Goal: Task Accomplishment & Management: Manage account settings

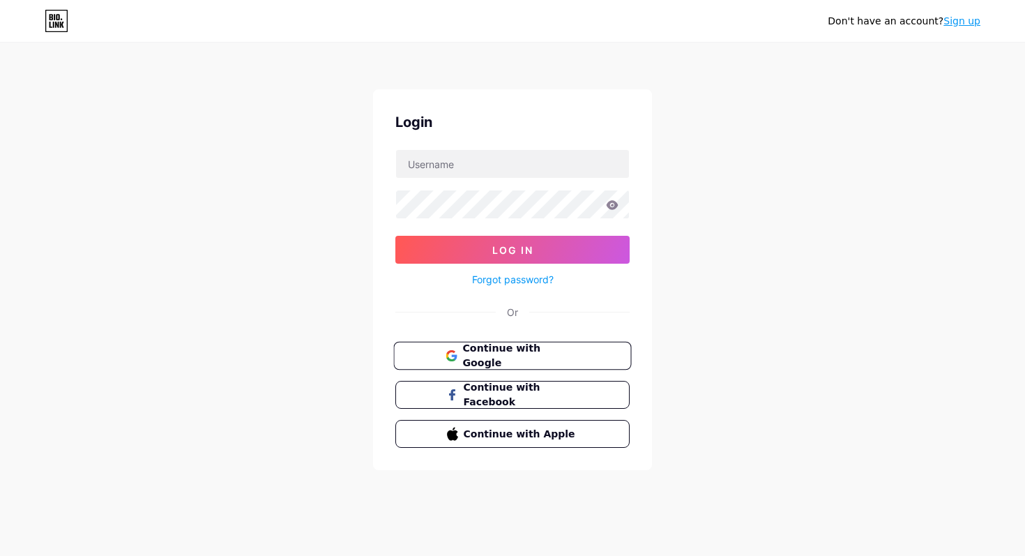
click at [517, 348] on span "Continue with Google" at bounding box center [520, 356] width 116 height 30
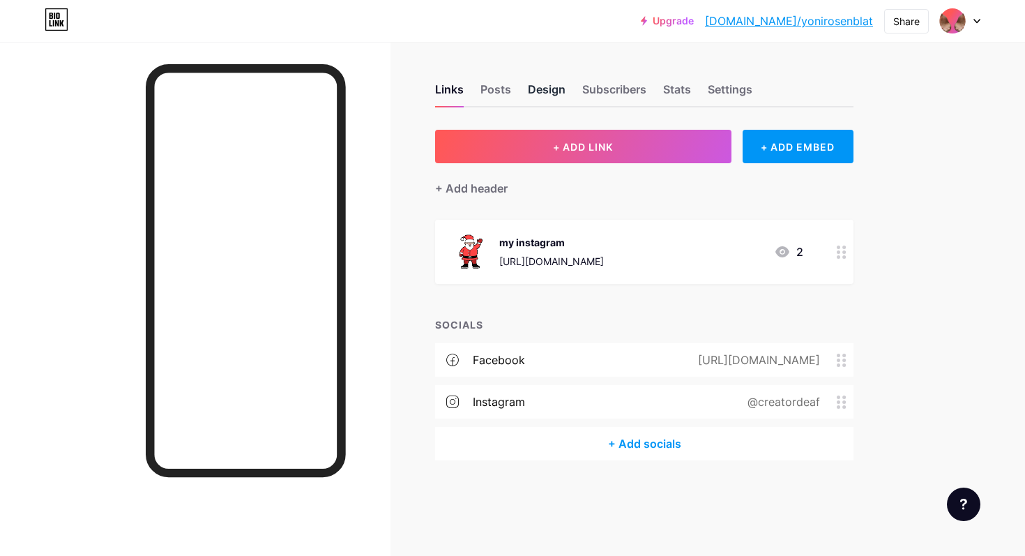
click at [530, 94] on div "Design" at bounding box center [547, 93] width 38 height 25
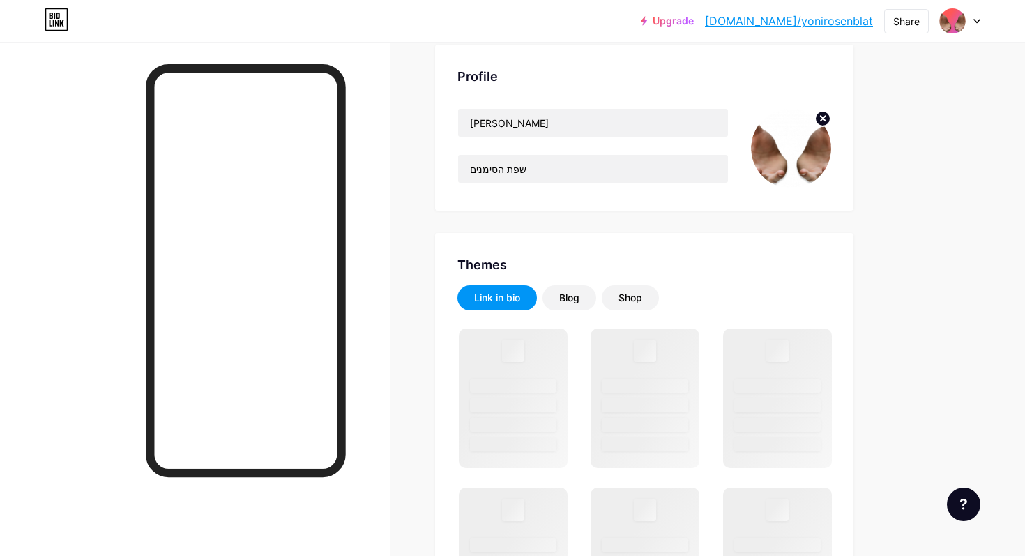
scroll to position [93, 0]
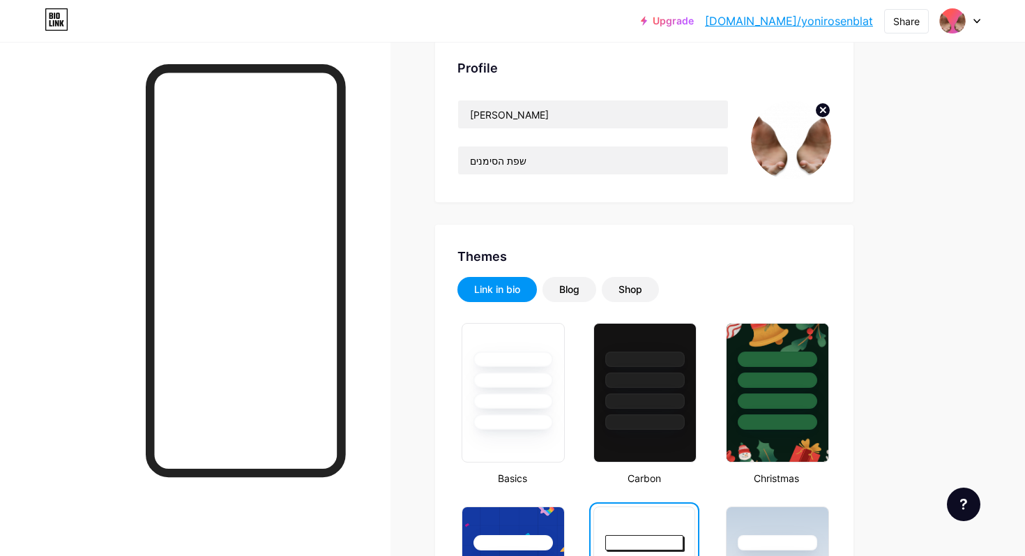
click at [694, 23] on link "Upgrade" at bounding box center [667, 20] width 53 height 11
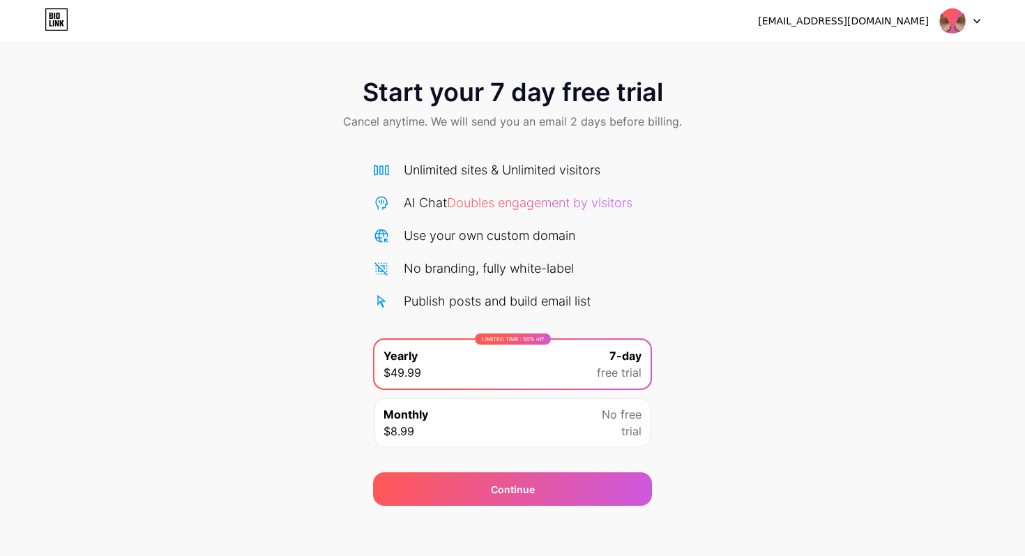
click at [603, 202] on span "Doubles engagement by visitors" at bounding box center [539, 202] width 185 height 15
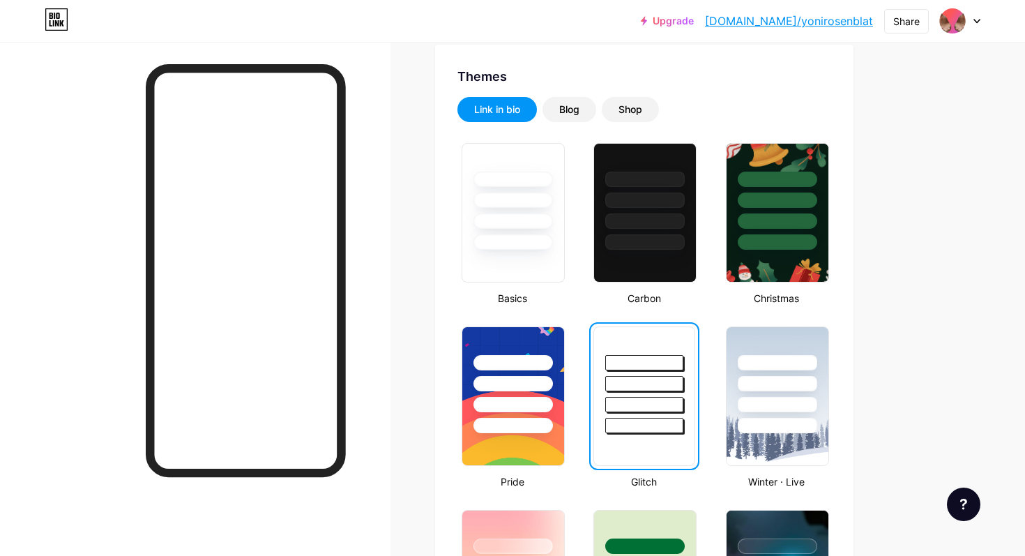
scroll to position [277, 0]
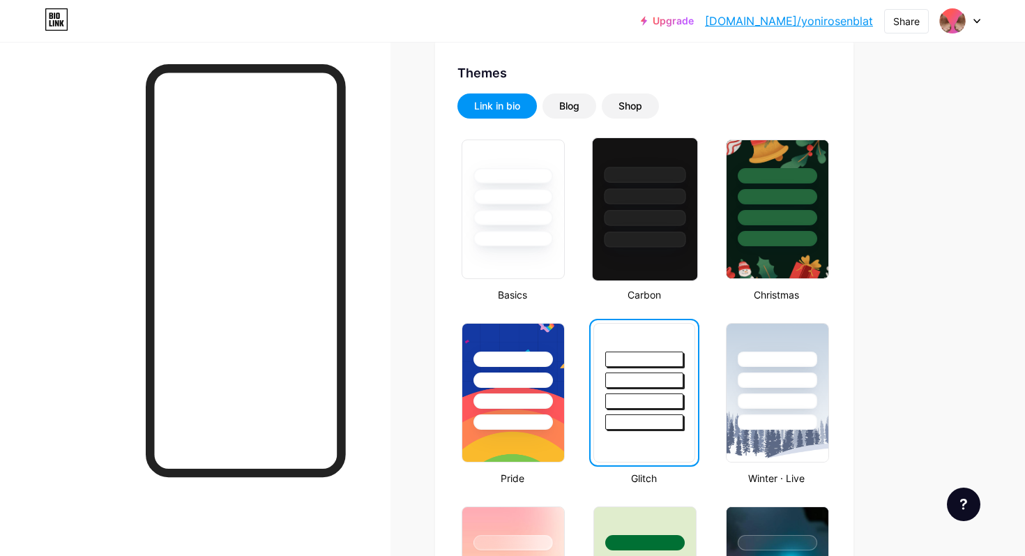
click at [656, 213] on div at bounding box center [646, 218] width 82 height 16
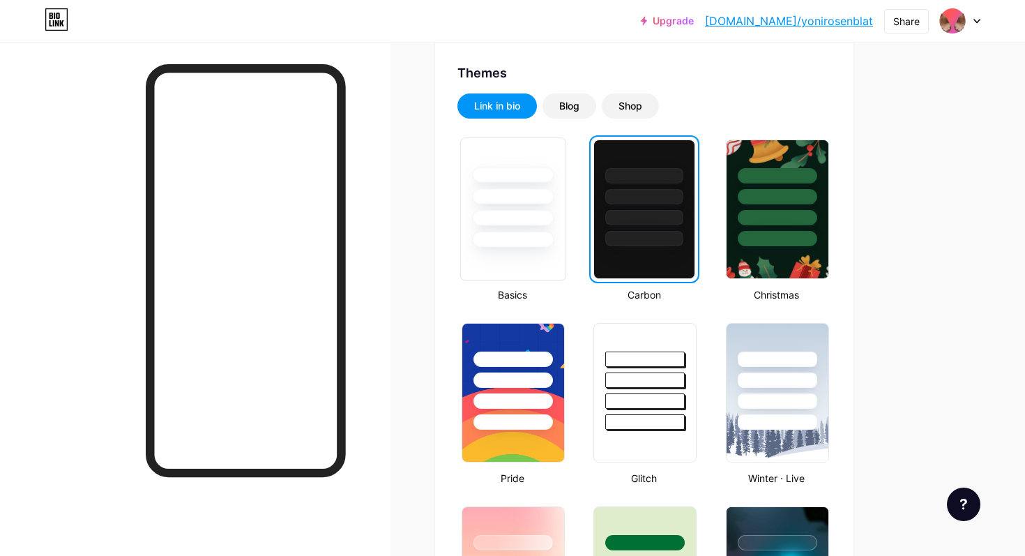
click at [556, 206] on div at bounding box center [513, 192] width 105 height 109
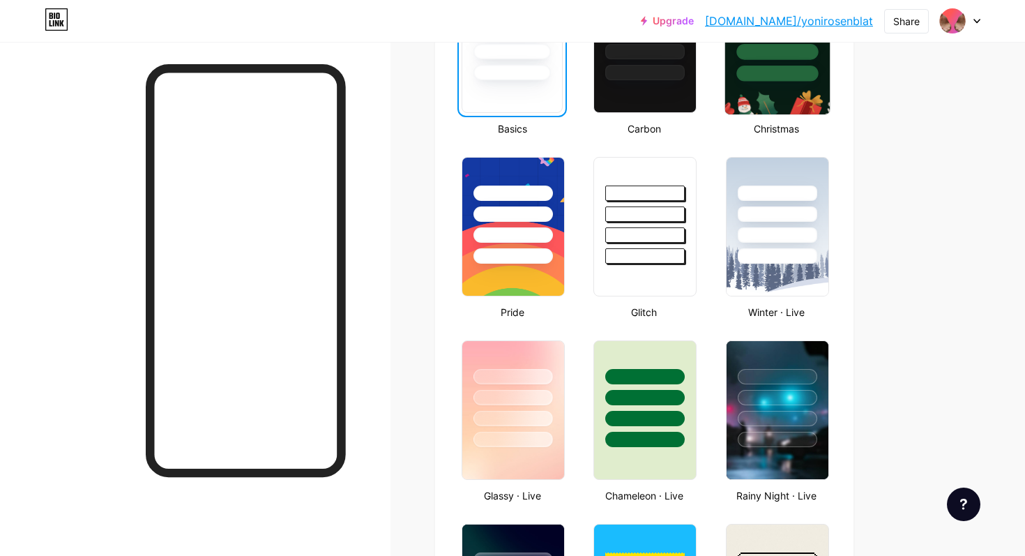
scroll to position [446, 0]
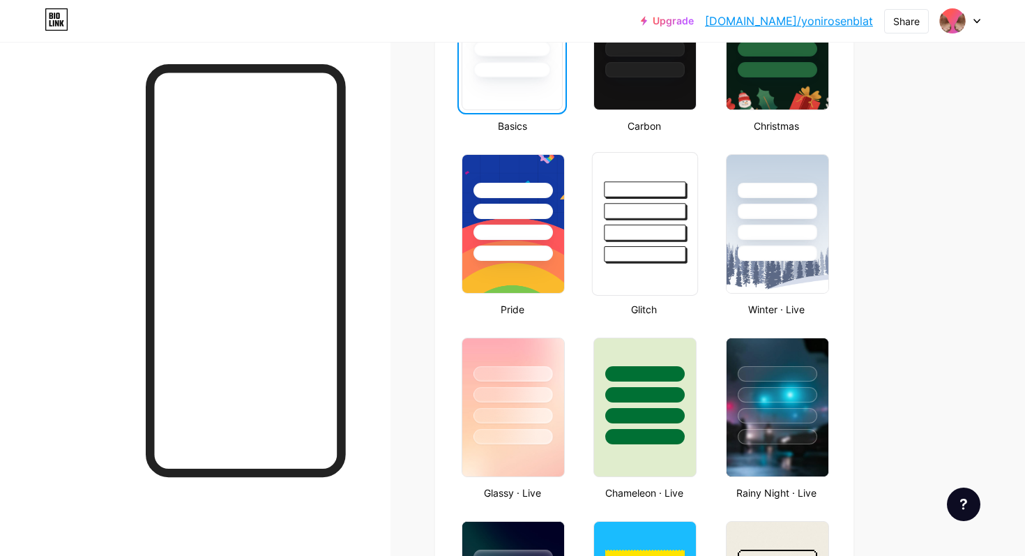
click at [688, 236] on div at bounding box center [645, 207] width 105 height 109
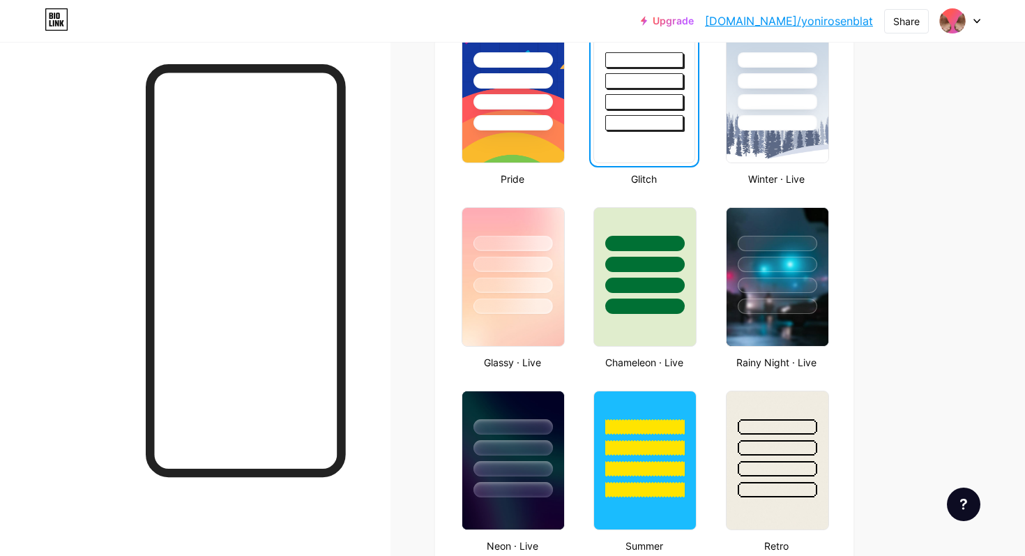
scroll to position [577, 0]
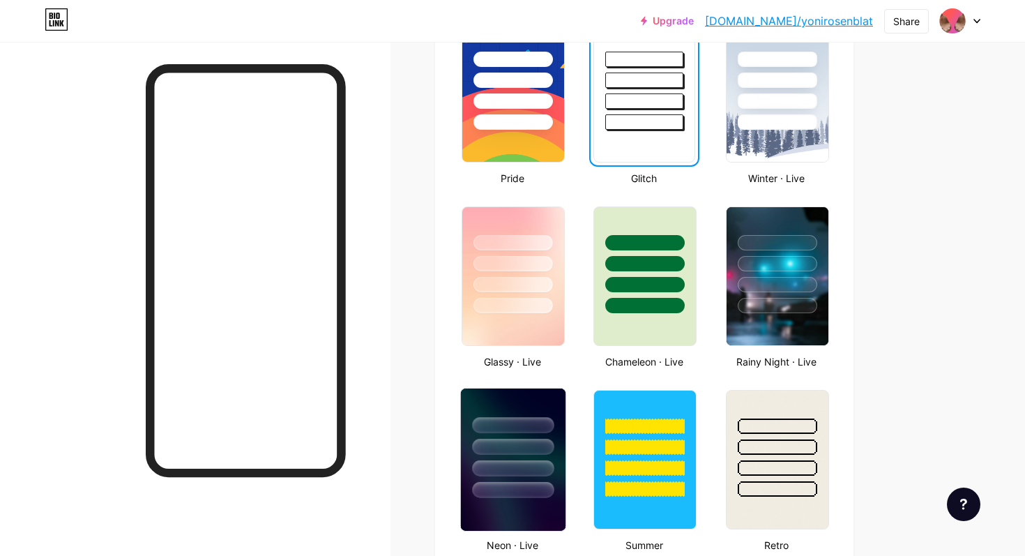
click at [512, 487] on div at bounding box center [513, 490] width 82 height 16
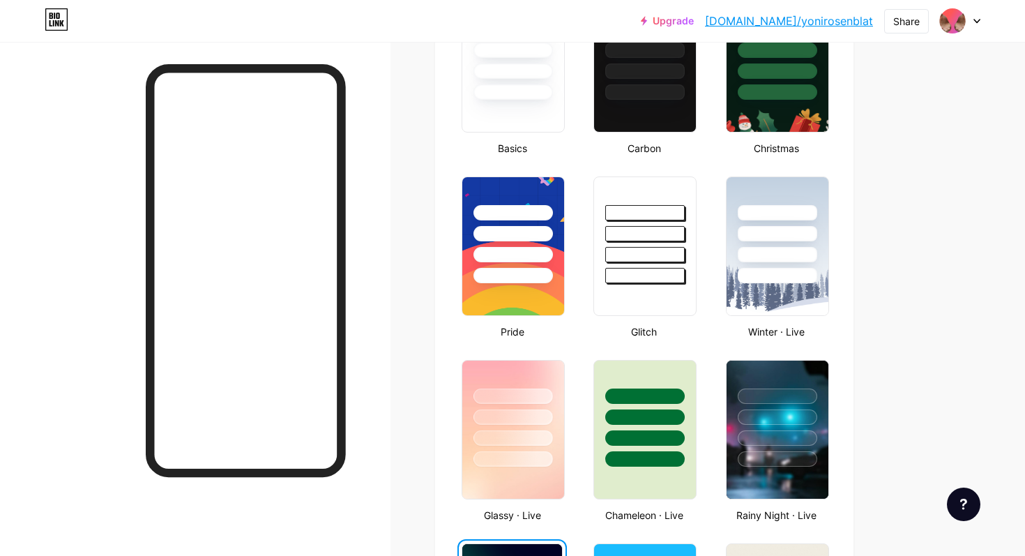
scroll to position [0, 0]
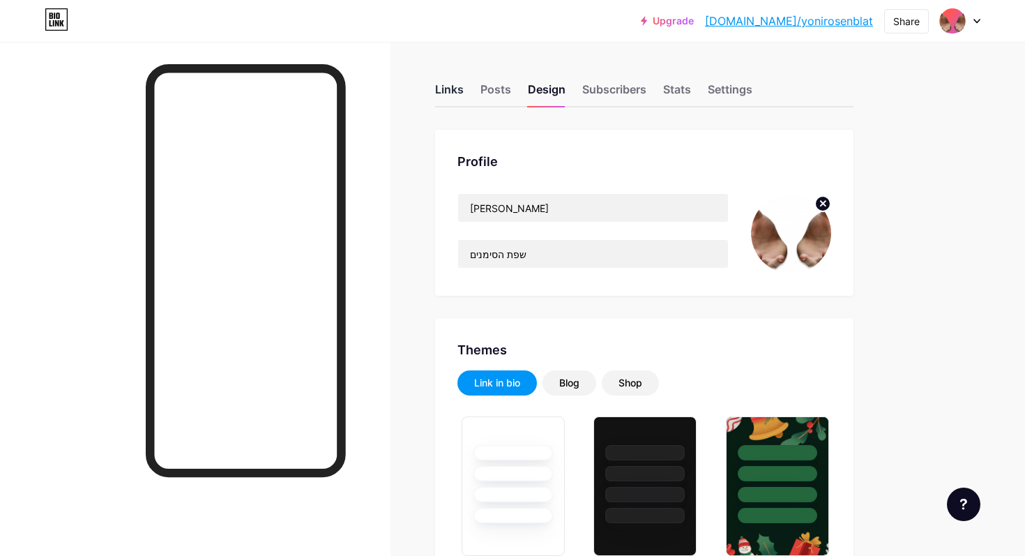
click at [460, 95] on div "Links" at bounding box center [449, 93] width 29 height 25
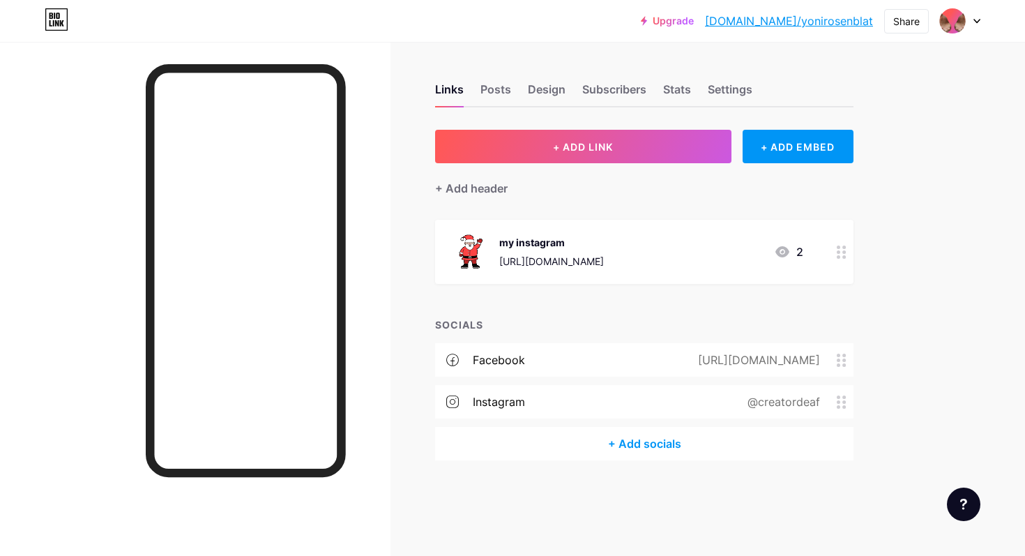
click at [604, 263] on div "[URL][DOMAIN_NAME]" at bounding box center [551, 261] width 105 height 15
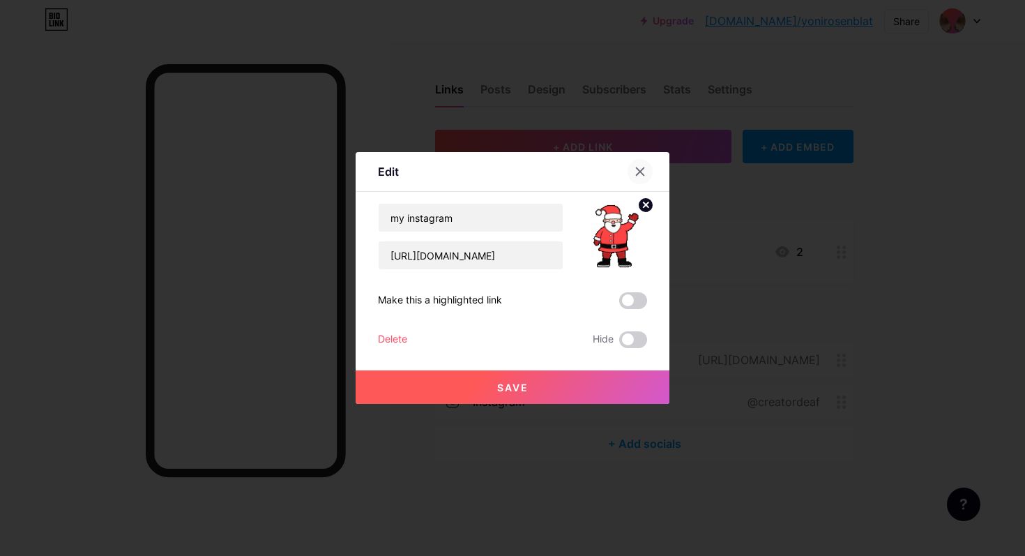
click at [639, 169] on icon at bounding box center [640, 171] width 11 height 11
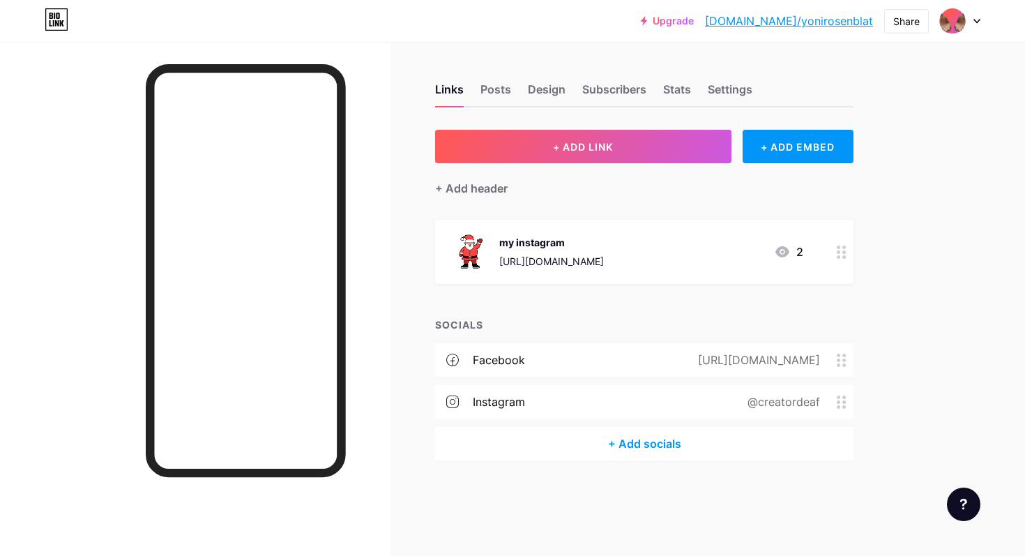
click at [604, 263] on div "[URL][DOMAIN_NAME]" at bounding box center [551, 261] width 105 height 15
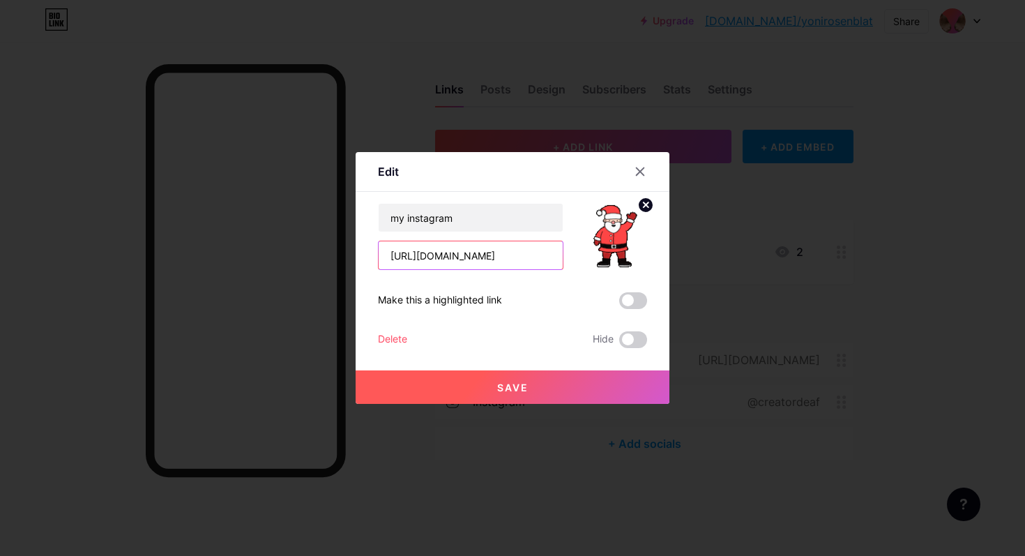
click at [533, 257] on input "[URL][DOMAIN_NAME]" at bounding box center [471, 255] width 184 height 28
type input "[URL][DOMAIN_NAME]"
click at [476, 222] on input "my instagram" at bounding box center [471, 218] width 184 height 28
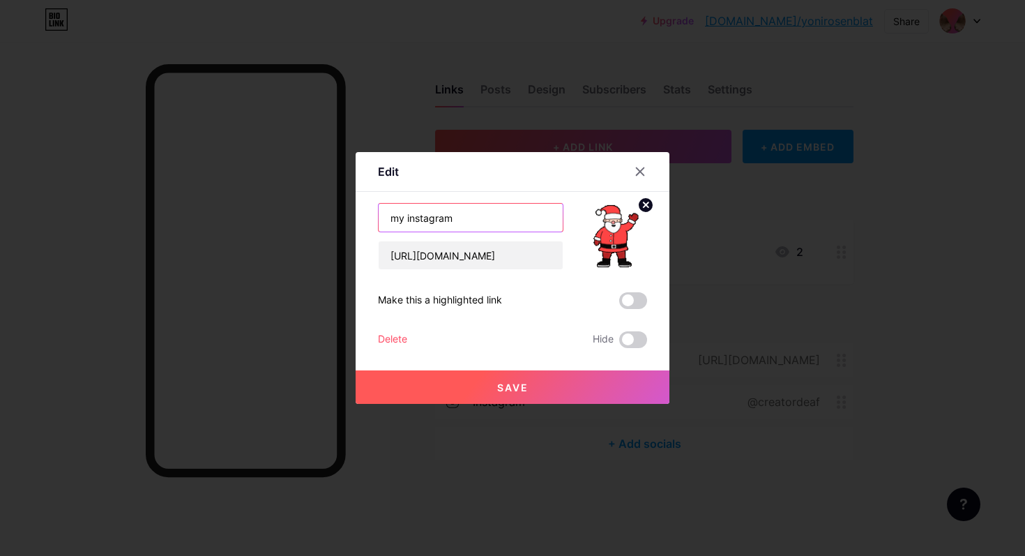
click at [476, 222] on input "my instagram" at bounding box center [471, 218] width 184 height 28
type input "ש"
click at [494, 216] on input "קורס שפת הסימנים בזום" at bounding box center [471, 218] width 184 height 28
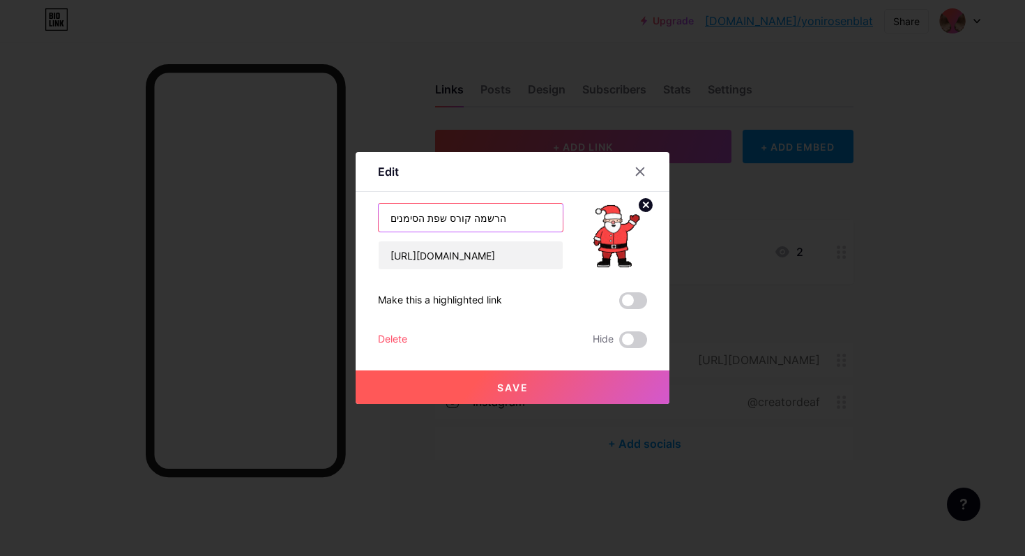
type input "הרשמה קורס שפת הסימנים"
click at [458, 391] on button "Save" at bounding box center [513, 386] width 314 height 33
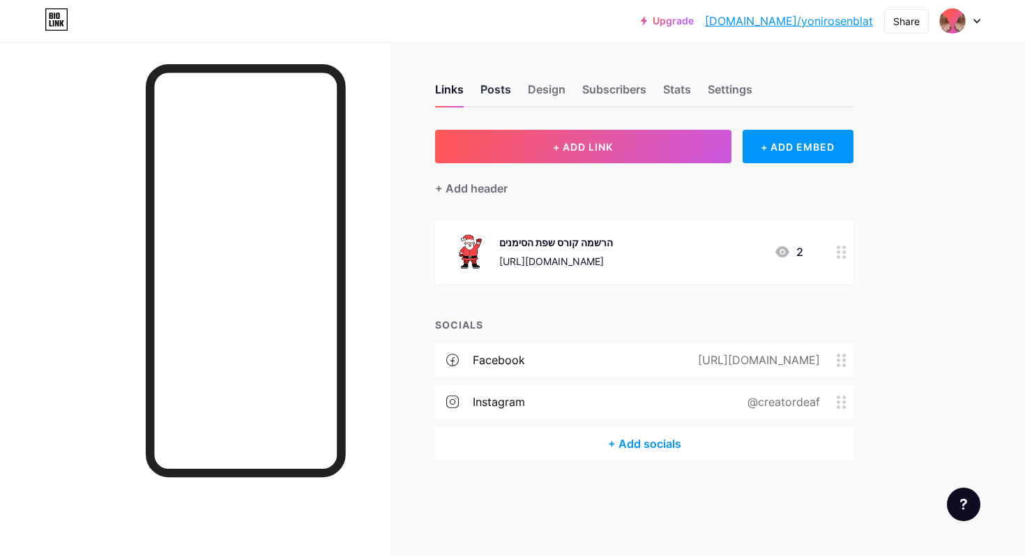
click at [490, 96] on div "Posts" at bounding box center [495, 93] width 31 height 25
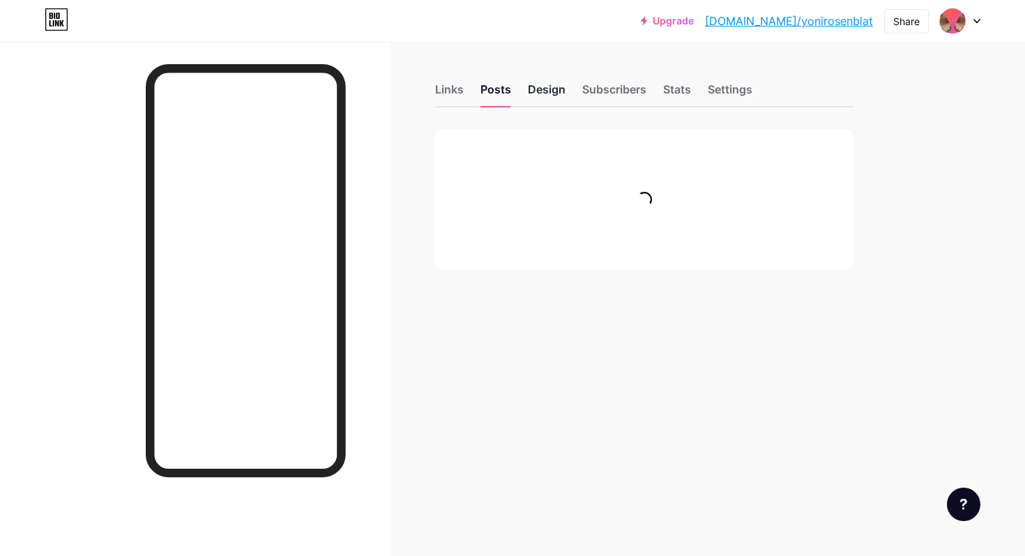
click at [543, 95] on div "Design" at bounding box center [547, 93] width 38 height 25
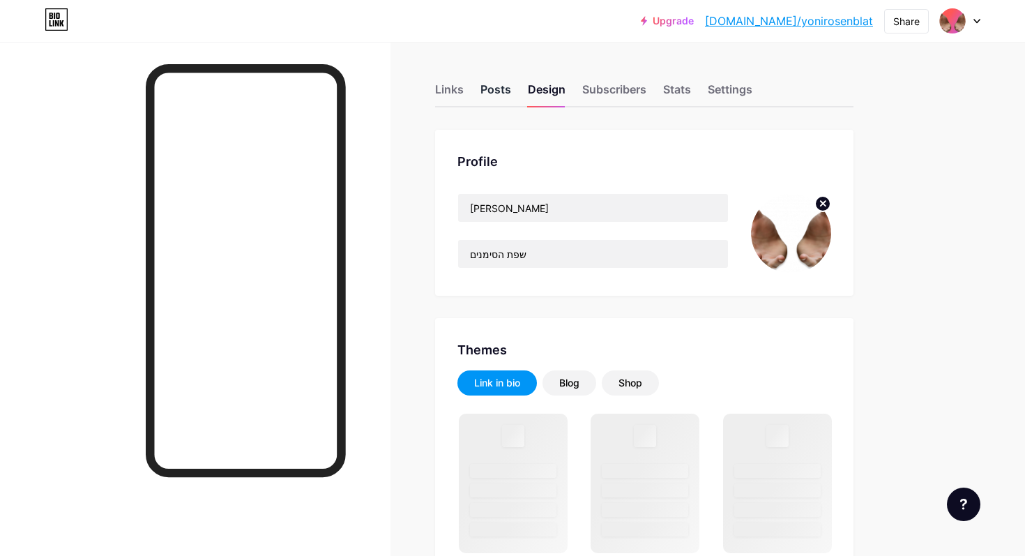
click at [503, 100] on div "Posts" at bounding box center [495, 93] width 31 height 25
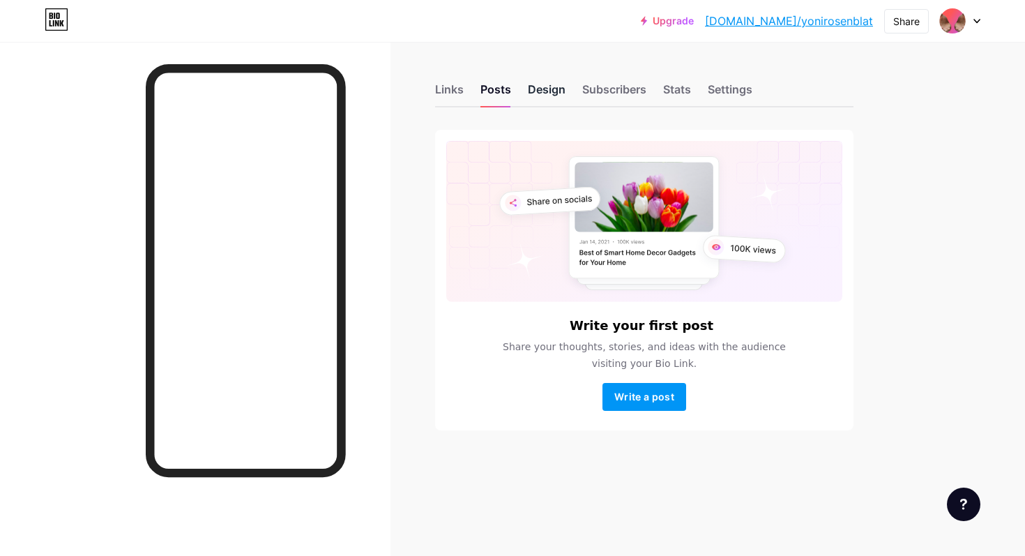
click at [532, 89] on div "Design" at bounding box center [547, 93] width 38 height 25
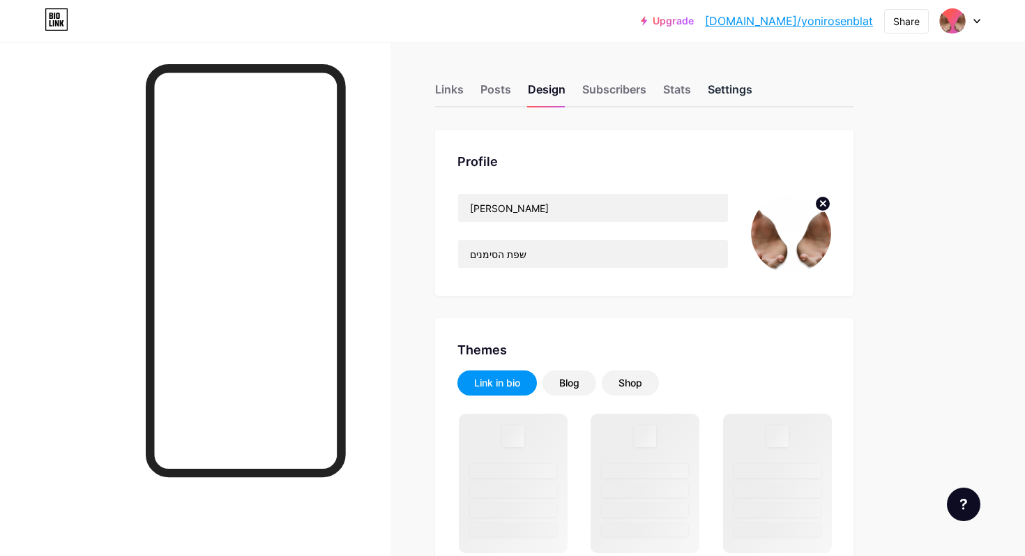
click at [727, 91] on div "Settings" at bounding box center [730, 93] width 45 height 25
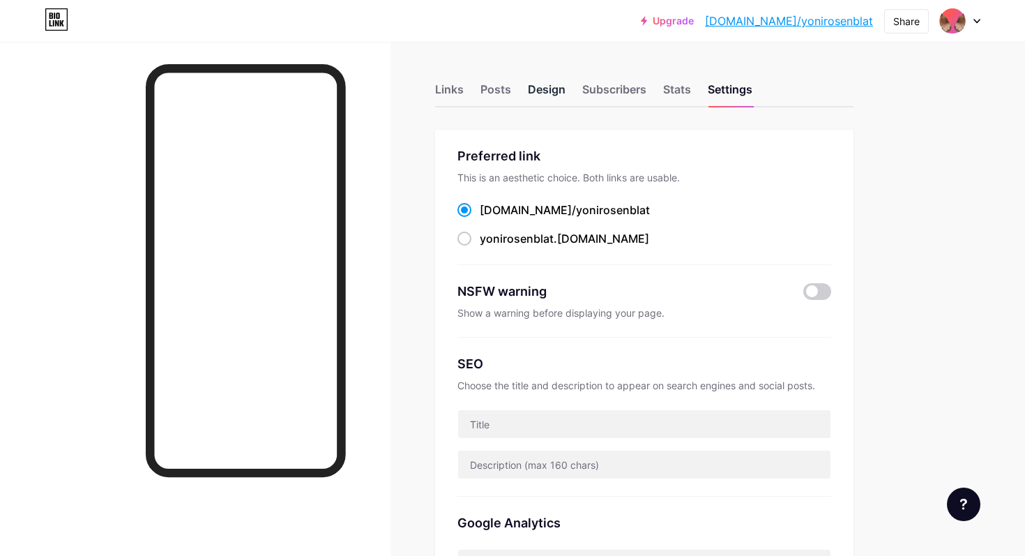
click at [544, 98] on div "Design" at bounding box center [547, 93] width 38 height 25
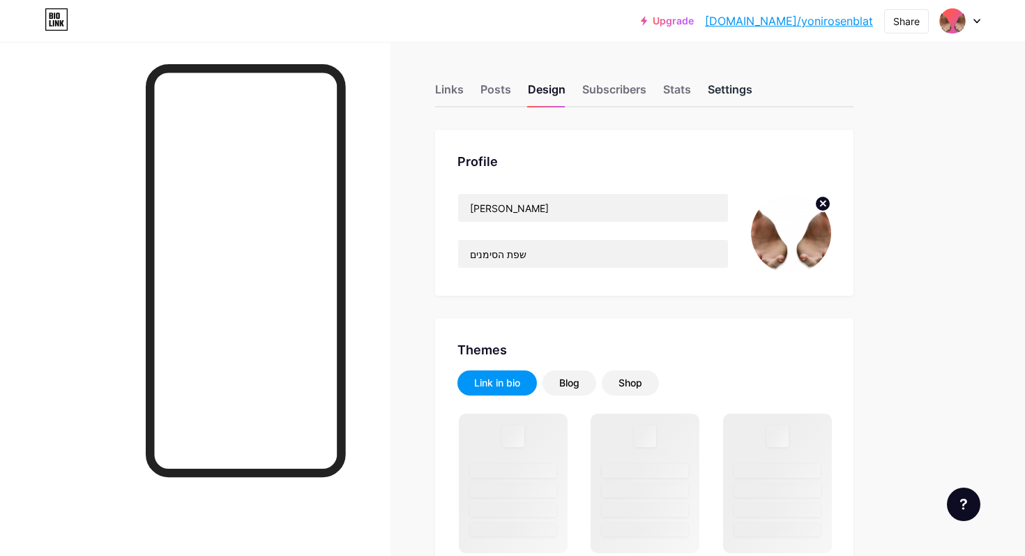
click at [728, 94] on div "Settings" at bounding box center [730, 93] width 45 height 25
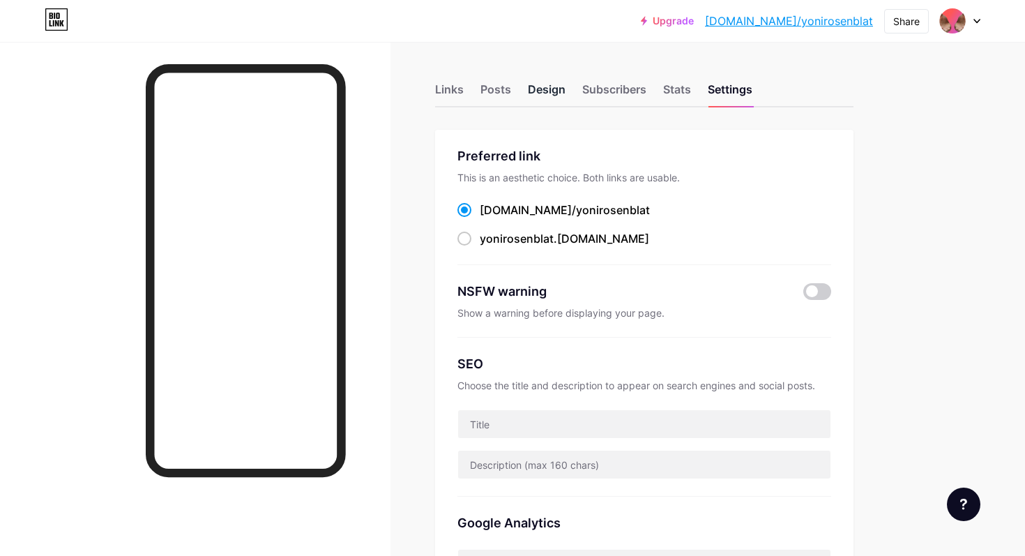
click at [542, 95] on div "Design" at bounding box center [547, 93] width 38 height 25
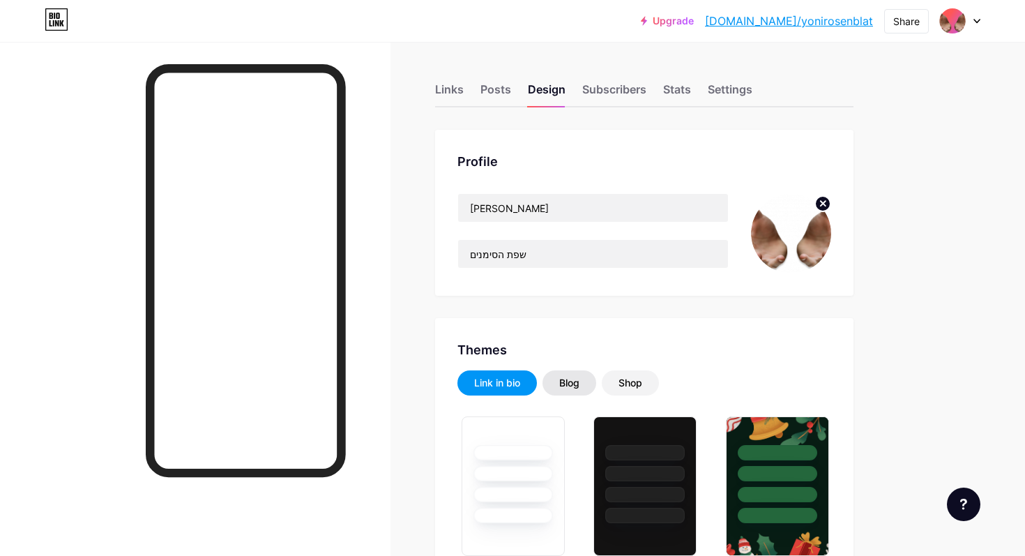
click at [585, 385] on div "Blog" at bounding box center [570, 382] width 54 height 25
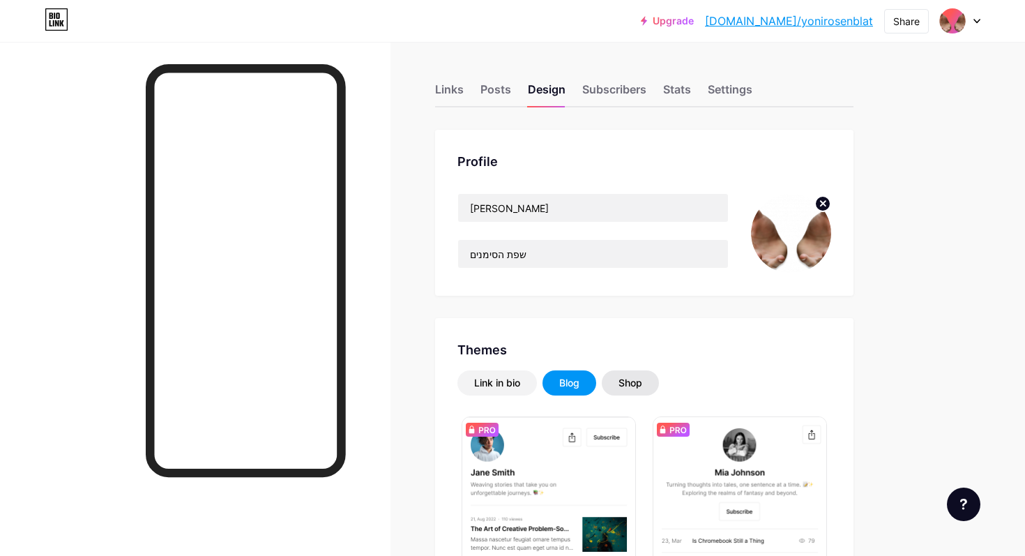
click at [633, 383] on div "Shop" at bounding box center [631, 383] width 24 height 14
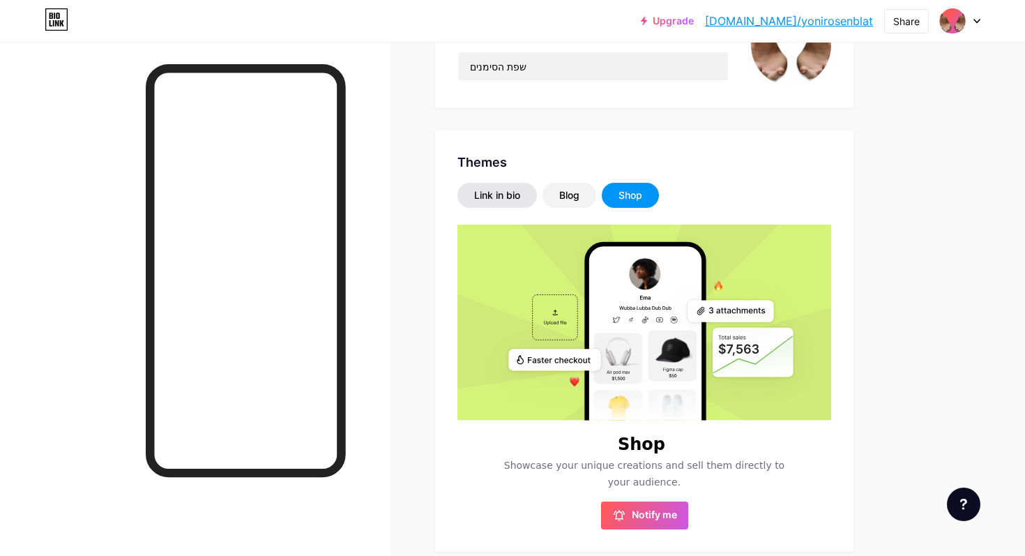
scroll to position [215, 0]
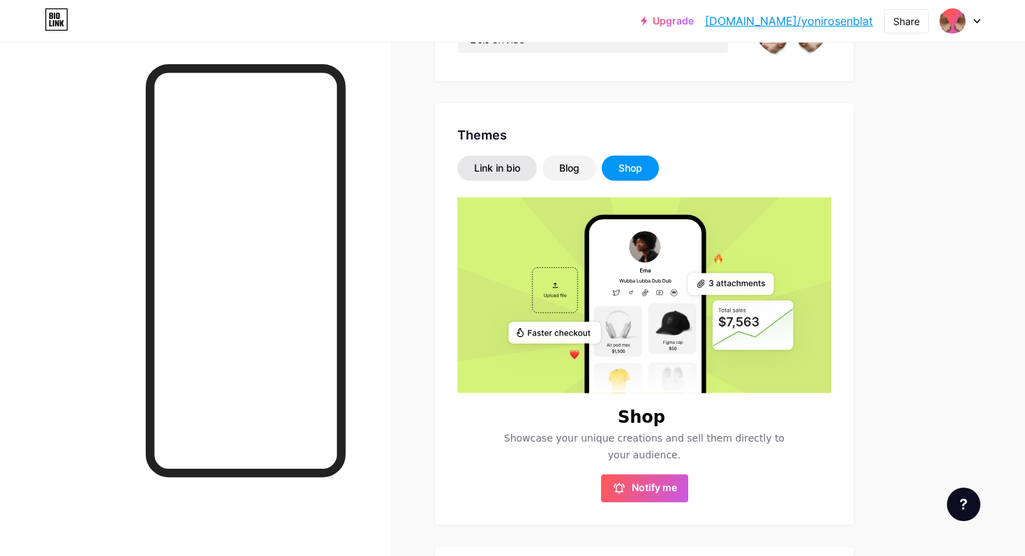
click at [484, 163] on div "Link in bio" at bounding box center [497, 168] width 46 height 14
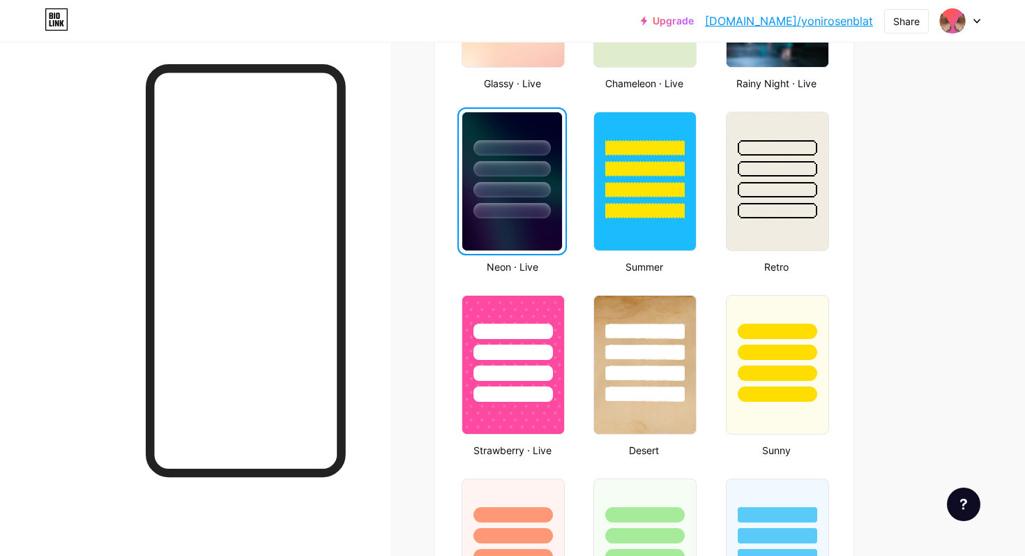
scroll to position [1176, 0]
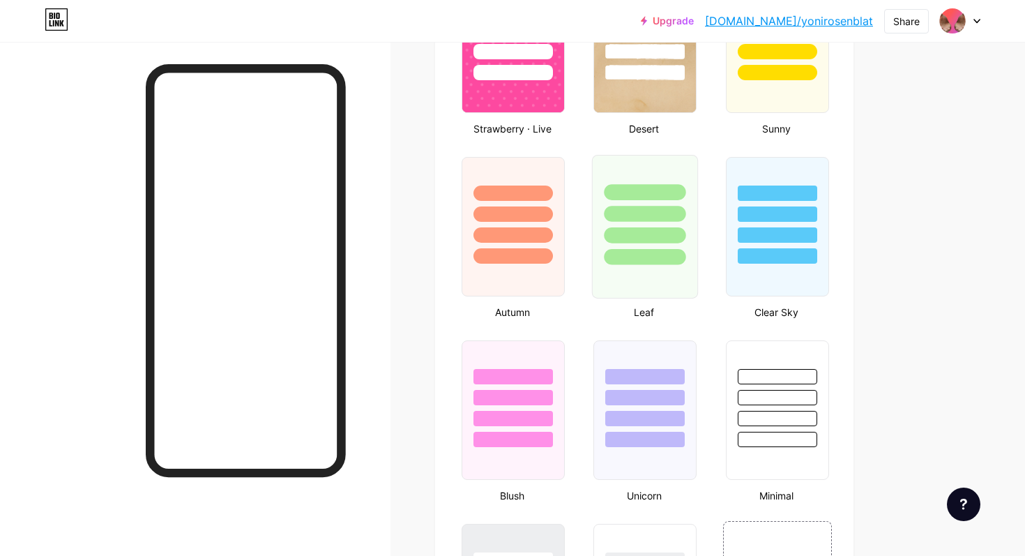
click at [646, 259] on div at bounding box center [646, 257] width 82 height 16
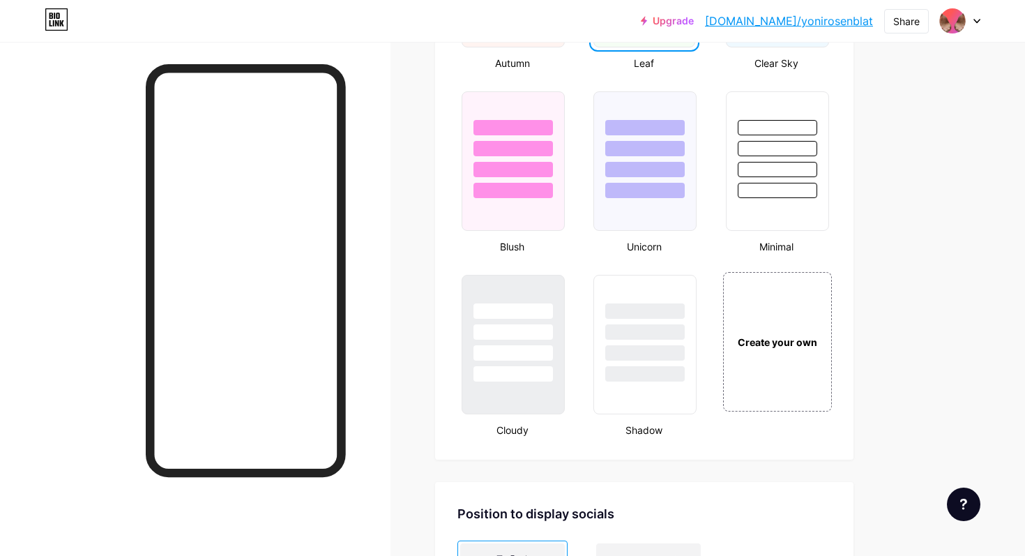
scroll to position [1604, 0]
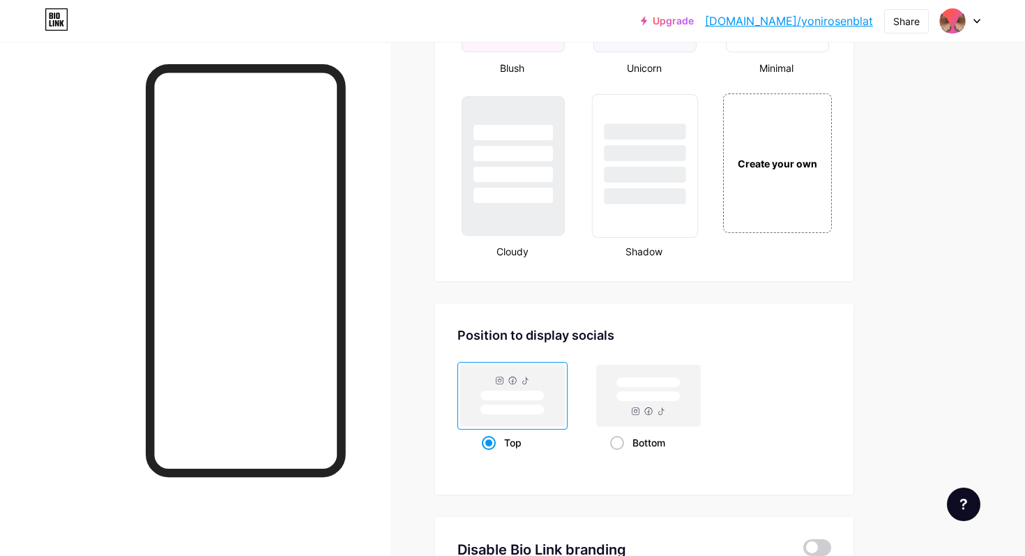
click at [654, 222] on div at bounding box center [645, 166] width 106 height 144
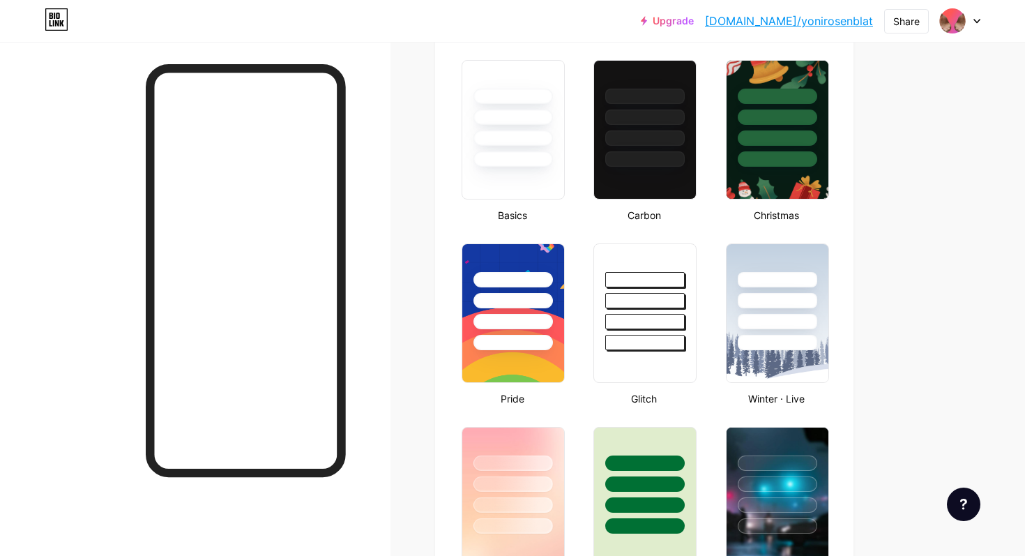
scroll to position [6, 0]
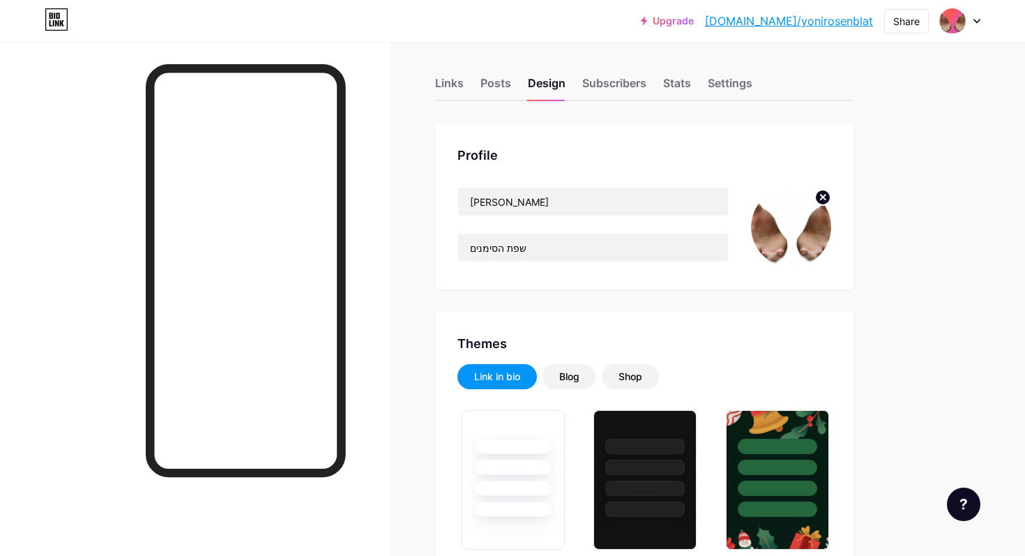
click at [467, 86] on div "Links Posts Design Subscribers Stats Settings" at bounding box center [644, 76] width 418 height 49
click at [454, 86] on div "Links" at bounding box center [449, 87] width 29 height 25
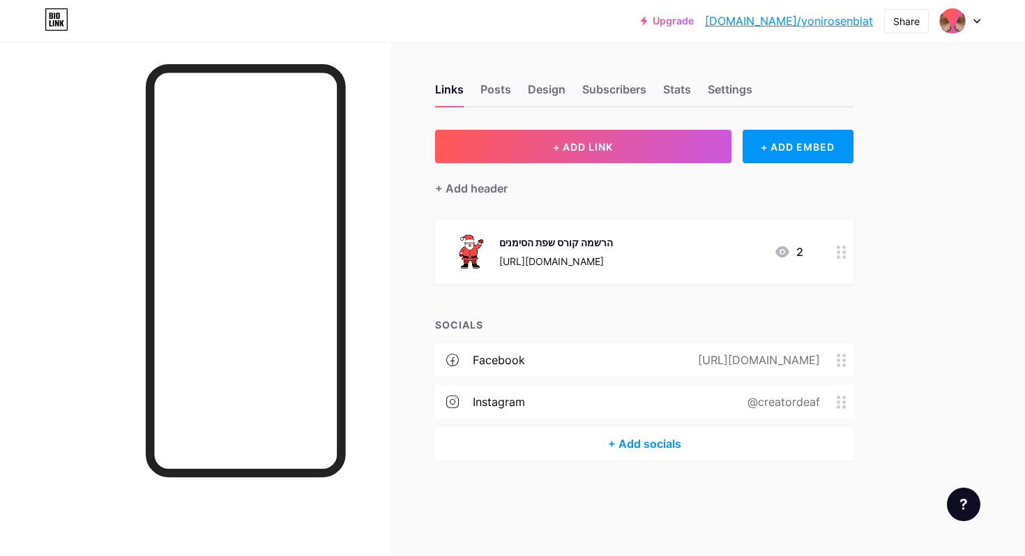
click at [479, 264] on img at bounding box center [470, 252] width 36 height 36
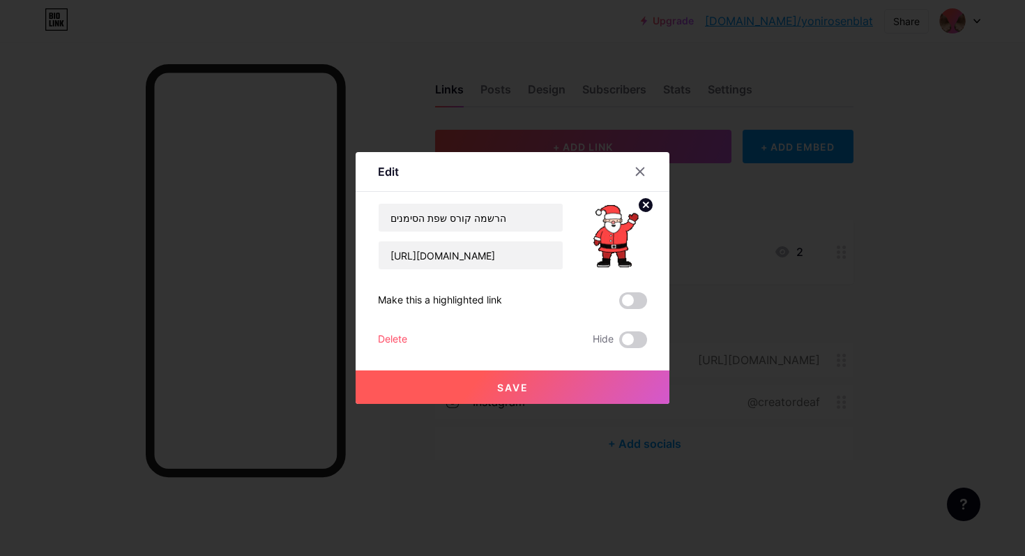
click at [403, 335] on div "Delete" at bounding box center [392, 339] width 29 height 17
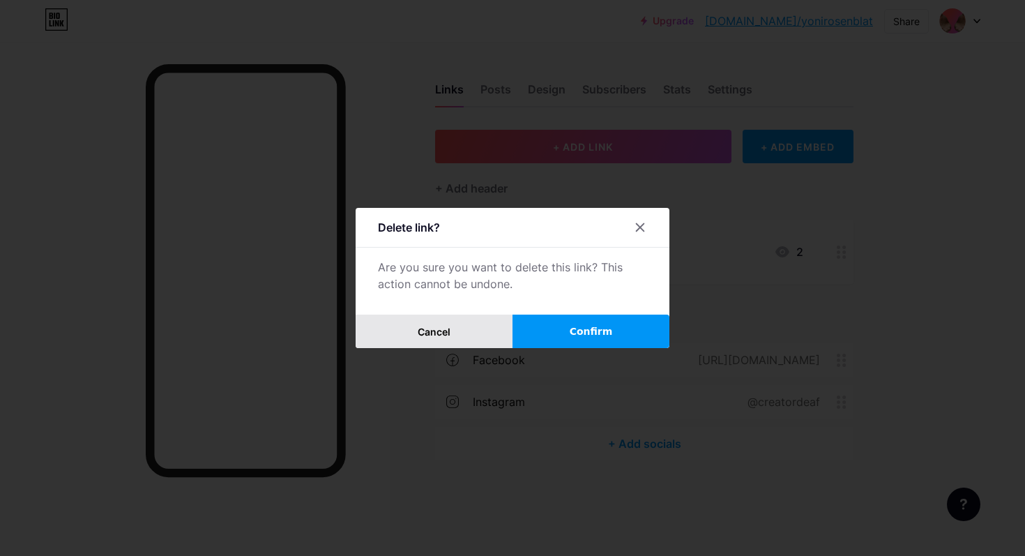
click at [457, 335] on button "Cancel" at bounding box center [434, 331] width 157 height 33
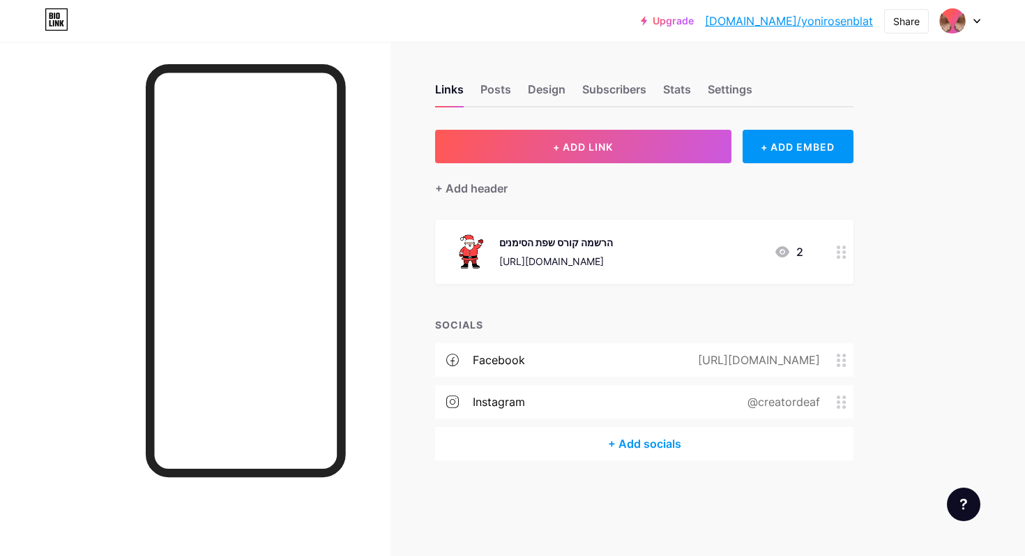
click at [475, 252] on img at bounding box center [470, 252] width 36 height 36
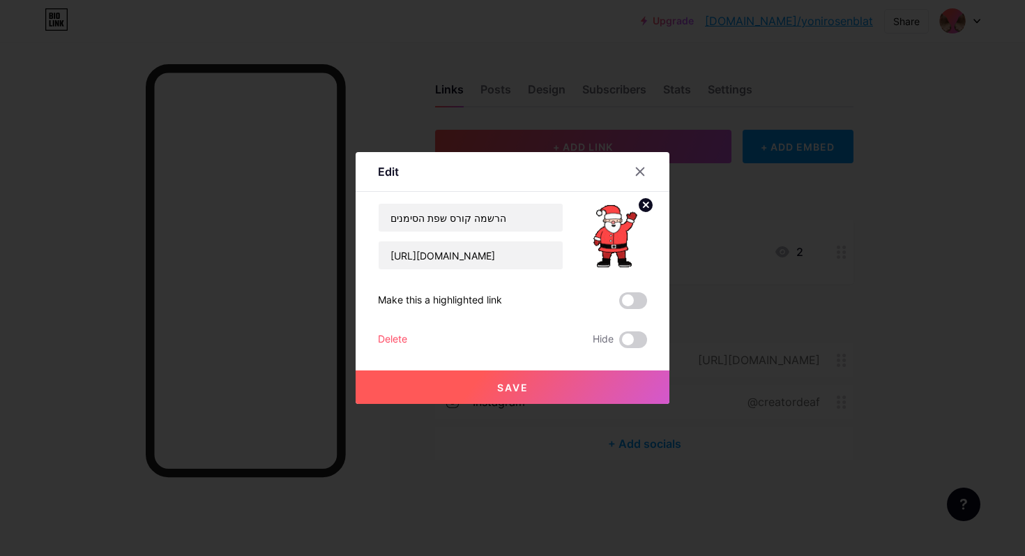
click at [646, 197] on circle at bounding box center [645, 204] width 15 height 15
click at [499, 384] on span "Save" at bounding box center [512, 387] width 31 height 12
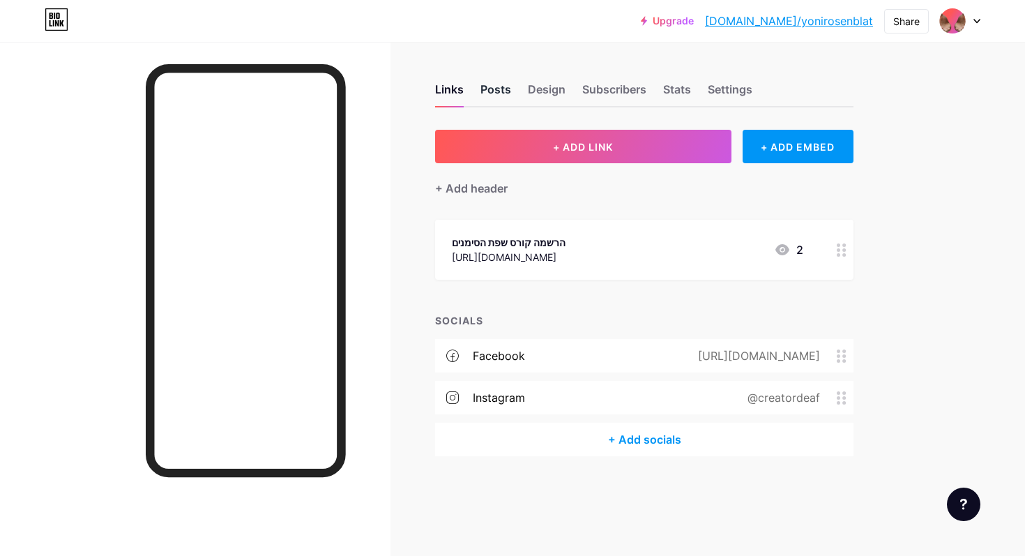
click at [498, 81] on div "Posts" at bounding box center [495, 93] width 31 height 25
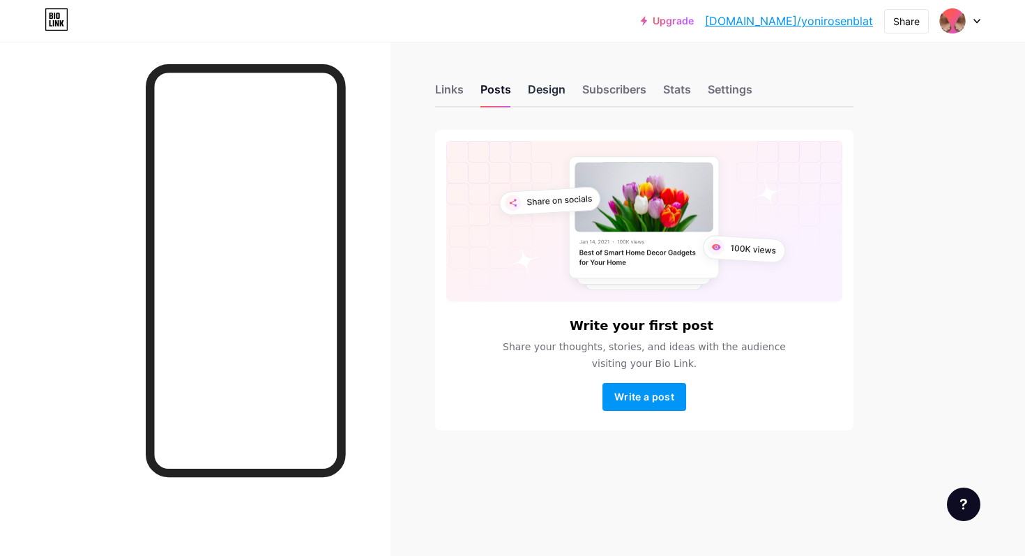
click at [546, 94] on div "Design" at bounding box center [547, 93] width 38 height 25
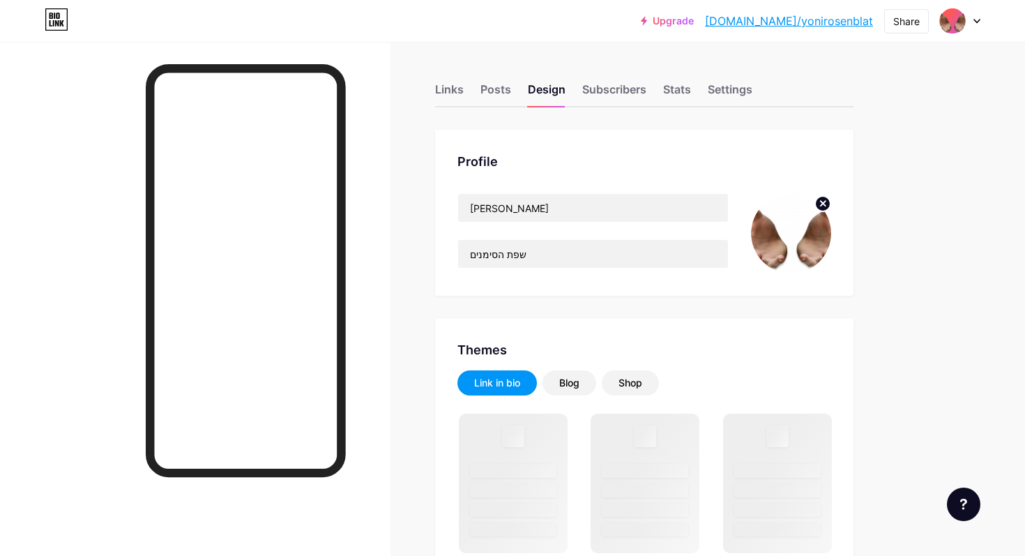
scroll to position [296, 0]
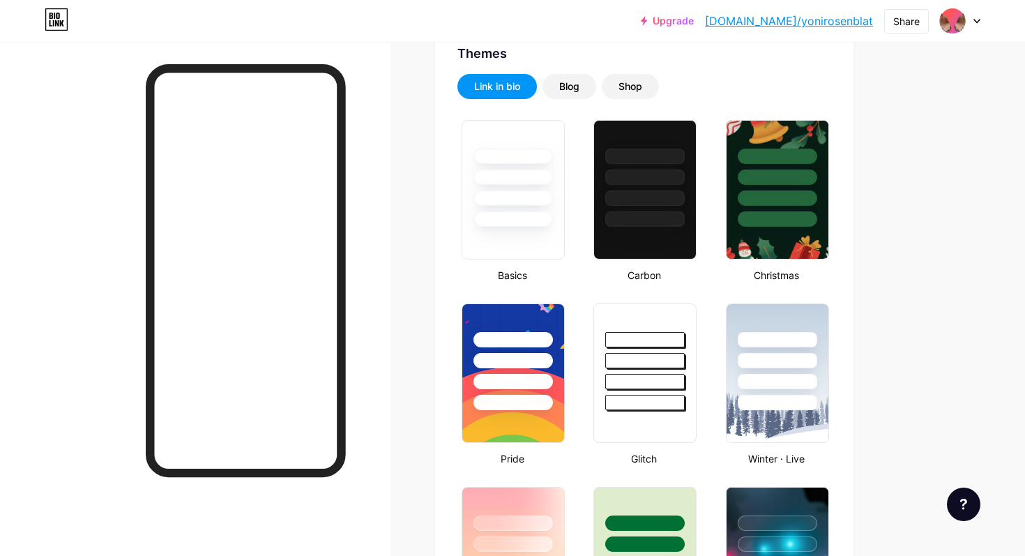
click at [621, 207] on div at bounding box center [645, 174] width 102 height 106
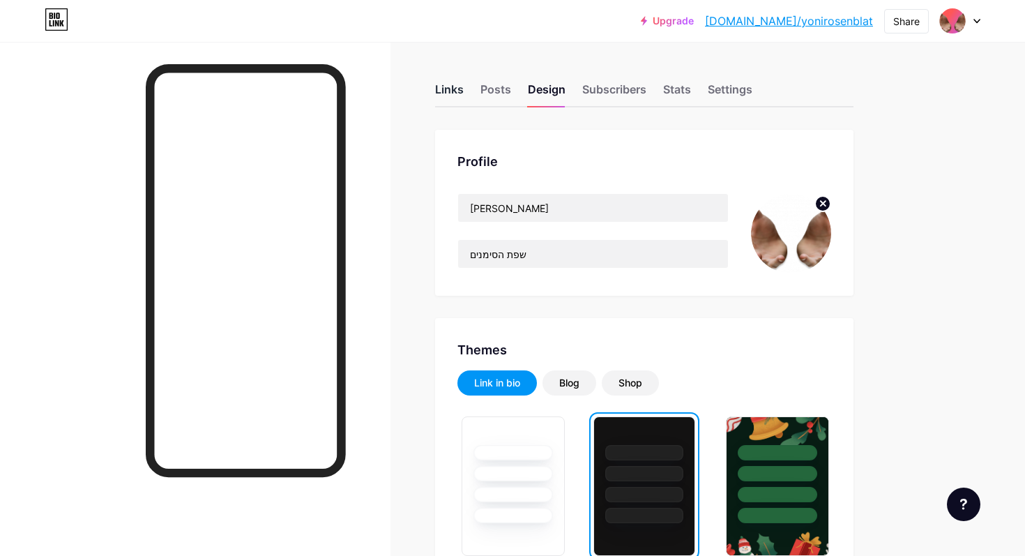
click at [450, 95] on div "Links" at bounding box center [449, 93] width 29 height 25
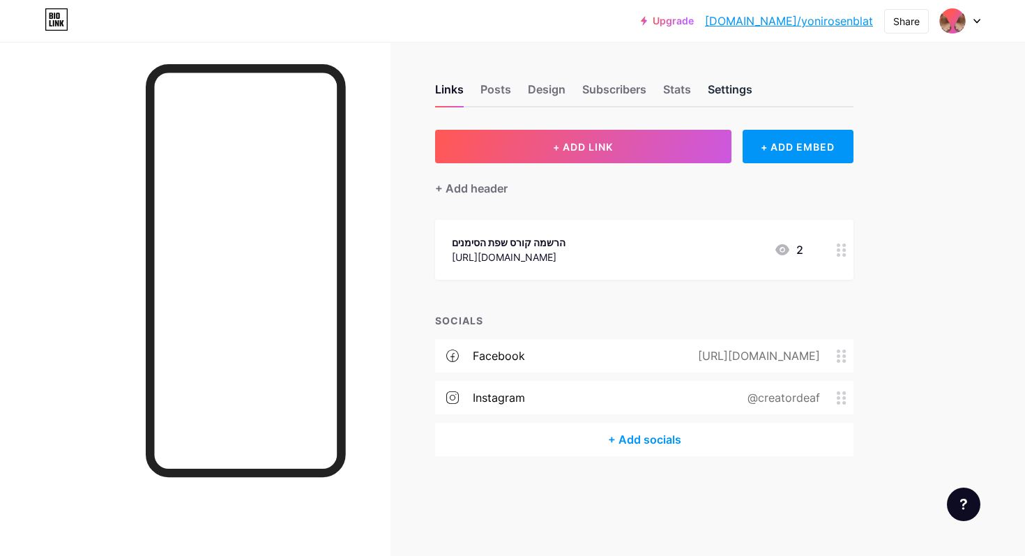
click at [727, 95] on div "Settings" at bounding box center [730, 93] width 45 height 25
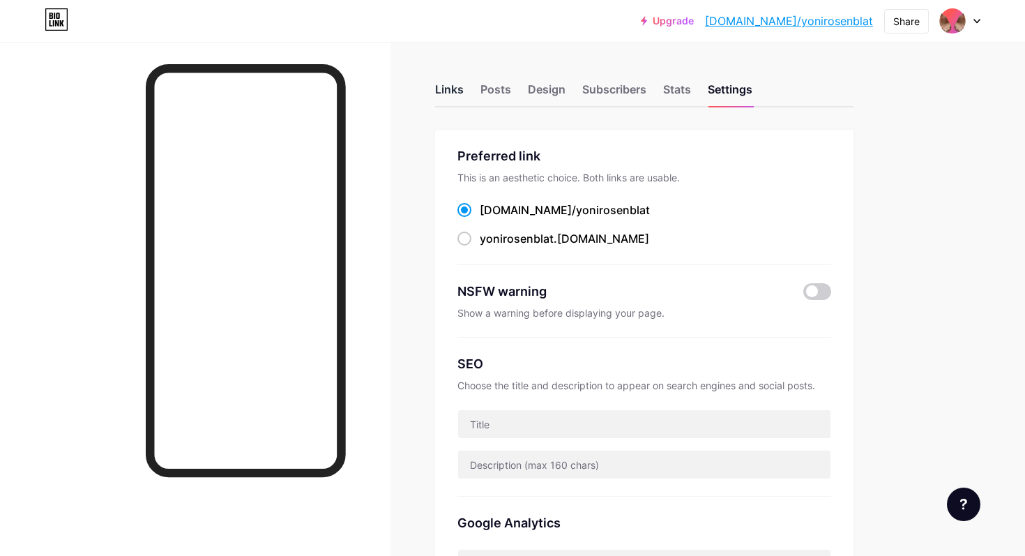
click at [453, 88] on div "Links" at bounding box center [449, 93] width 29 height 25
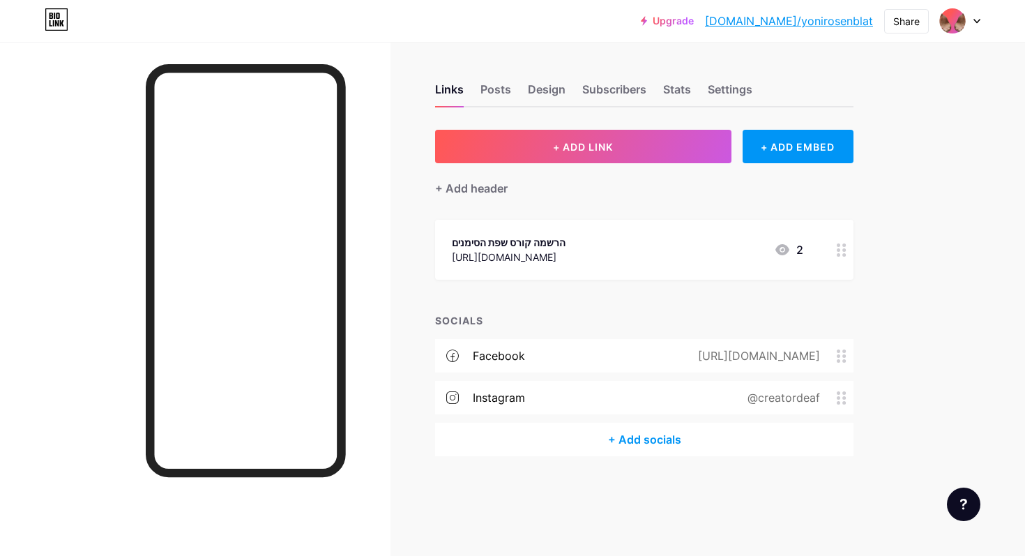
click at [840, 362] on div "[URL][DOMAIN_NAME]" at bounding box center [765, 355] width 178 height 17
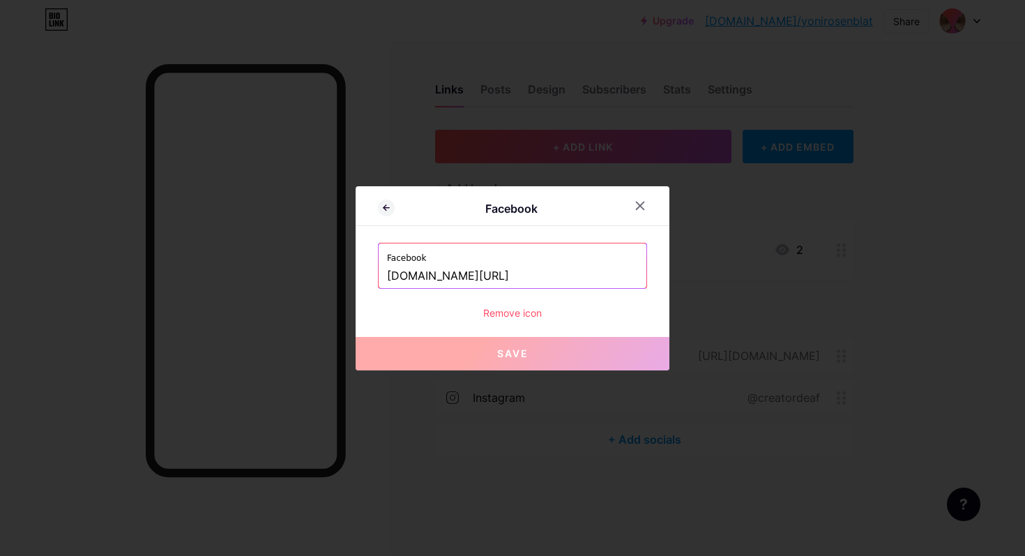
click at [528, 314] on div "Remove icon" at bounding box center [512, 312] width 269 height 15
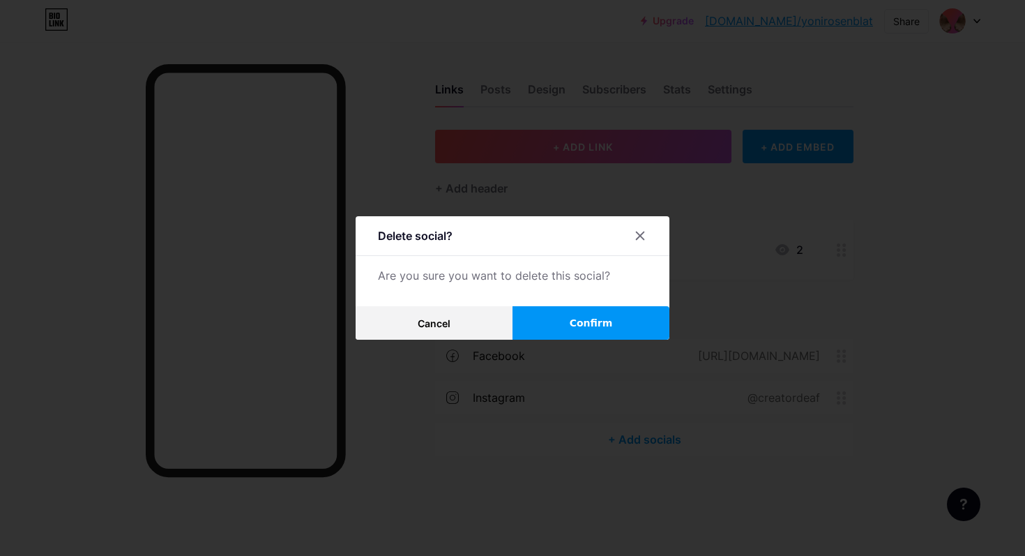
click at [559, 323] on button "Confirm" at bounding box center [591, 322] width 157 height 33
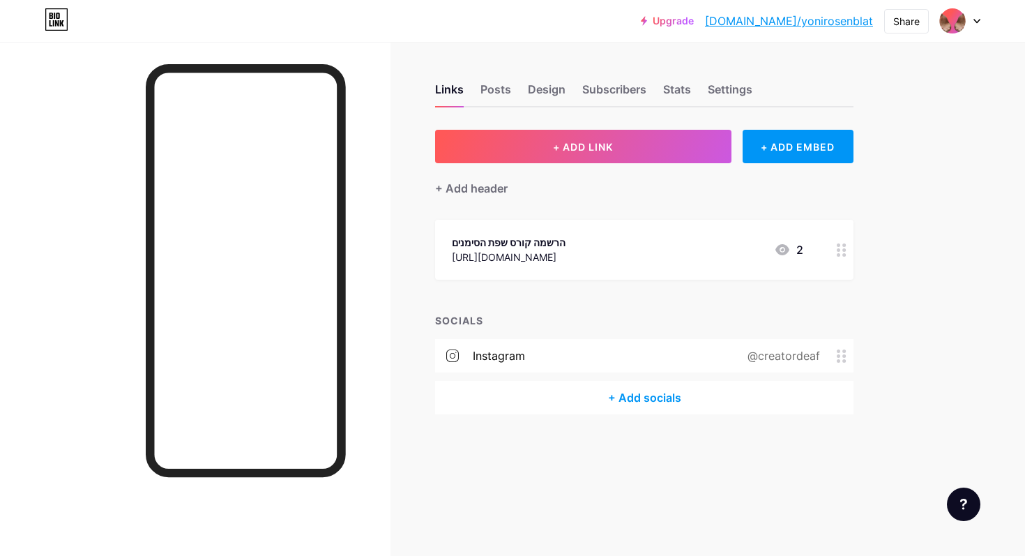
click at [797, 355] on div "@creatordeaf" at bounding box center [781, 355] width 112 height 17
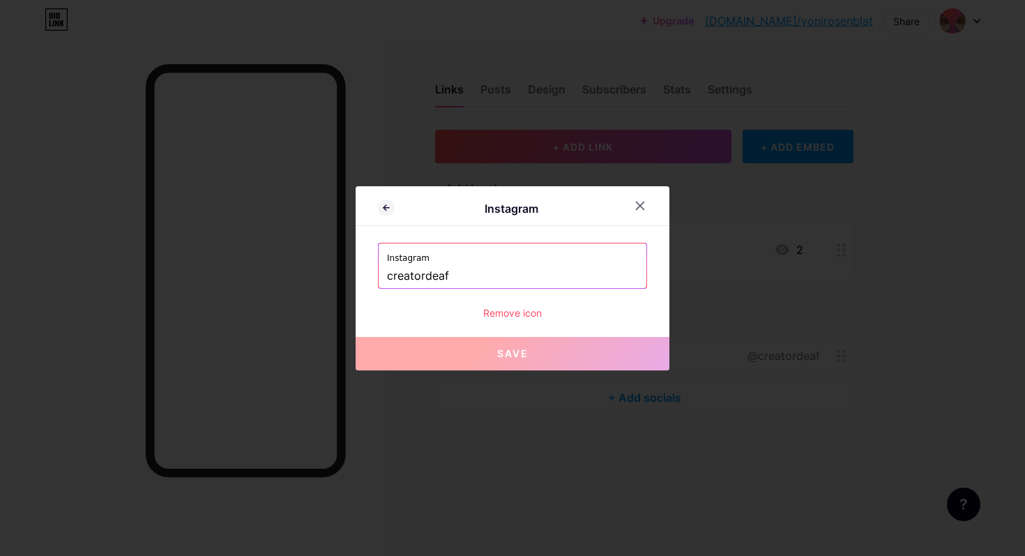
click at [519, 310] on div "Remove icon" at bounding box center [512, 312] width 269 height 15
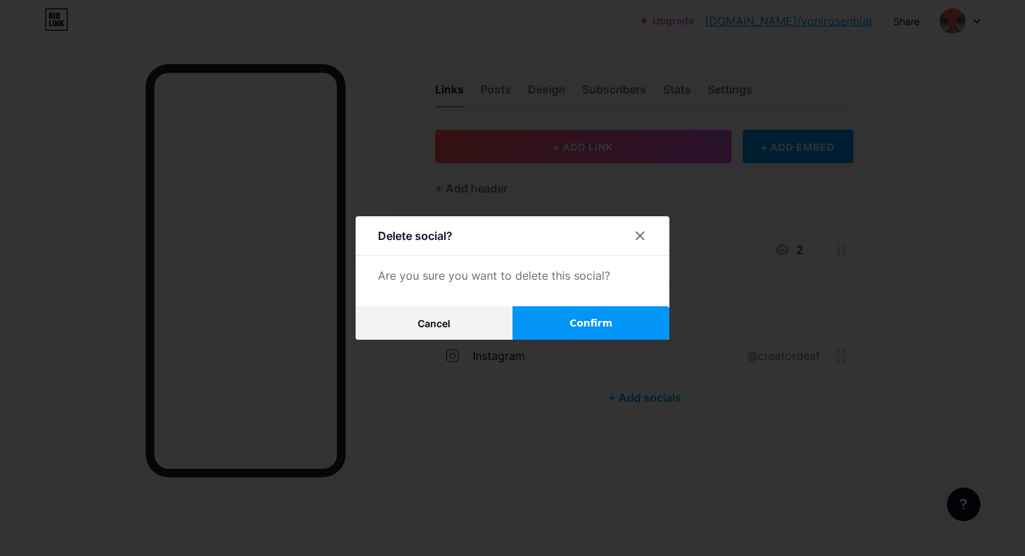
click at [530, 316] on button "Confirm" at bounding box center [591, 322] width 157 height 33
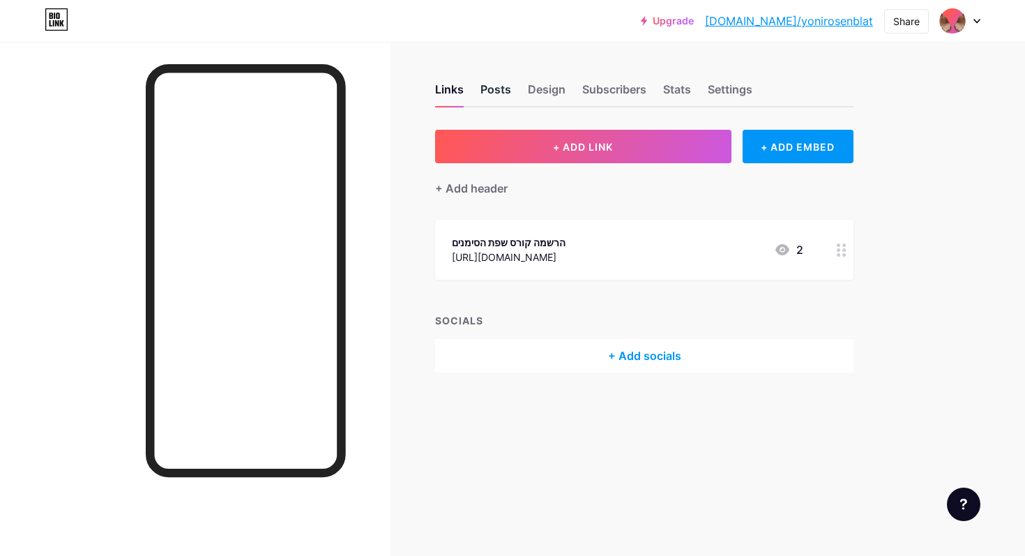
click at [505, 94] on div "Posts" at bounding box center [495, 93] width 31 height 25
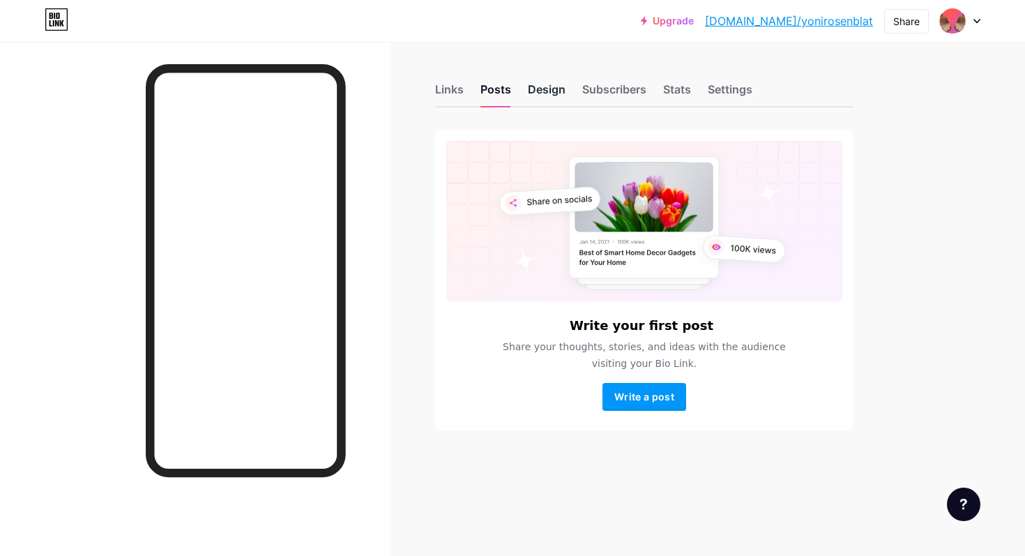
click at [550, 100] on div "Design" at bounding box center [547, 93] width 38 height 25
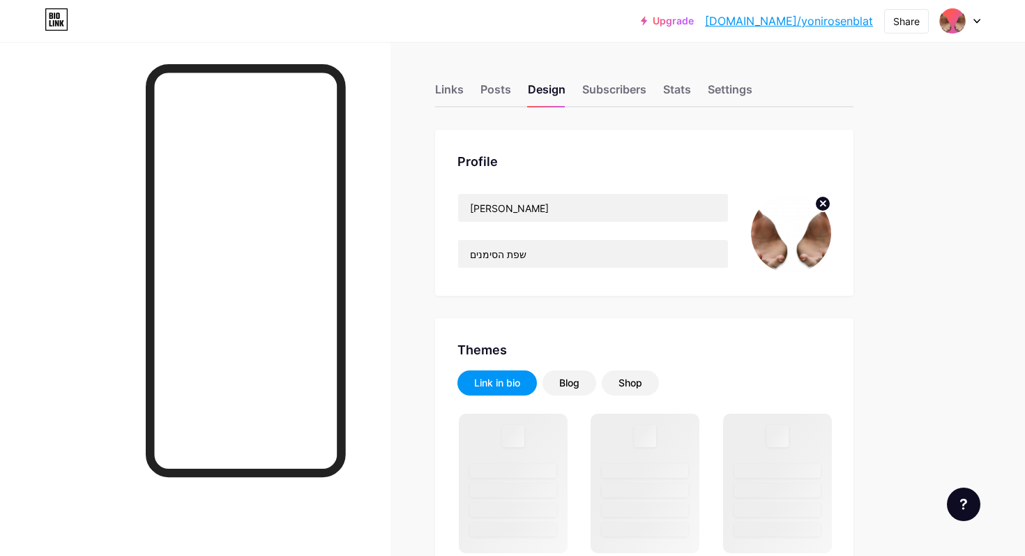
click at [818, 203] on circle at bounding box center [822, 203] width 15 height 15
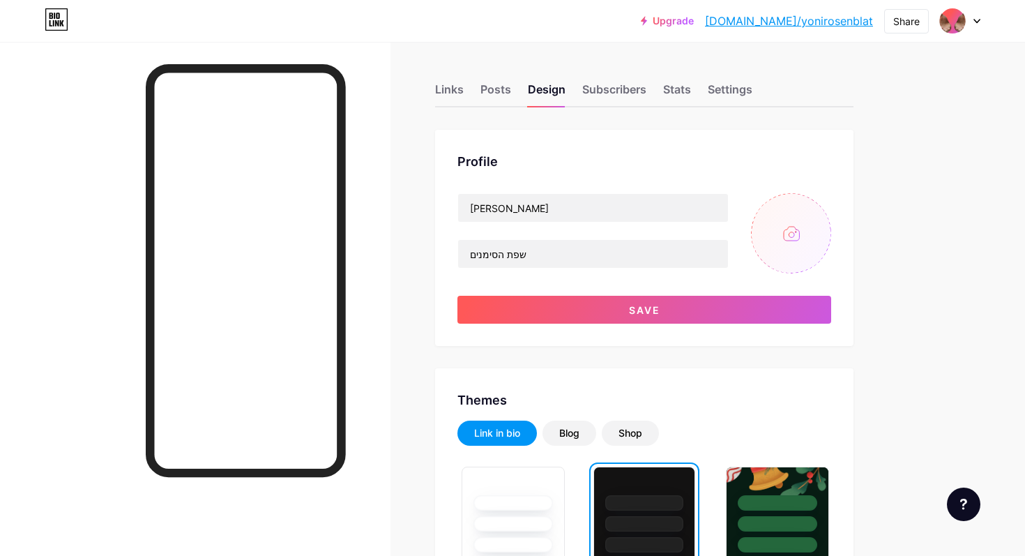
click at [787, 231] on input "file" at bounding box center [791, 233] width 80 height 80
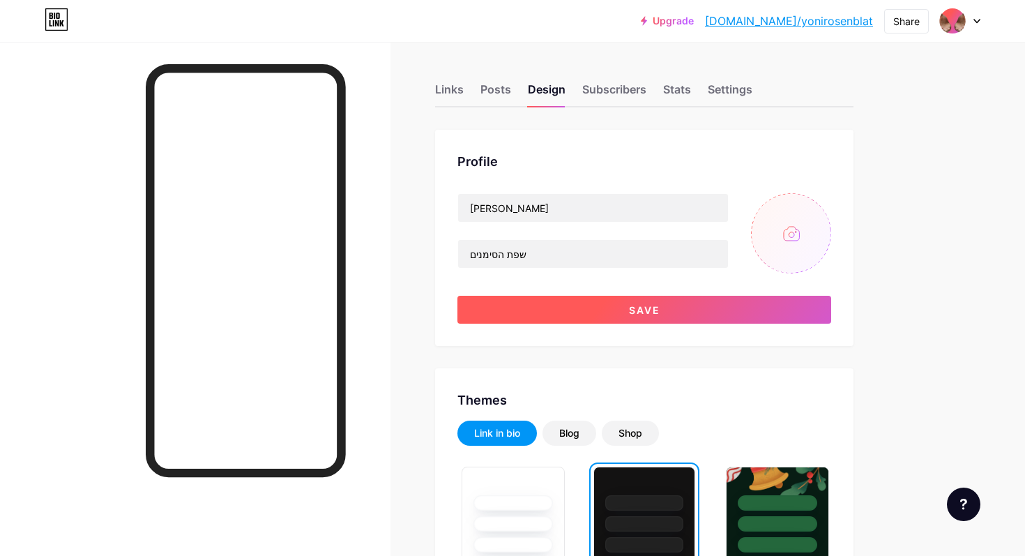
click at [603, 306] on button "Save" at bounding box center [644, 310] width 374 height 28
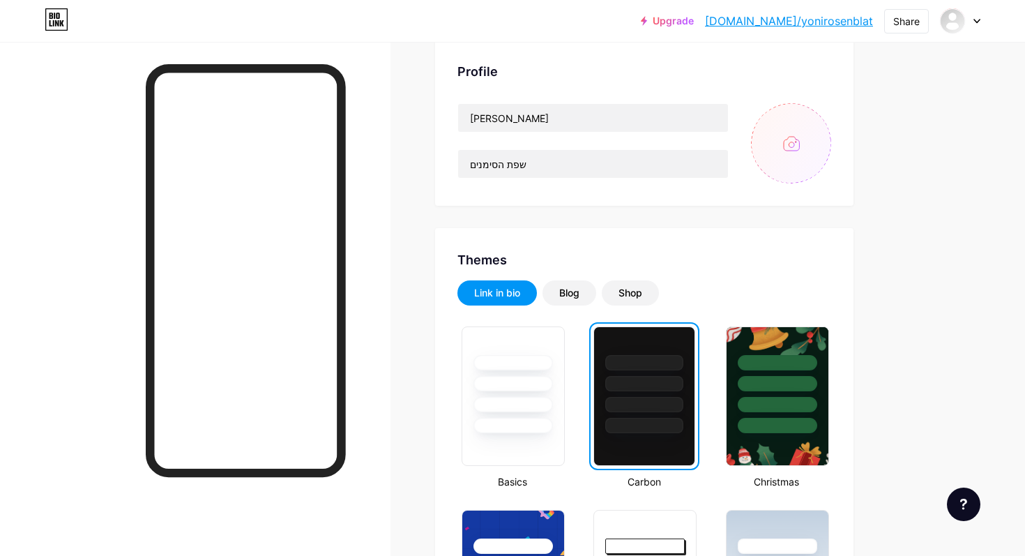
scroll to position [1, 0]
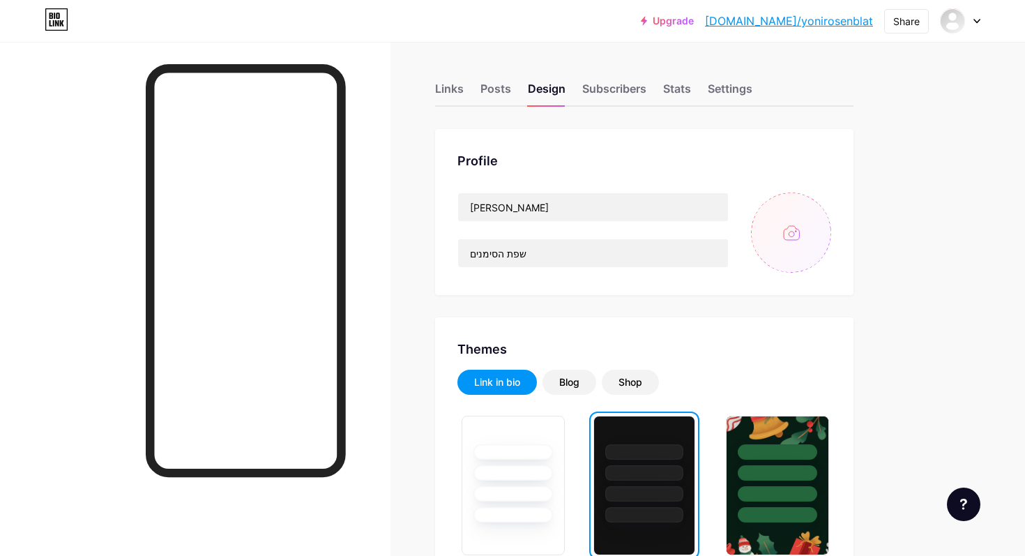
click at [782, 235] on input "file" at bounding box center [791, 232] width 80 height 80
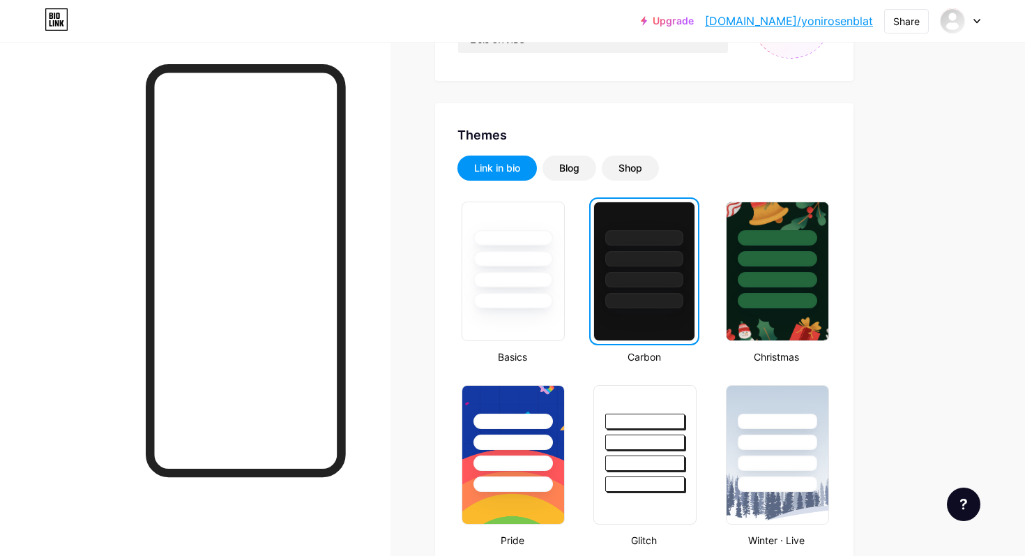
scroll to position [208, 0]
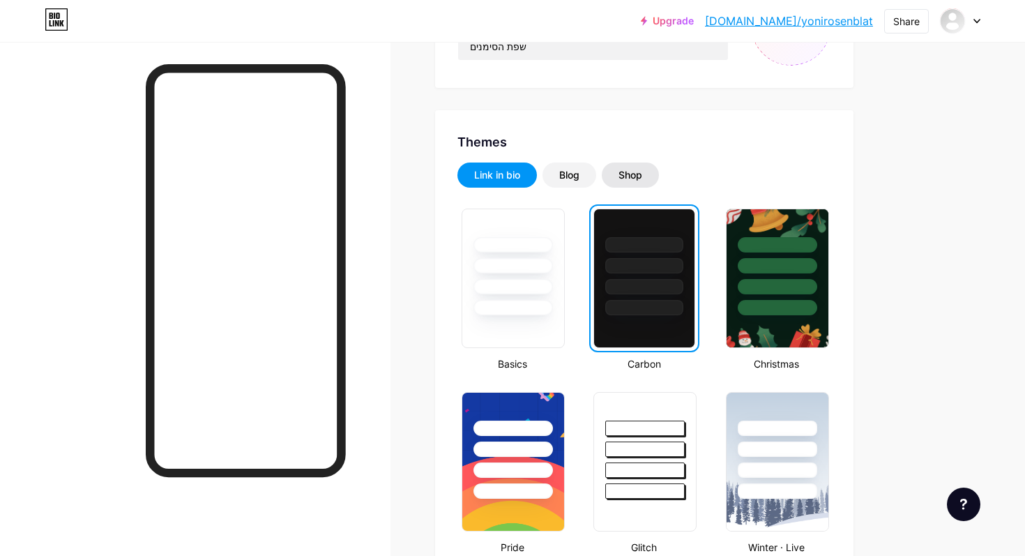
click at [639, 179] on div "Shop" at bounding box center [631, 175] width 24 height 14
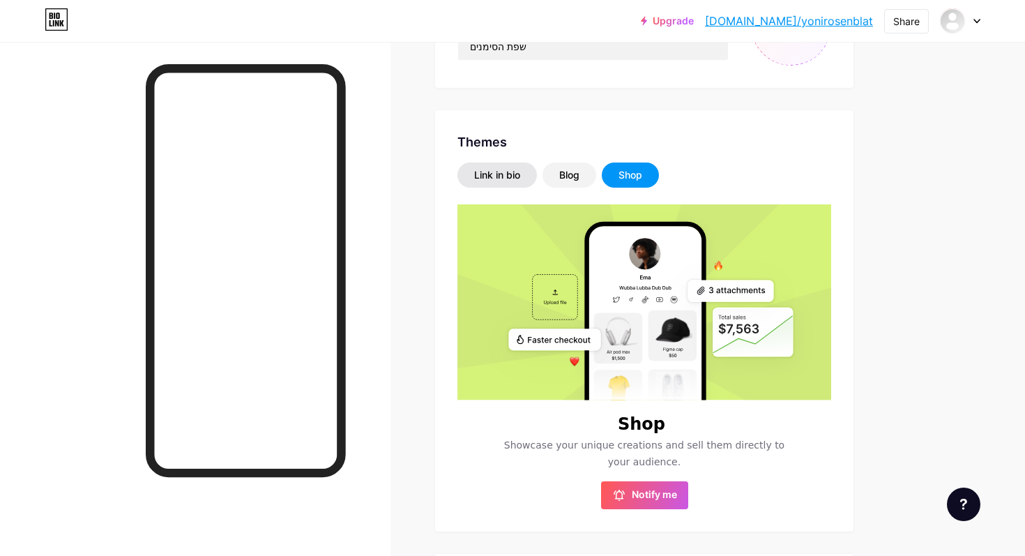
click at [510, 185] on div "Link in bio" at bounding box center [496, 174] width 79 height 25
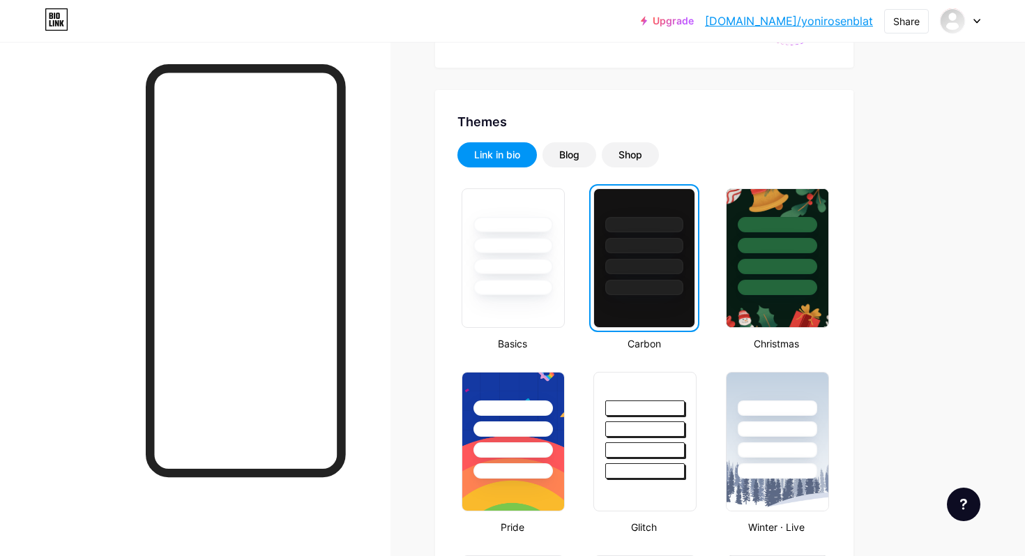
scroll to position [0, 0]
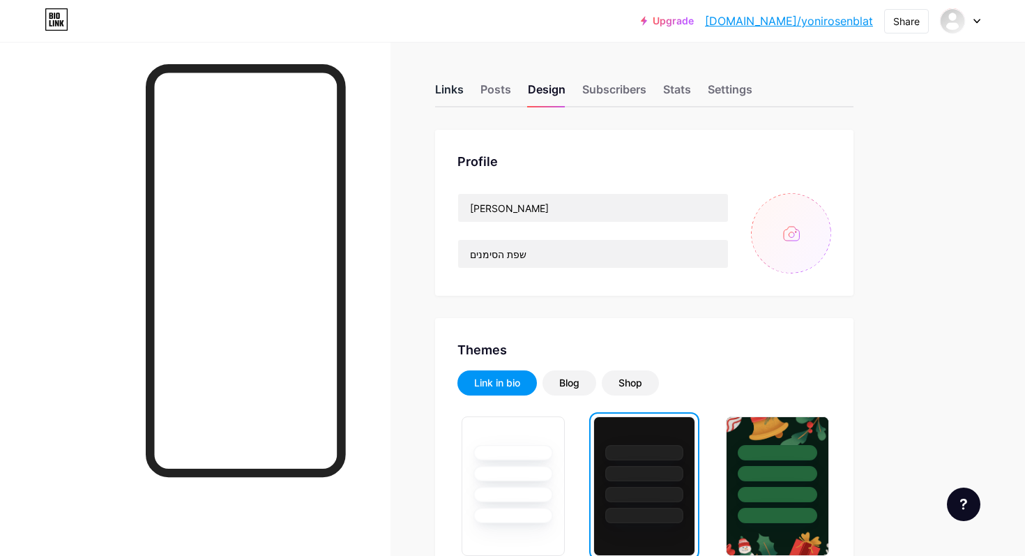
click at [444, 89] on div "Links" at bounding box center [449, 93] width 29 height 25
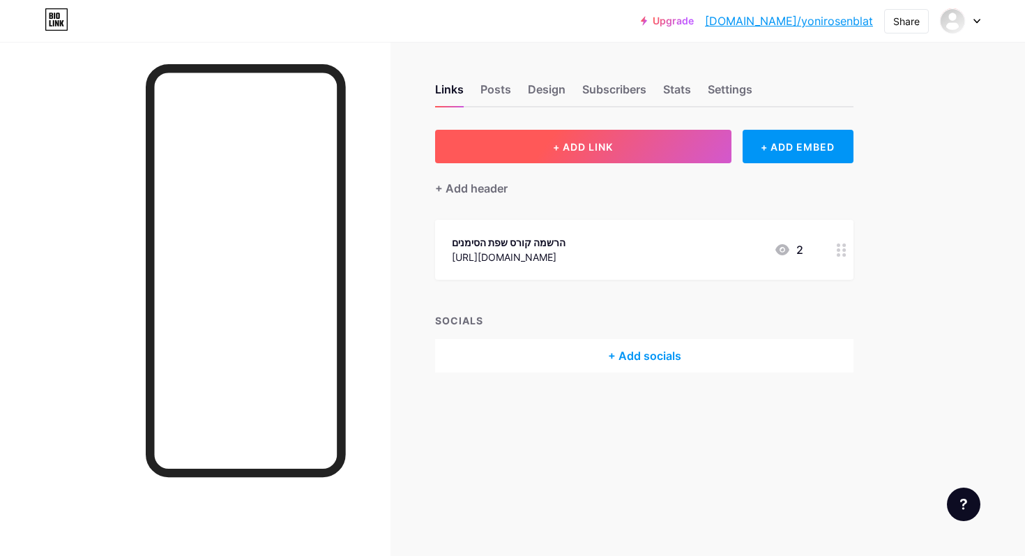
click at [639, 146] on button "+ ADD LINK" at bounding box center [583, 146] width 296 height 33
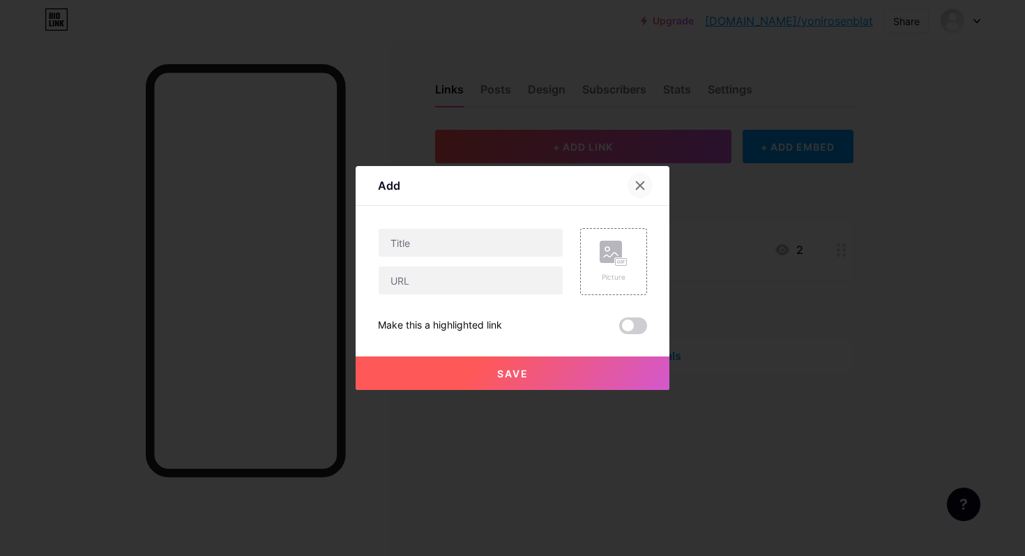
click at [638, 185] on icon at bounding box center [641, 186] width 8 height 8
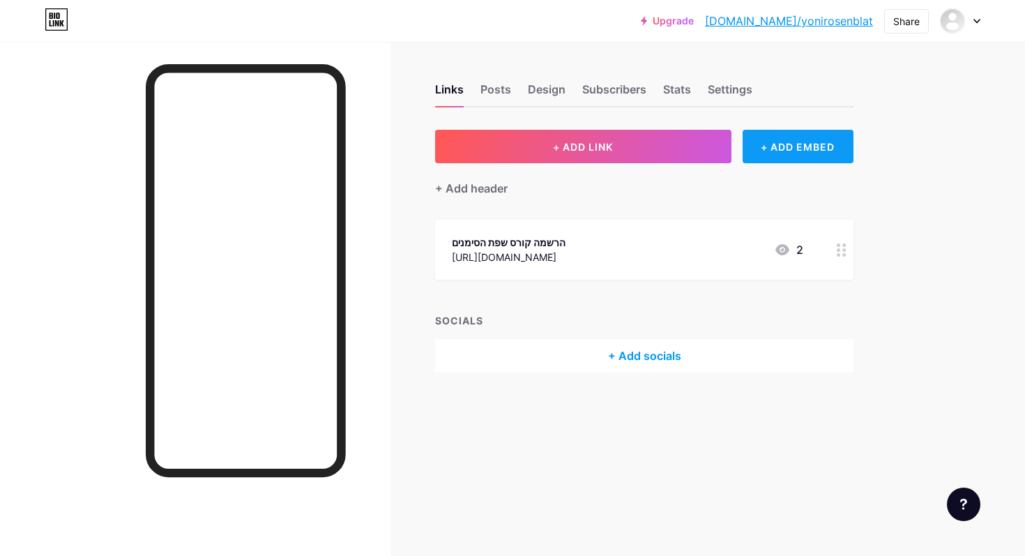
click at [785, 161] on div "+ ADD EMBED" at bounding box center [798, 146] width 111 height 33
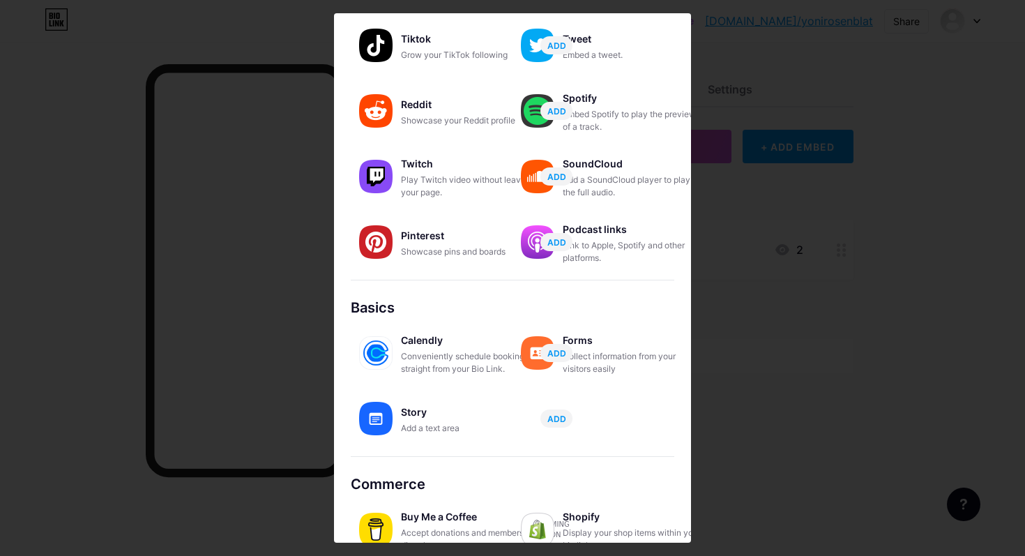
scroll to position [181, 0]
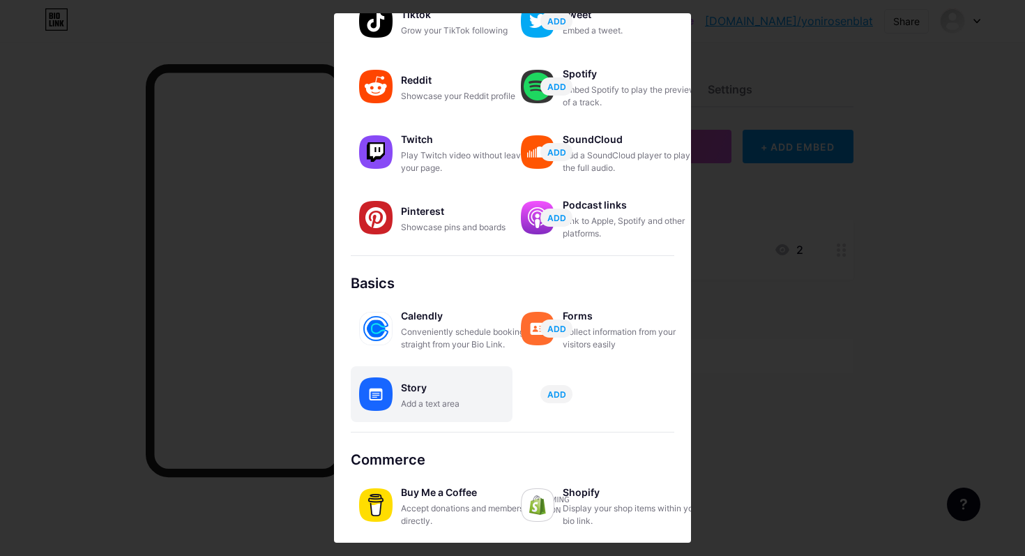
click at [444, 395] on div "Story" at bounding box center [470, 388] width 139 height 20
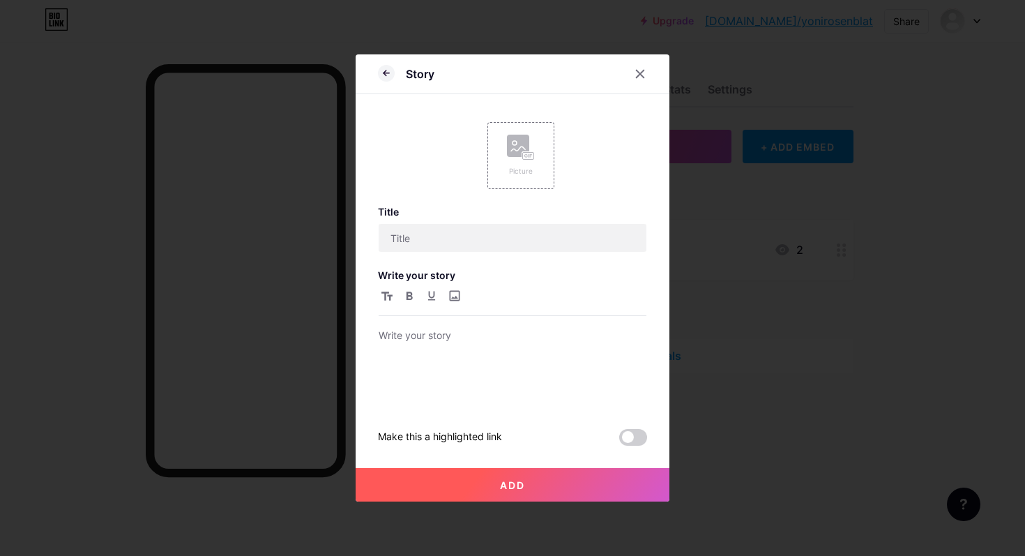
click at [626, 70] on div "Story" at bounding box center [513, 77] width 314 height 33
click at [492, 343] on p at bounding box center [513, 337] width 268 height 20
click at [637, 77] on icon at bounding box center [641, 74] width 8 height 8
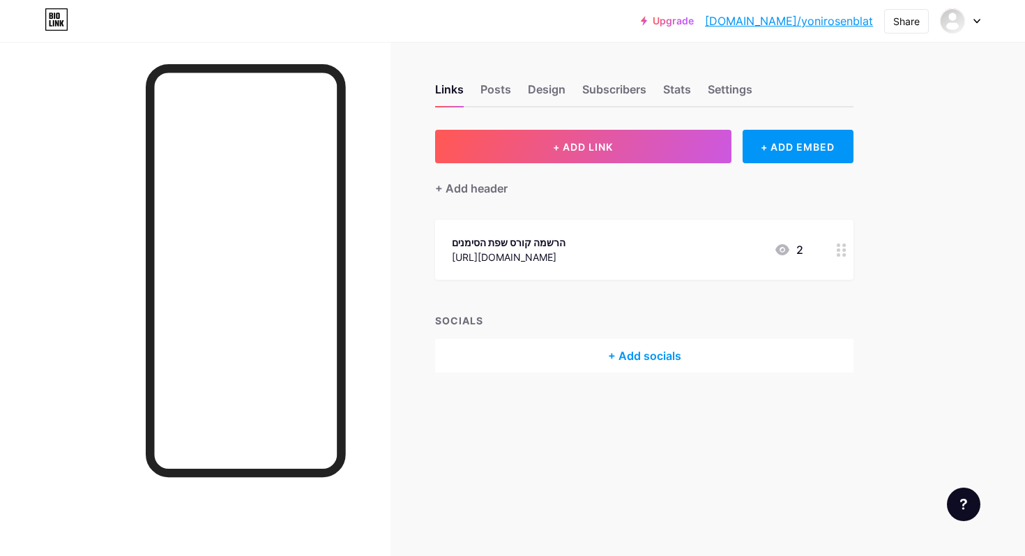
click at [738, 115] on div "Links Posts Design Subscribers Stats Settings + ADD LINK + ADD EMBED + Add head…" at bounding box center [456, 242] width 912 height 400
click at [743, 128] on div "Links Posts Design Subscribers Stats Settings + ADD LINK + ADD EMBED + Add head…" at bounding box center [456, 242] width 912 height 400
click at [755, 139] on div "+ ADD EMBED" at bounding box center [798, 146] width 111 height 33
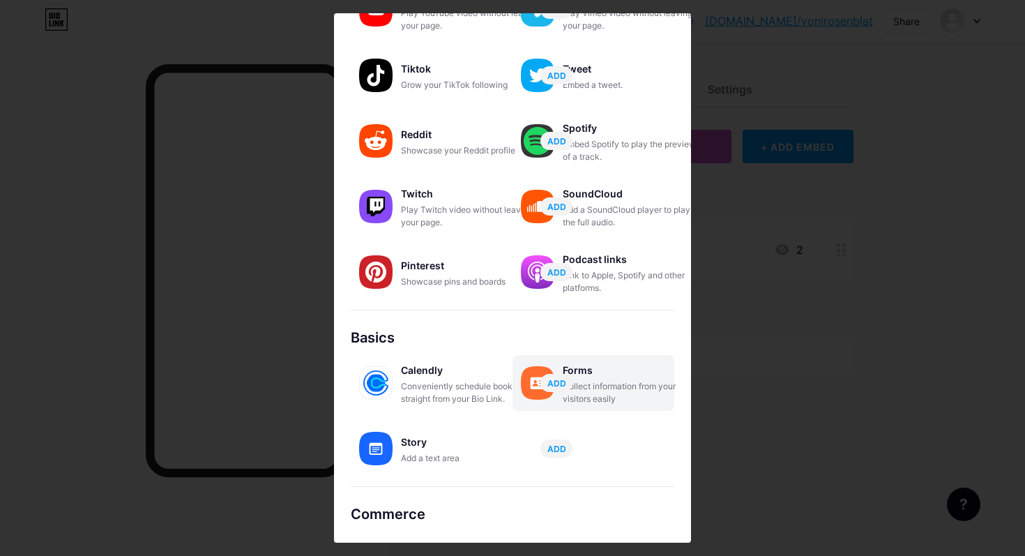
scroll to position [181, 0]
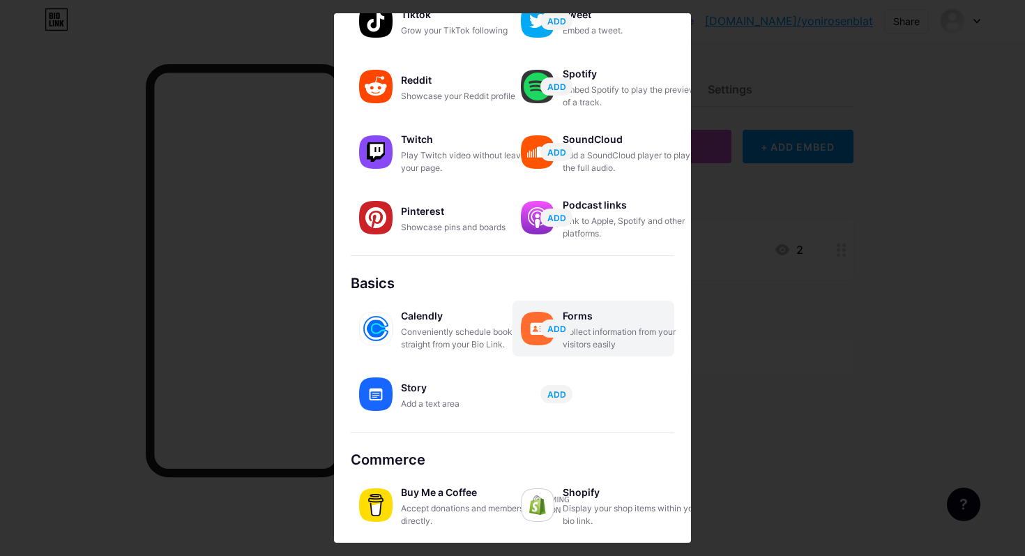
click at [629, 323] on div "Forms" at bounding box center [632, 316] width 139 height 20
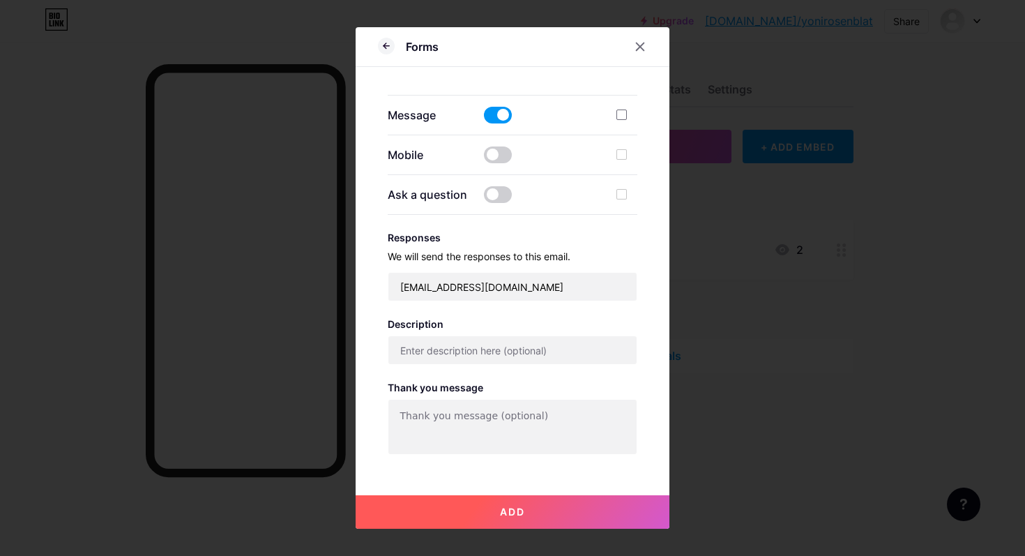
scroll to position [326, 0]
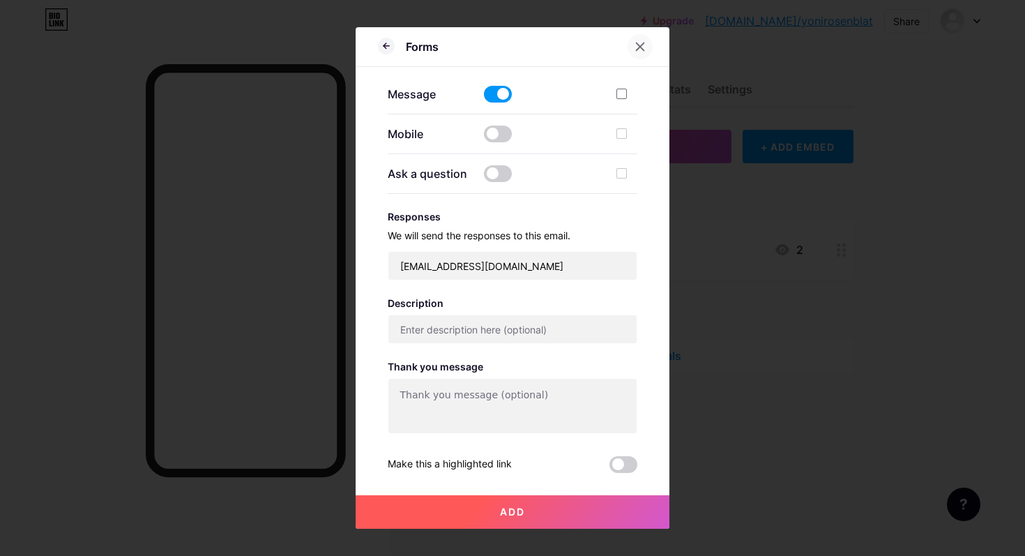
click at [640, 50] on icon at bounding box center [640, 46] width 11 height 11
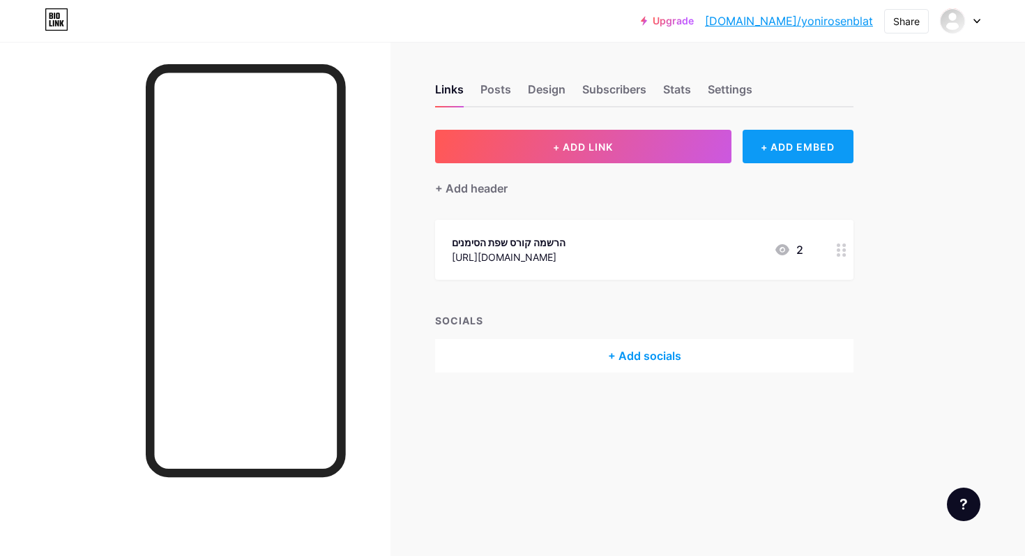
click at [762, 134] on div "+ ADD EMBED" at bounding box center [798, 146] width 111 height 33
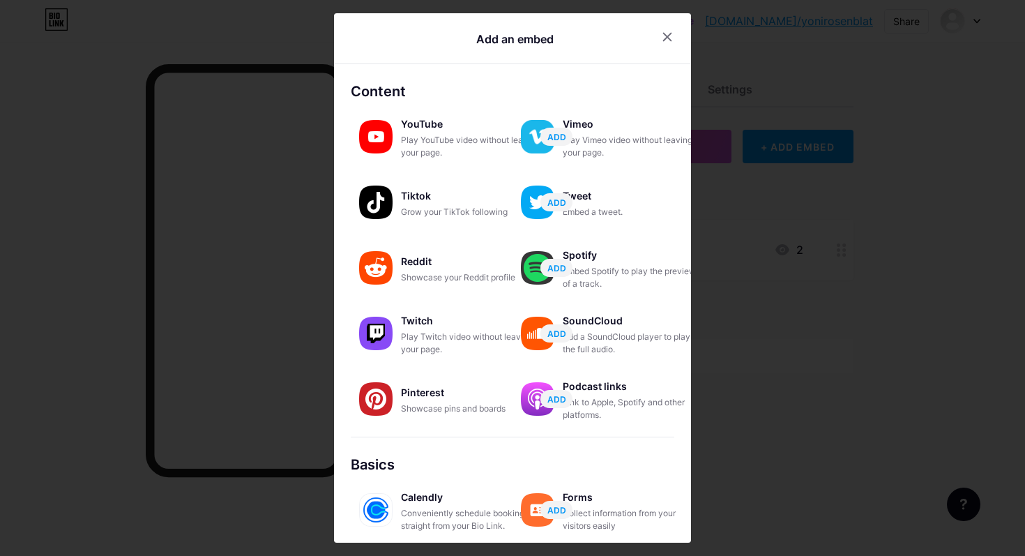
scroll to position [181, 0]
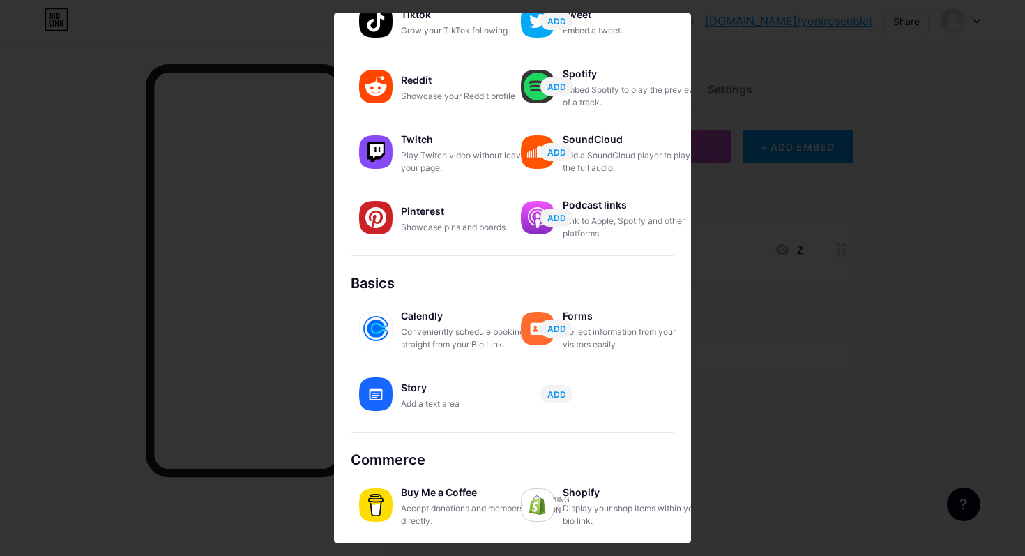
click at [416, 490] on div "Buy Me a Coffee" at bounding box center [470, 493] width 139 height 20
click at [371, 504] on img at bounding box center [375, 504] width 33 height 33
click at [423, 333] on div "Conveniently schedule bookings straight from your Bio Link." at bounding box center [470, 338] width 139 height 25
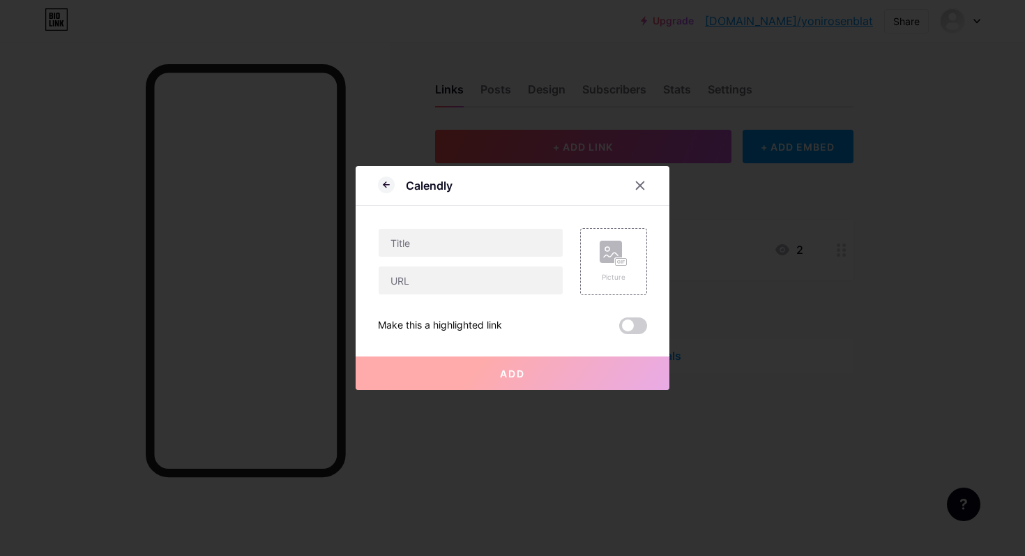
scroll to position [0, 0]
click at [635, 177] on div at bounding box center [640, 185] width 25 height 25
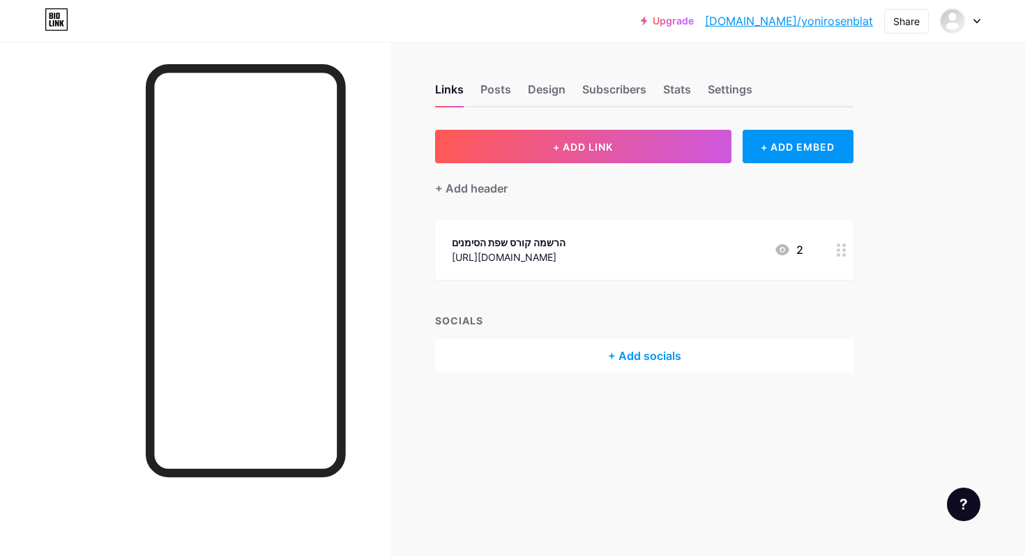
click at [577, 89] on div "Links Posts Design Subscribers Stats Settings" at bounding box center [644, 83] width 418 height 49
click at [637, 85] on div "Subscribers" at bounding box center [614, 93] width 64 height 25
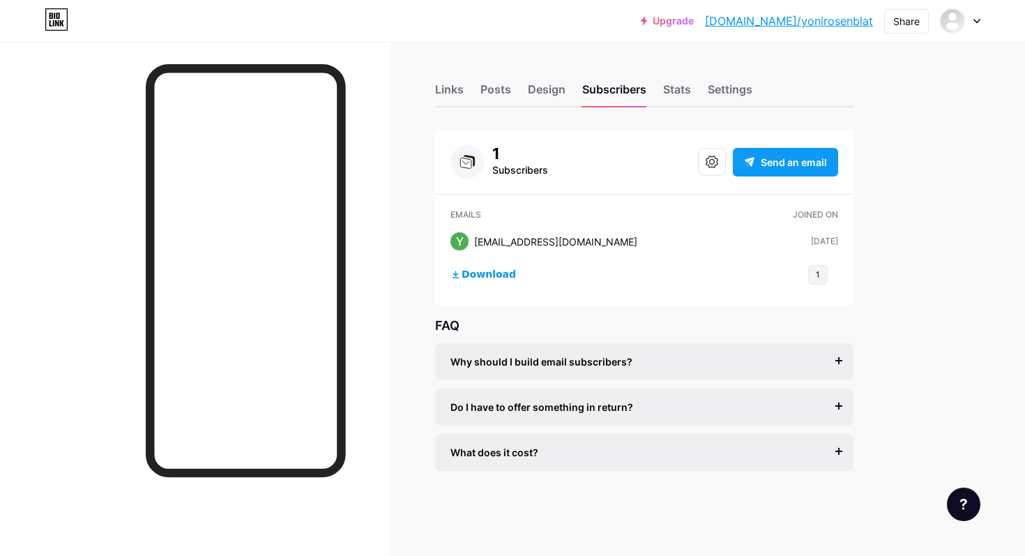
click at [805, 173] on div "Send an email" at bounding box center [785, 162] width 105 height 29
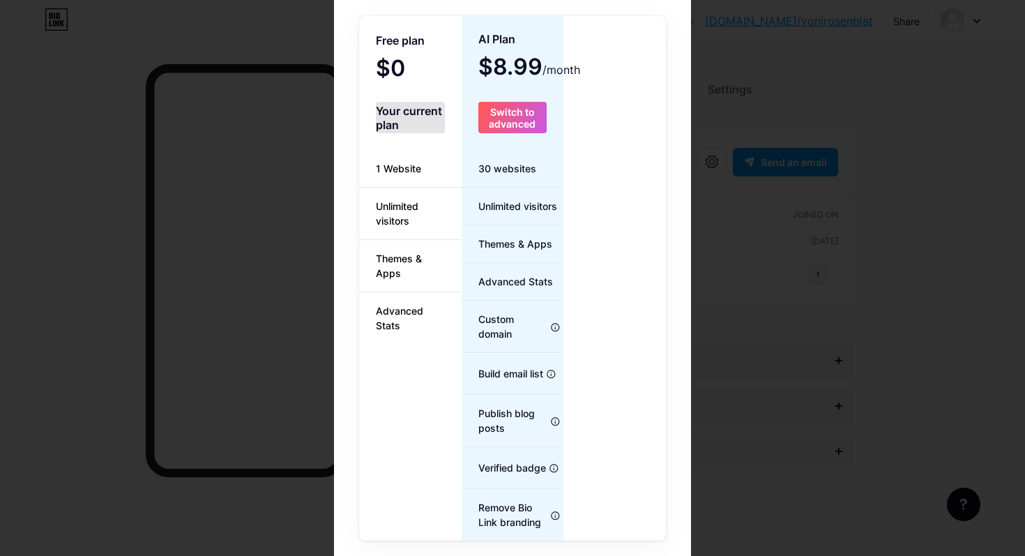
scroll to position [188, 0]
click at [404, 217] on span "Unlimited visitors" at bounding box center [410, 213] width 103 height 29
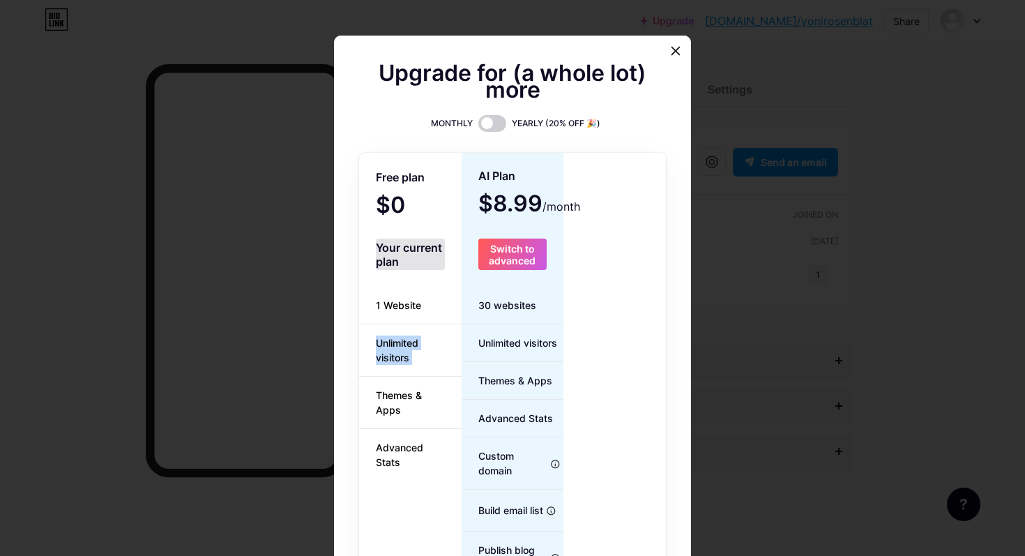
scroll to position [47, 0]
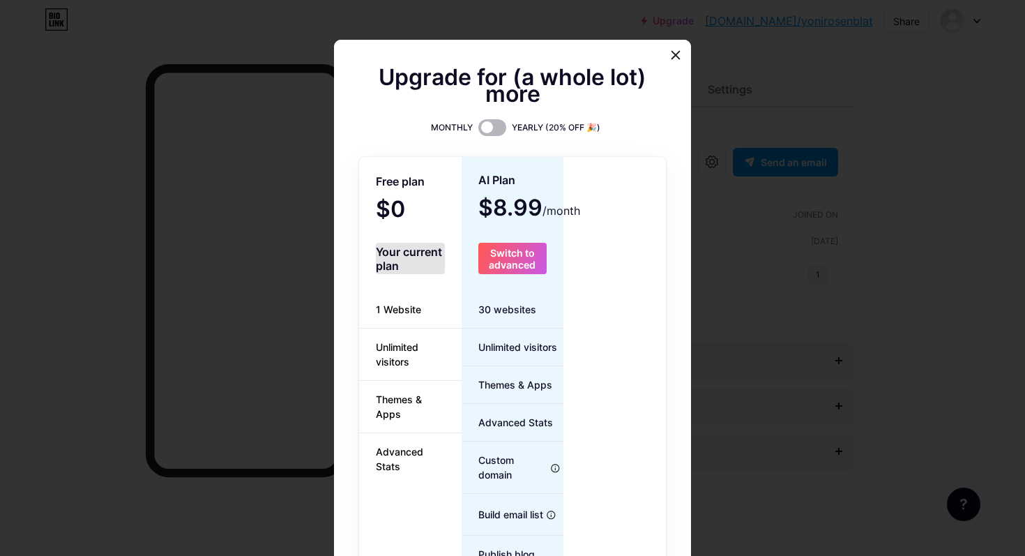
click at [499, 123] on span at bounding box center [492, 127] width 28 height 17
click at [478, 131] on input "checkbox" at bounding box center [478, 131] width 0 height 0
click at [671, 48] on div at bounding box center [675, 55] width 25 height 25
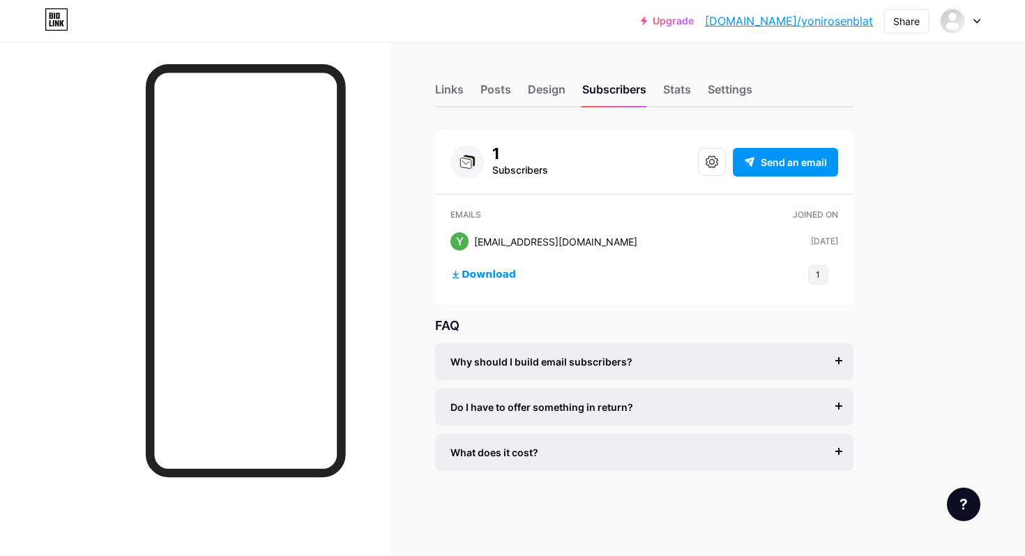
click at [678, 352] on div "Why should I build email subscribers? Email is the only reliable medium to buil…" at bounding box center [644, 361] width 418 height 37
click at [684, 364] on div "Why should I build email subscribers?" at bounding box center [644, 361] width 388 height 15
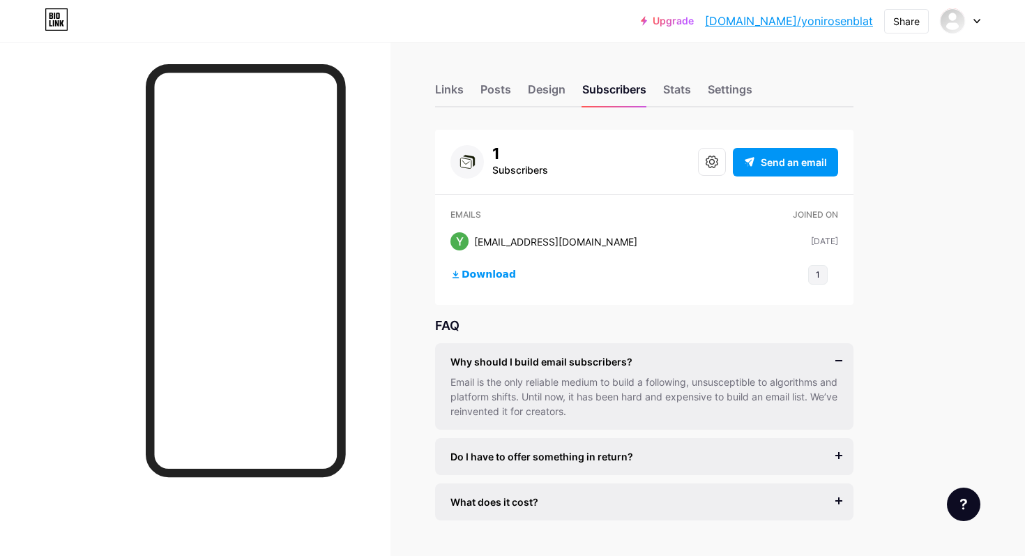
click at [684, 364] on div "Why should I build email subscribers?" at bounding box center [644, 361] width 388 height 15
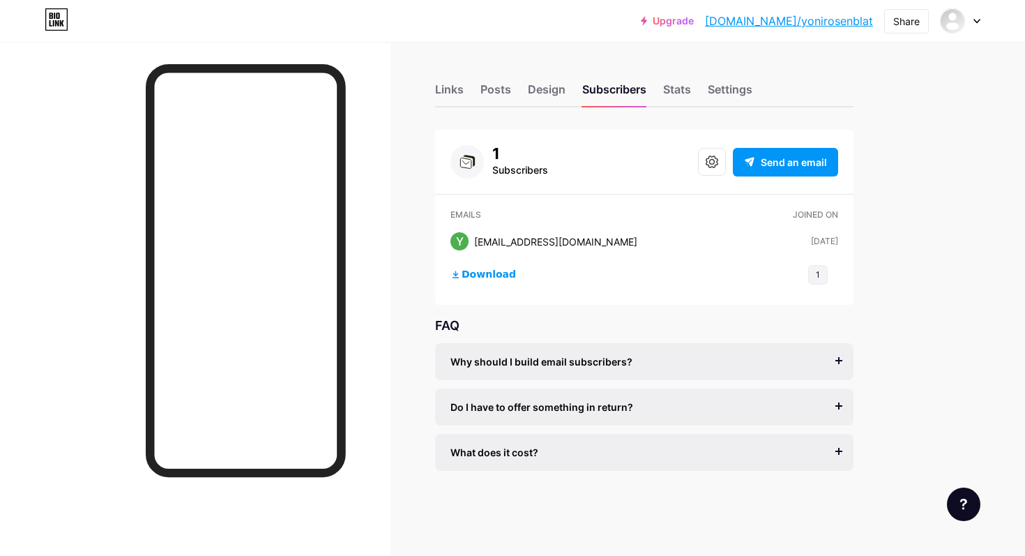
click at [509, 241] on div "[EMAIL_ADDRESS][DOMAIN_NAME]" at bounding box center [555, 241] width 163 height 15
click at [710, 159] on icon at bounding box center [712, 162] width 13 height 13
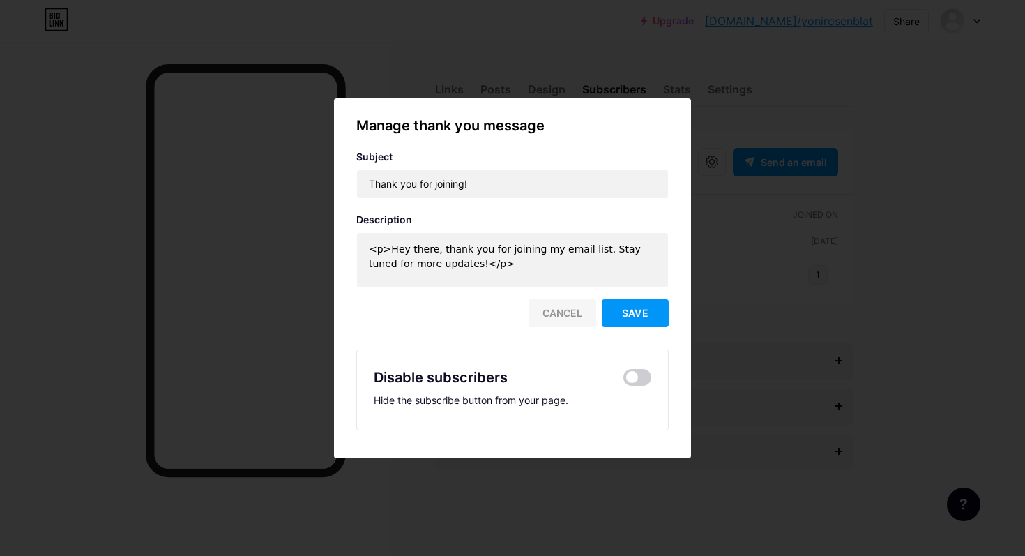
click at [570, 320] on div "Cancel" at bounding box center [563, 313] width 68 height 28
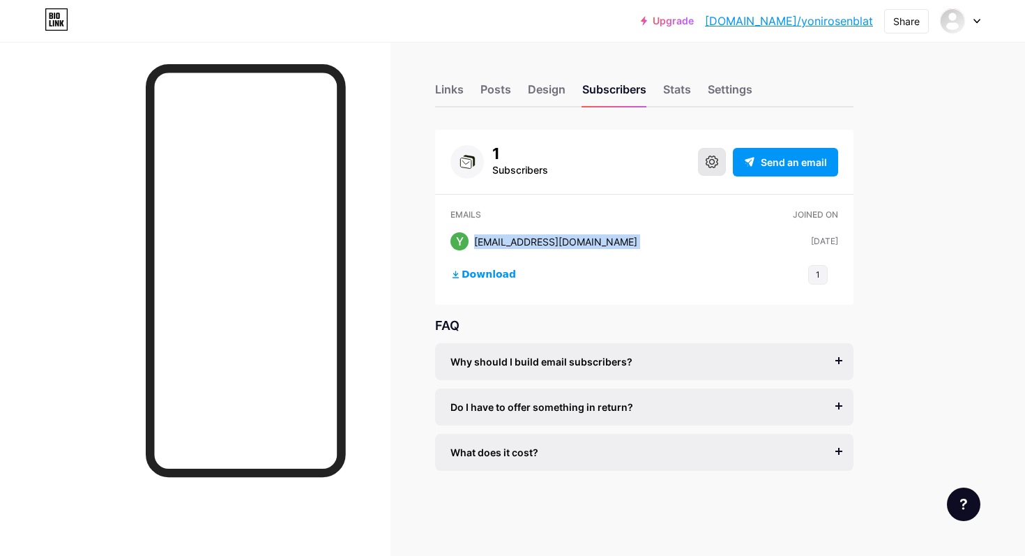
click at [711, 150] on button at bounding box center [712, 162] width 28 height 28
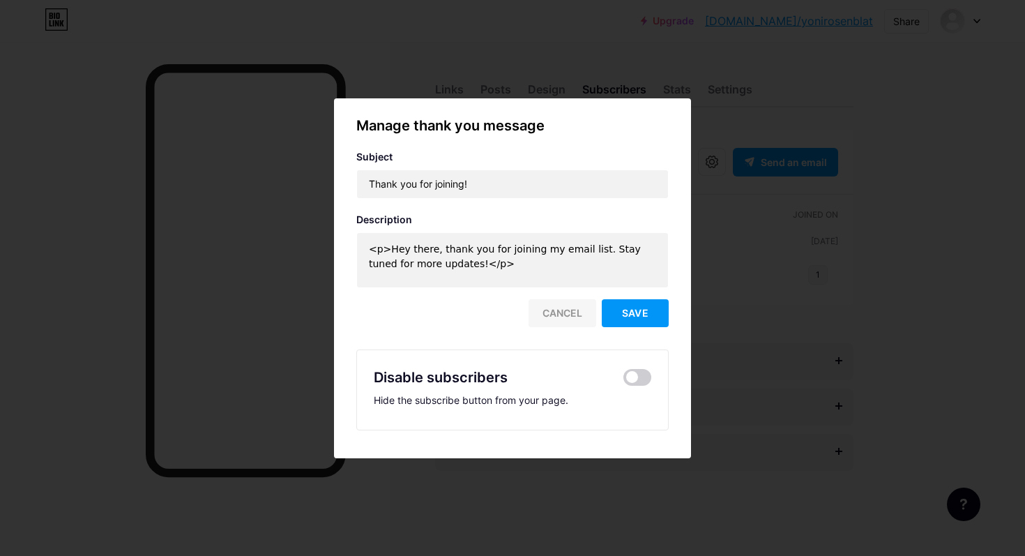
click at [552, 313] on div "Cancel" at bounding box center [563, 313] width 68 height 28
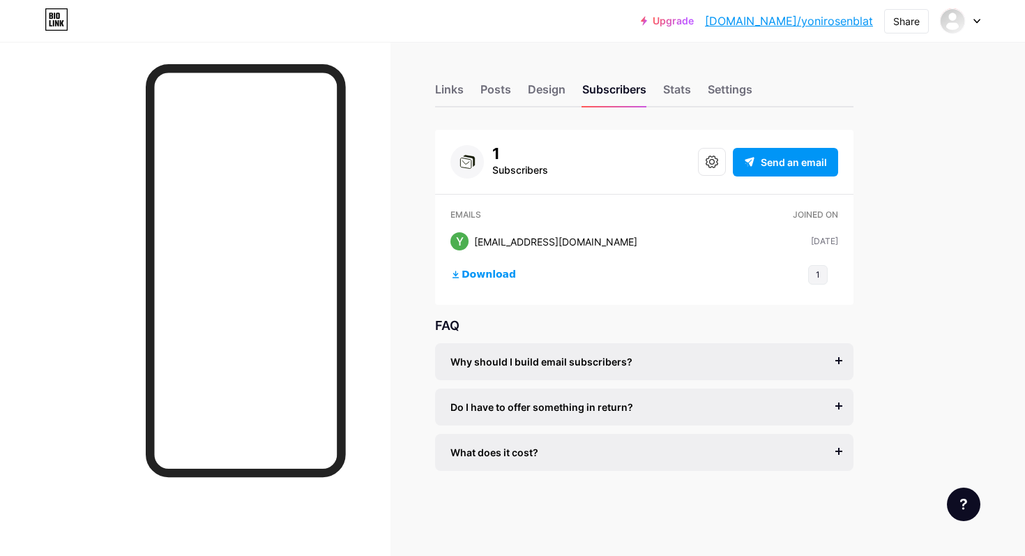
click at [692, 107] on div "Links Posts Design Subscribers Stats Settings 1 Subscribers Send an email Email…" at bounding box center [456, 291] width 912 height 499
click at [688, 98] on div "Stats" at bounding box center [677, 93] width 28 height 25
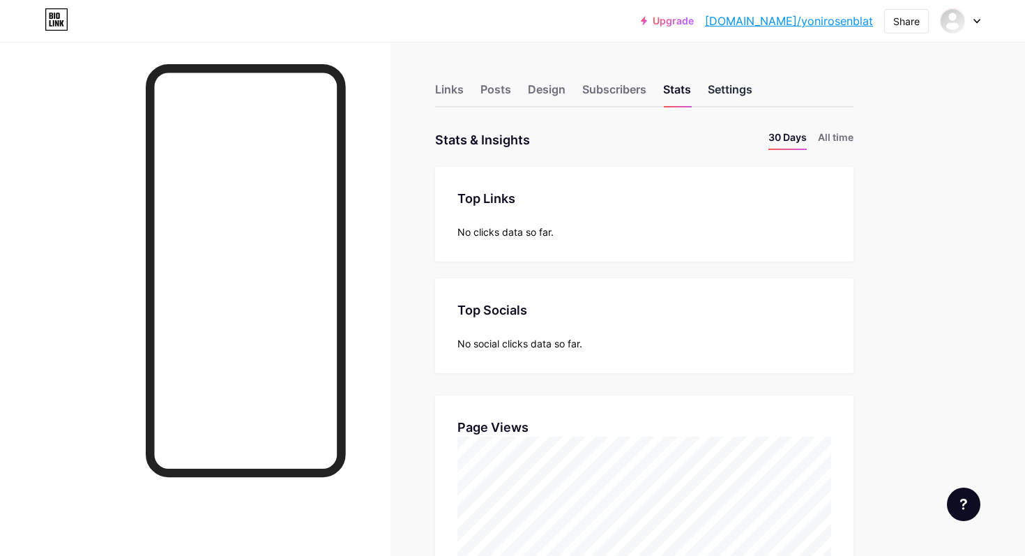
click at [733, 100] on div "Settings" at bounding box center [730, 93] width 45 height 25
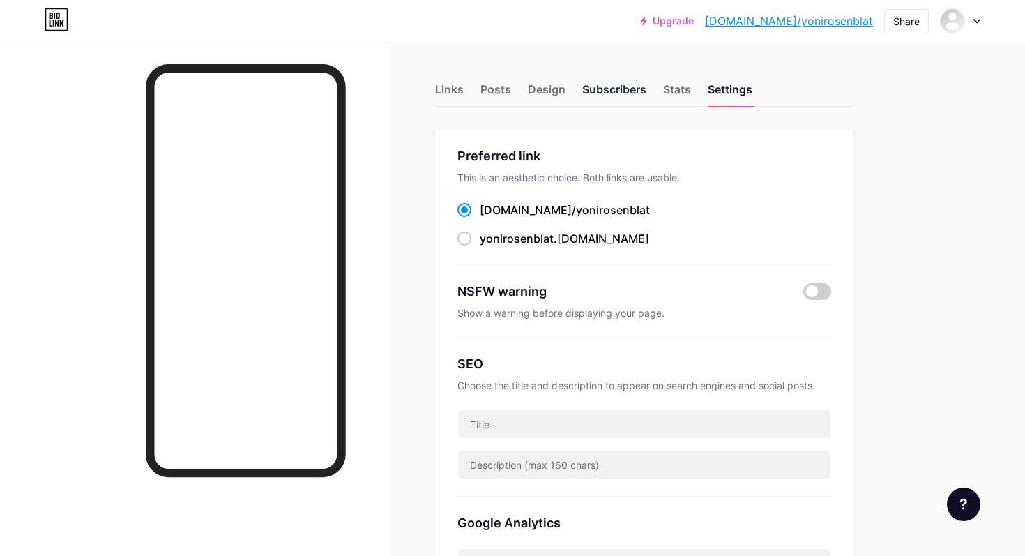
click at [609, 91] on div "Subscribers" at bounding box center [614, 93] width 64 height 25
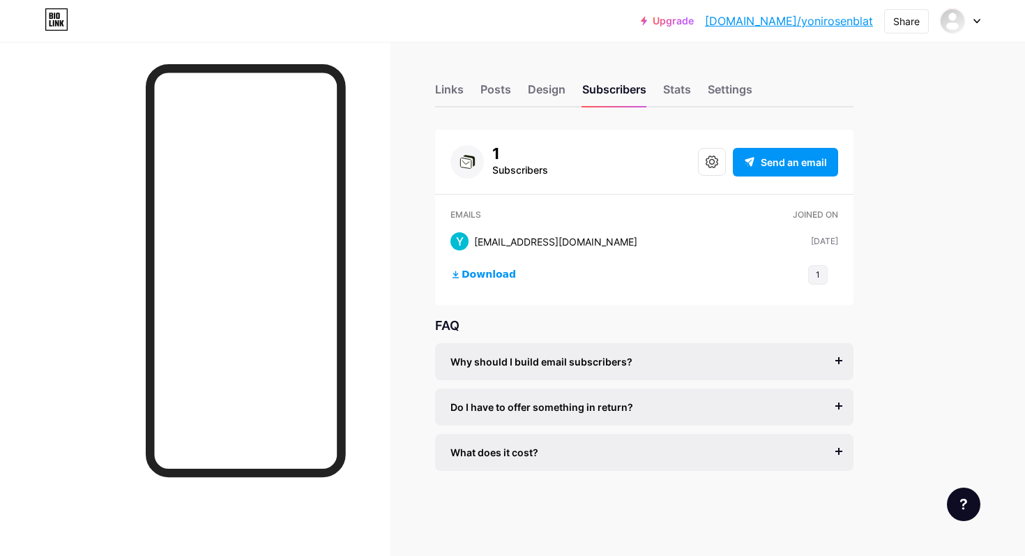
click at [520, 91] on div "Links Posts Design Subscribers Stats Settings" at bounding box center [644, 83] width 418 height 49
click at [538, 91] on div "Design" at bounding box center [547, 93] width 38 height 25
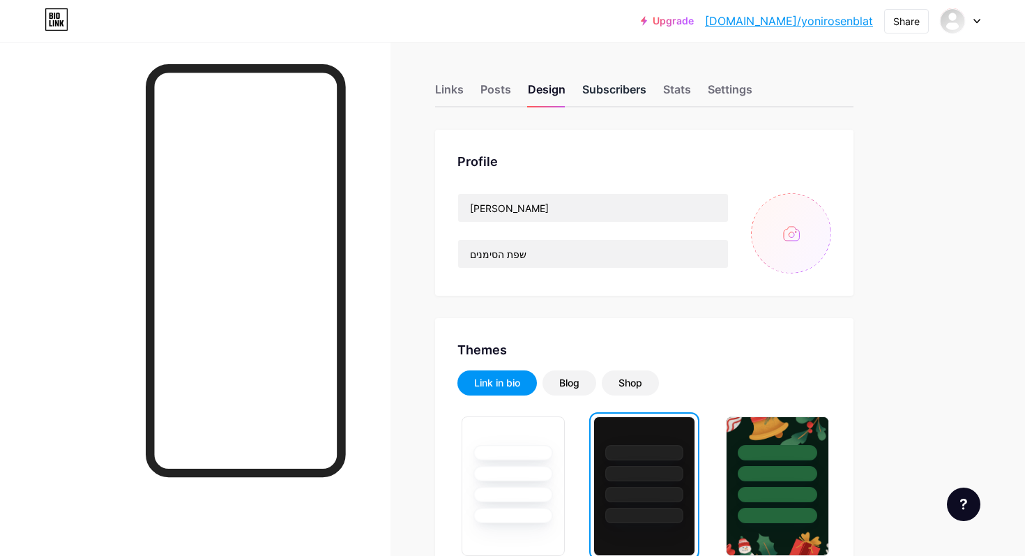
click at [591, 93] on div "Subscribers" at bounding box center [614, 93] width 64 height 25
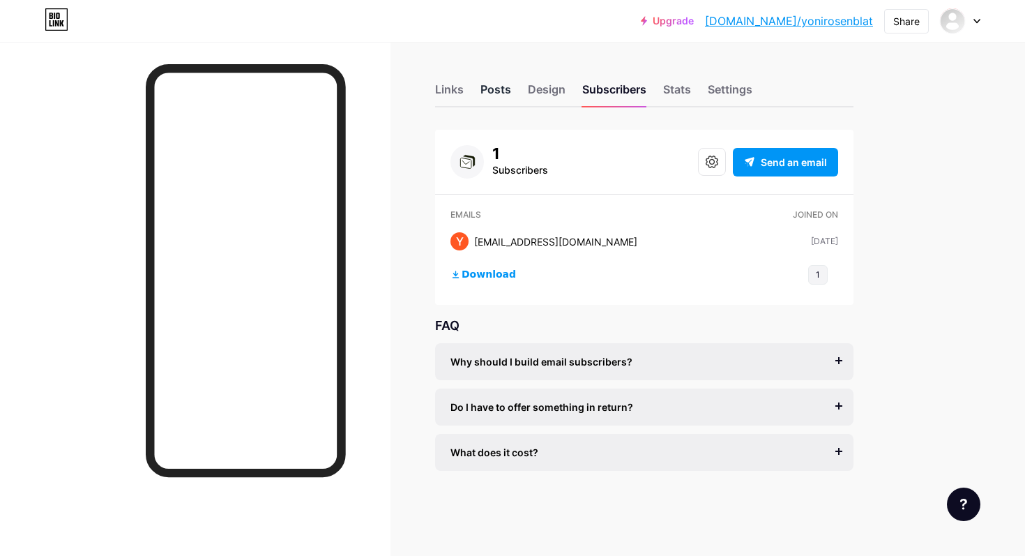
click at [497, 93] on div "Posts" at bounding box center [495, 93] width 31 height 25
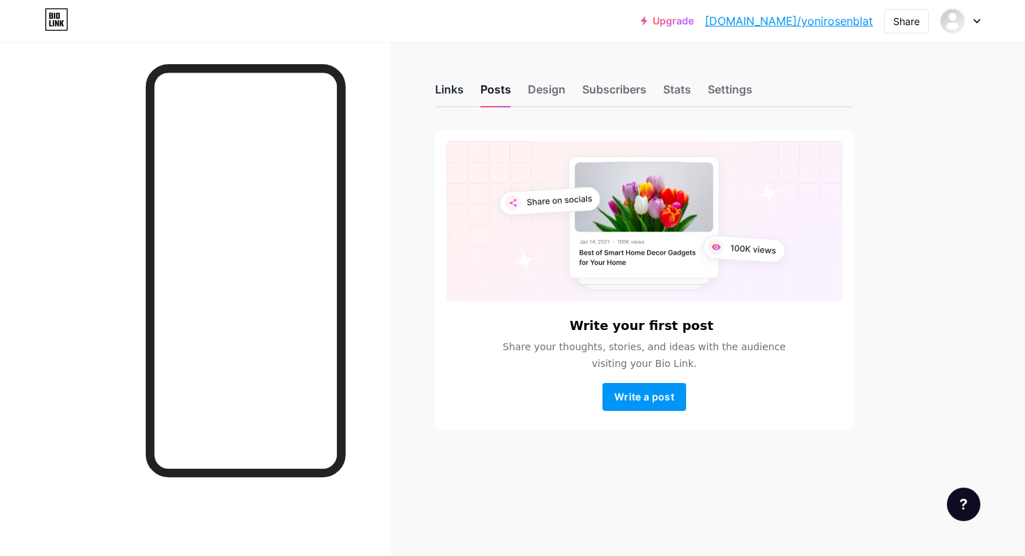
click at [451, 95] on div "Links" at bounding box center [449, 93] width 29 height 25
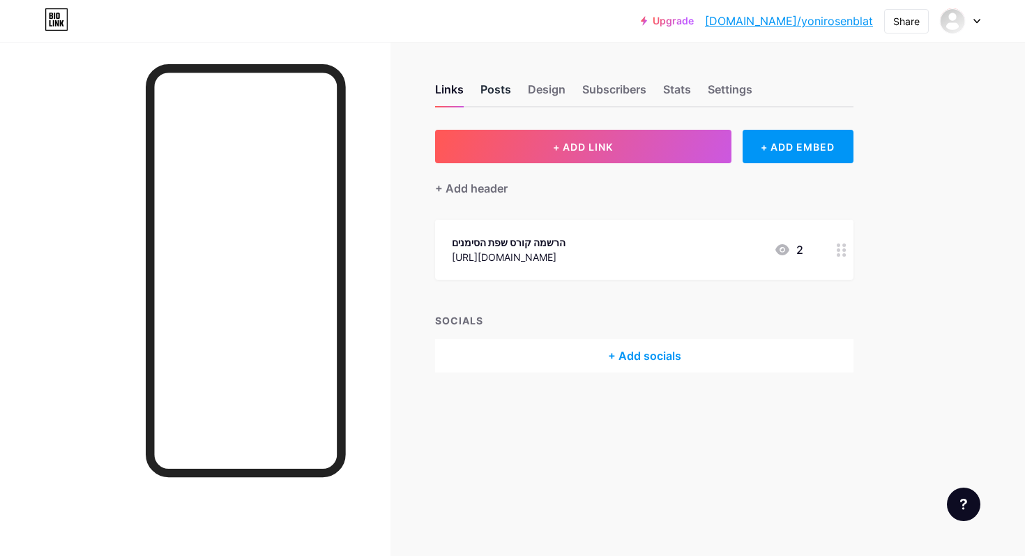
click at [501, 95] on div "Posts" at bounding box center [495, 93] width 31 height 25
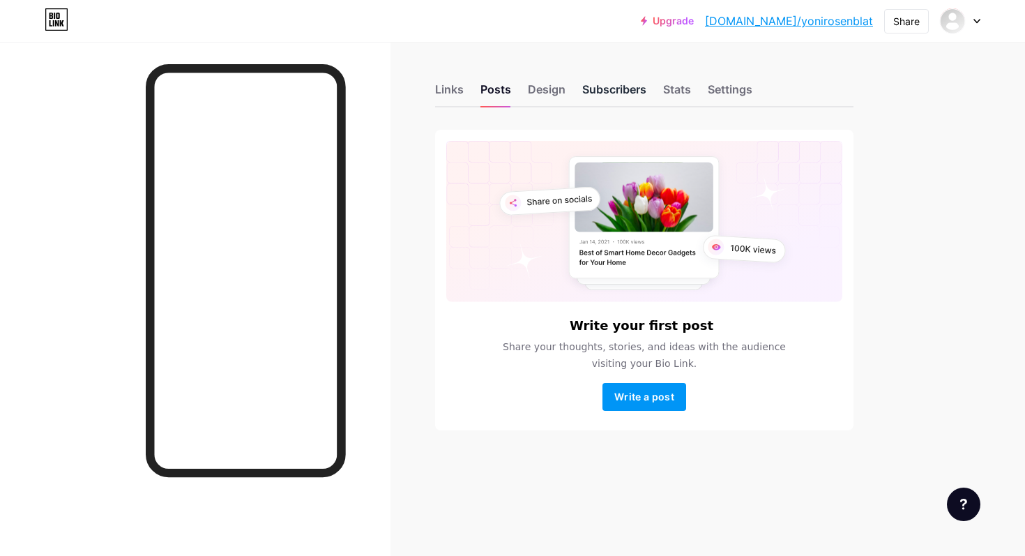
click at [614, 95] on div "Subscribers" at bounding box center [614, 93] width 64 height 25
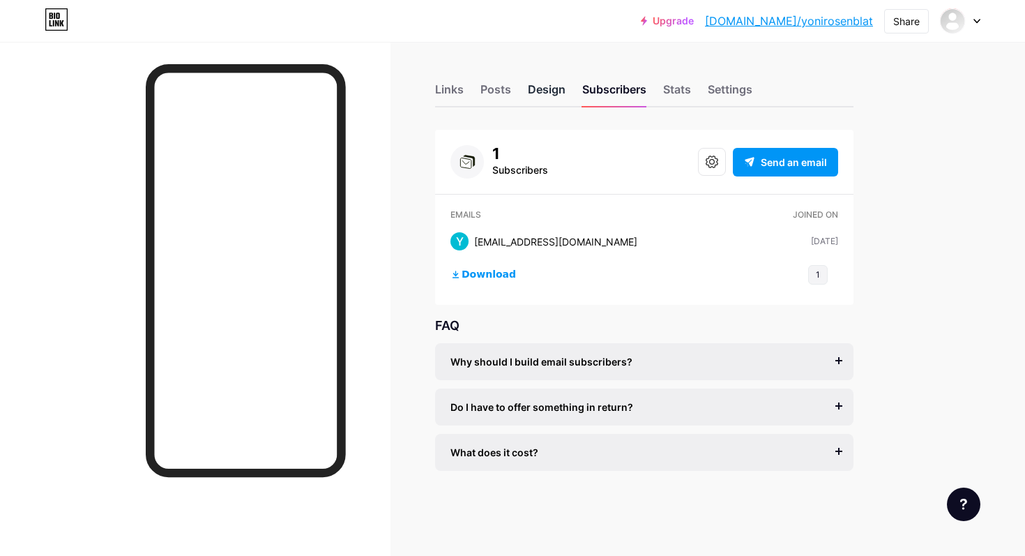
click at [528, 92] on div "Design" at bounding box center [547, 93] width 38 height 25
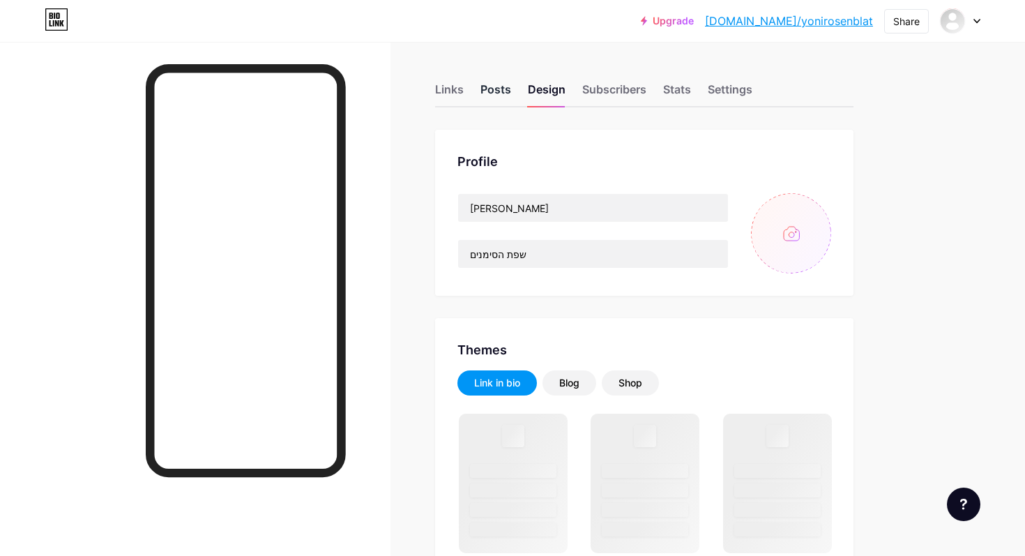
click at [499, 95] on div "Posts" at bounding box center [495, 93] width 31 height 25
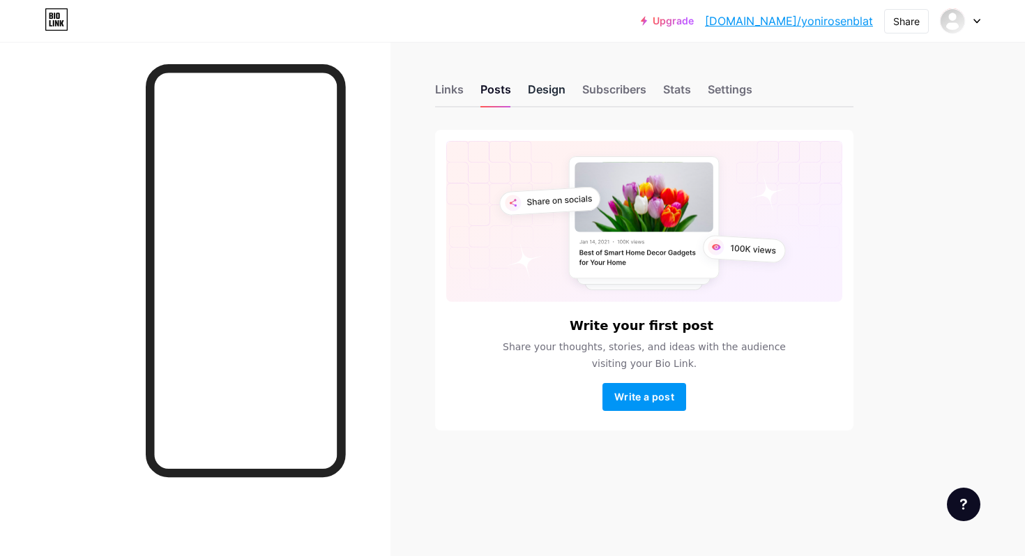
click at [547, 96] on div "Design" at bounding box center [547, 93] width 38 height 25
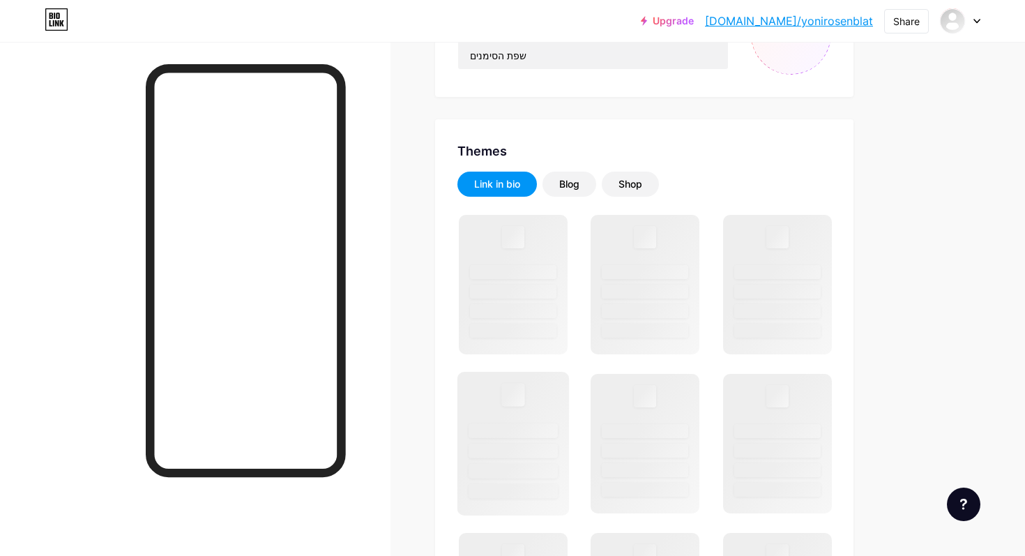
scroll to position [327, 0]
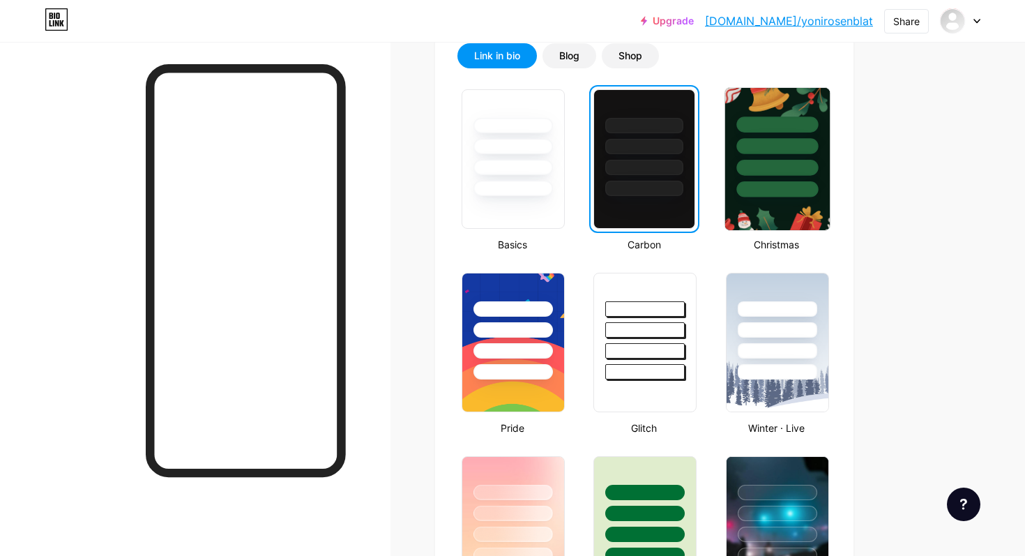
click at [801, 163] on div at bounding box center [777, 168] width 82 height 16
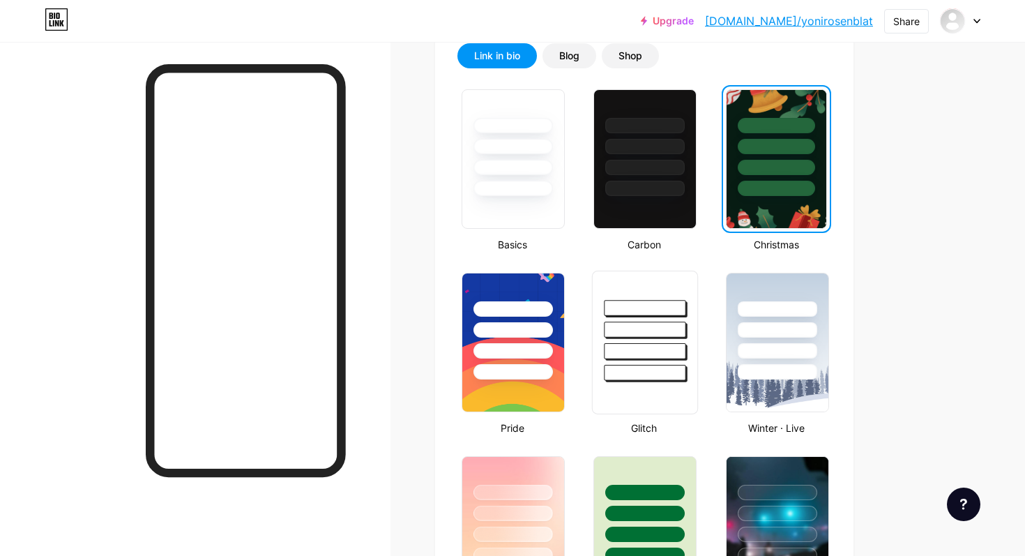
click at [655, 326] on div at bounding box center [646, 329] width 82 height 16
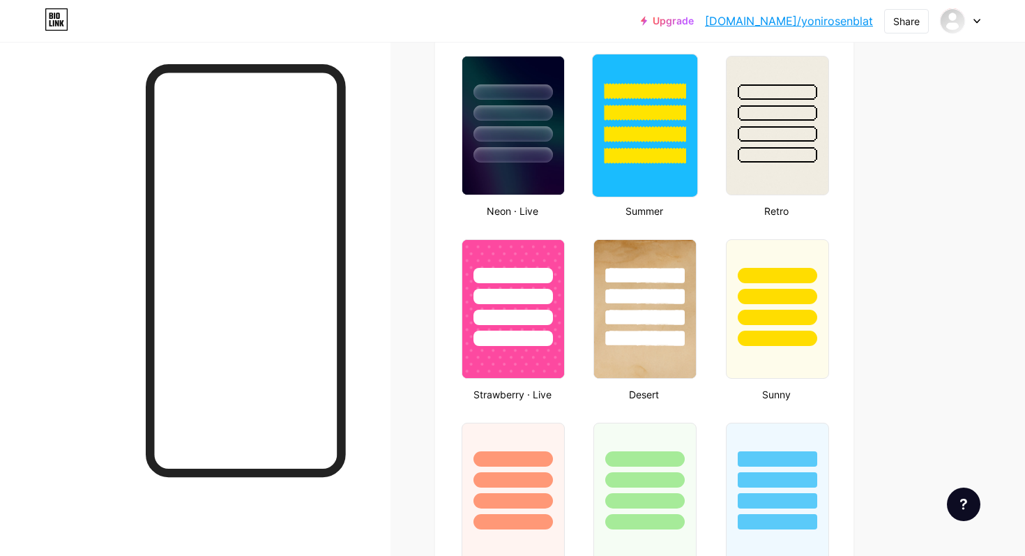
scroll to position [910, 0]
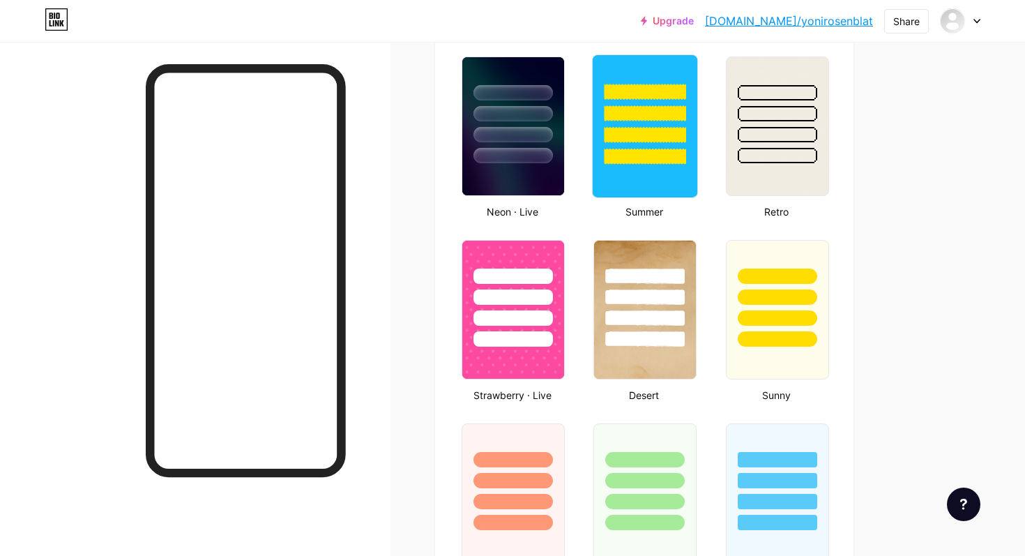
click at [649, 135] on div at bounding box center [646, 135] width 82 height 16
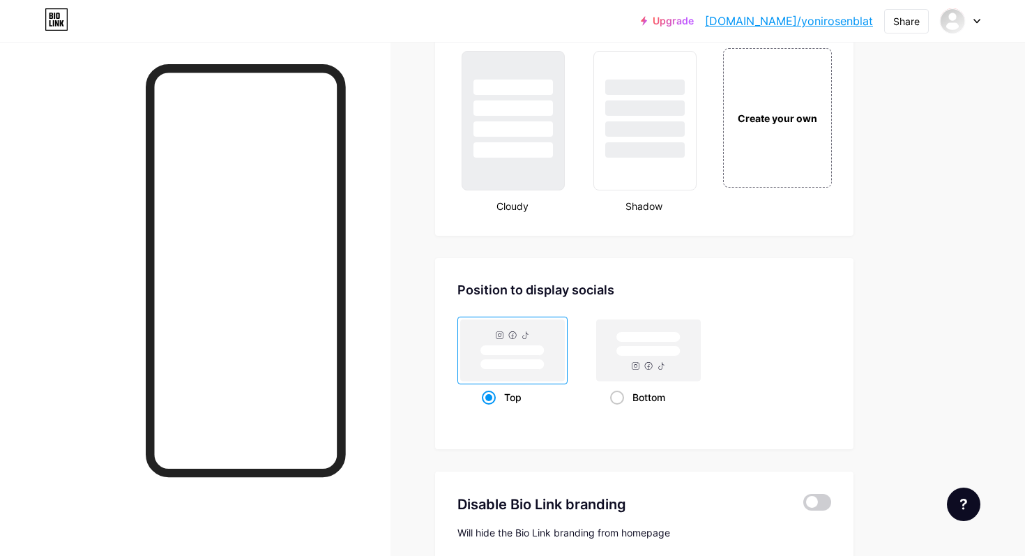
scroll to position [1817, 0]
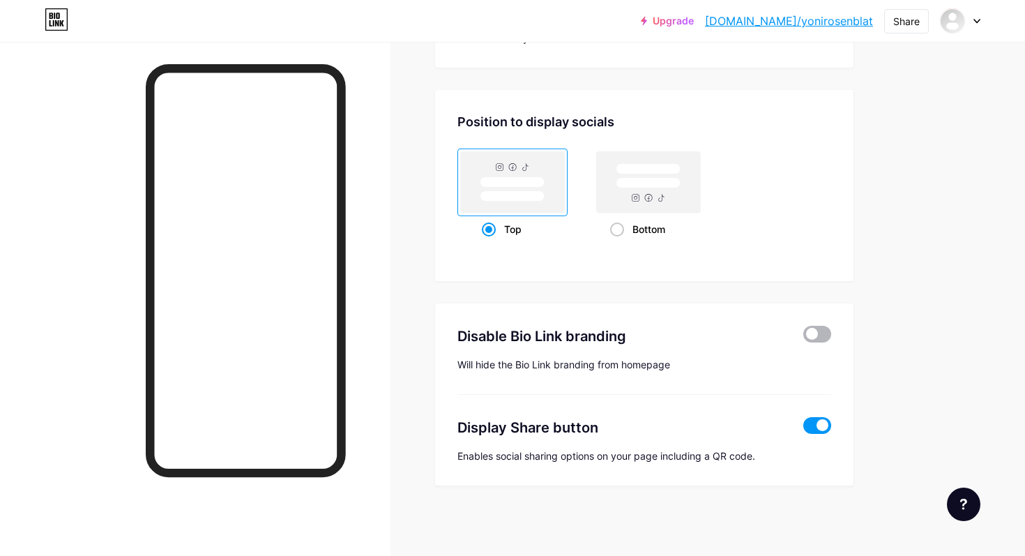
click at [808, 338] on span at bounding box center [817, 334] width 28 height 17
click at [803, 338] on input "checkbox" at bounding box center [803, 338] width 0 height 0
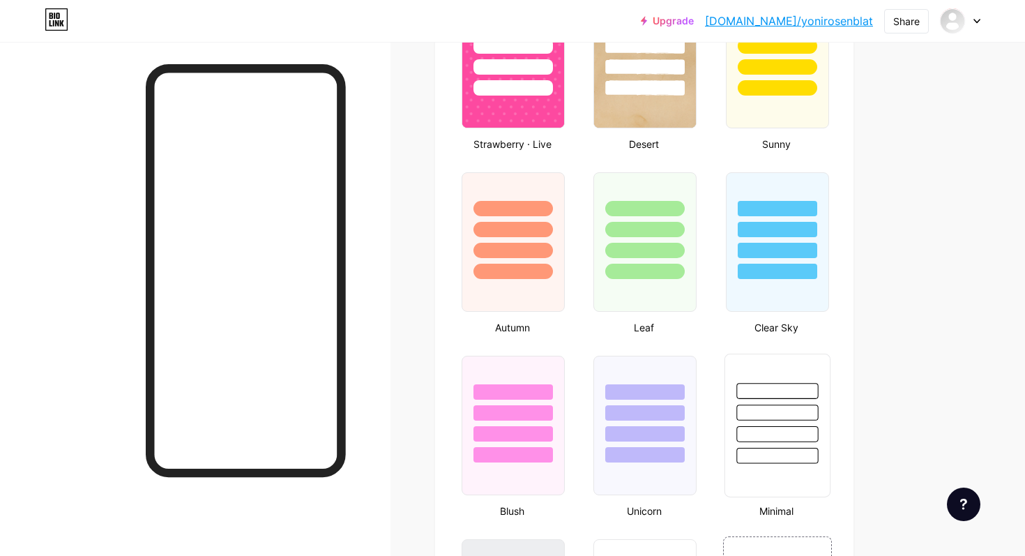
scroll to position [1817, 0]
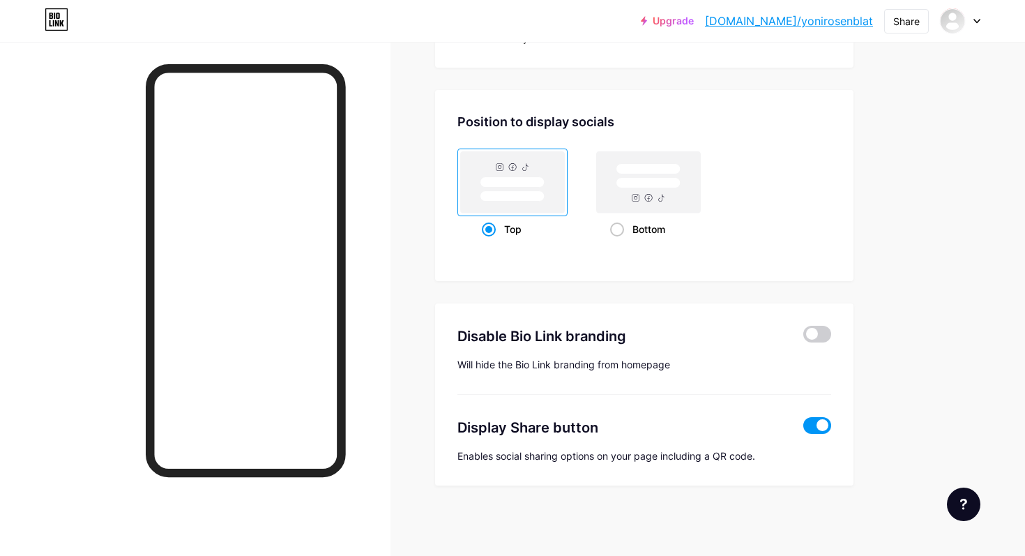
click at [820, 431] on span at bounding box center [817, 425] width 28 height 17
click at [803, 429] on input "checkbox" at bounding box center [803, 429] width 0 height 0
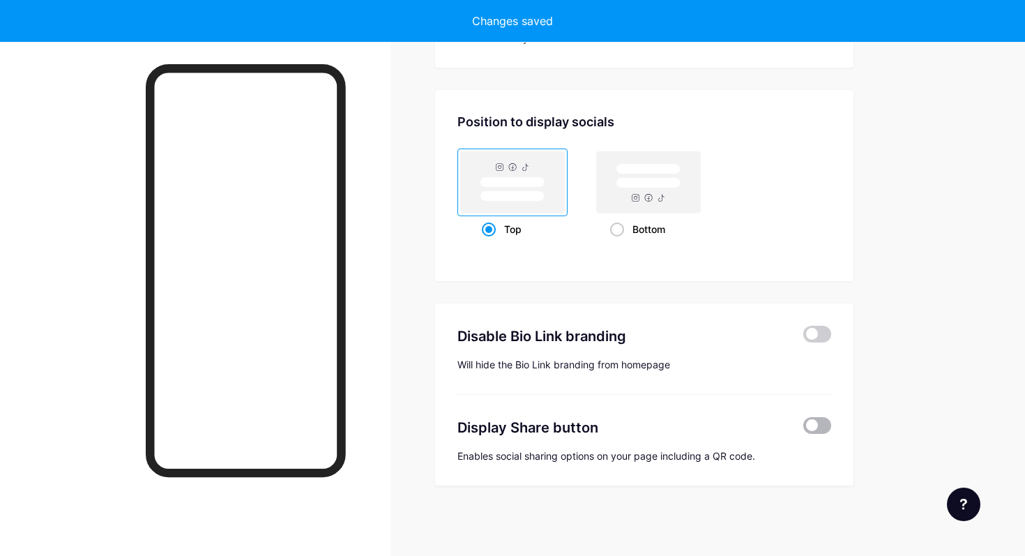
click at [819, 427] on span at bounding box center [817, 425] width 28 height 17
click at [803, 429] on input "checkbox" at bounding box center [803, 429] width 0 height 0
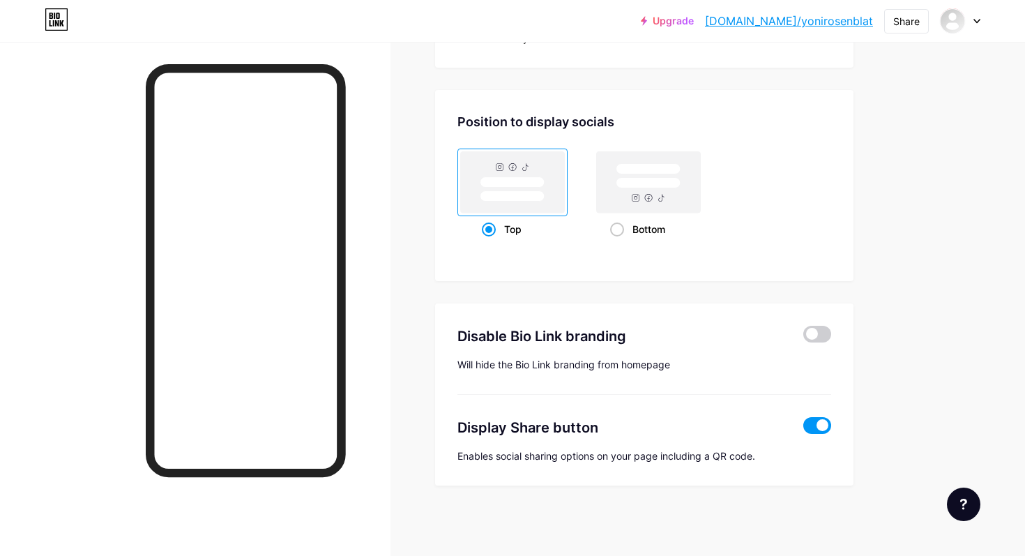
click at [819, 427] on span at bounding box center [817, 425] width 28 height 17
click at [803, 429] on input "checkbox" at bounding box center [803, 429] width 0 height 0
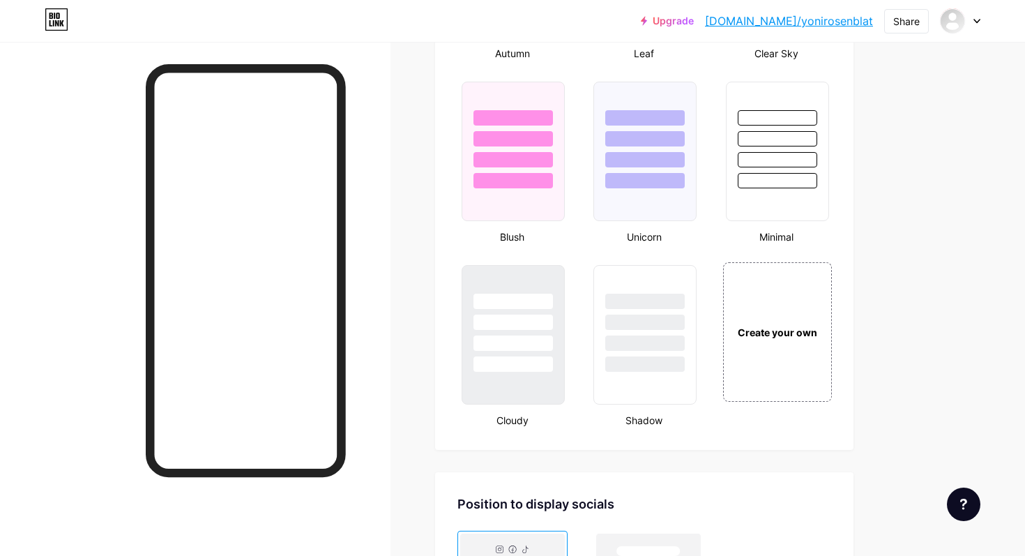
scroll to position [1437, 0]
click at [787, 393] on div "Create your own" at bounding box center [777, 330] width 109 height 139
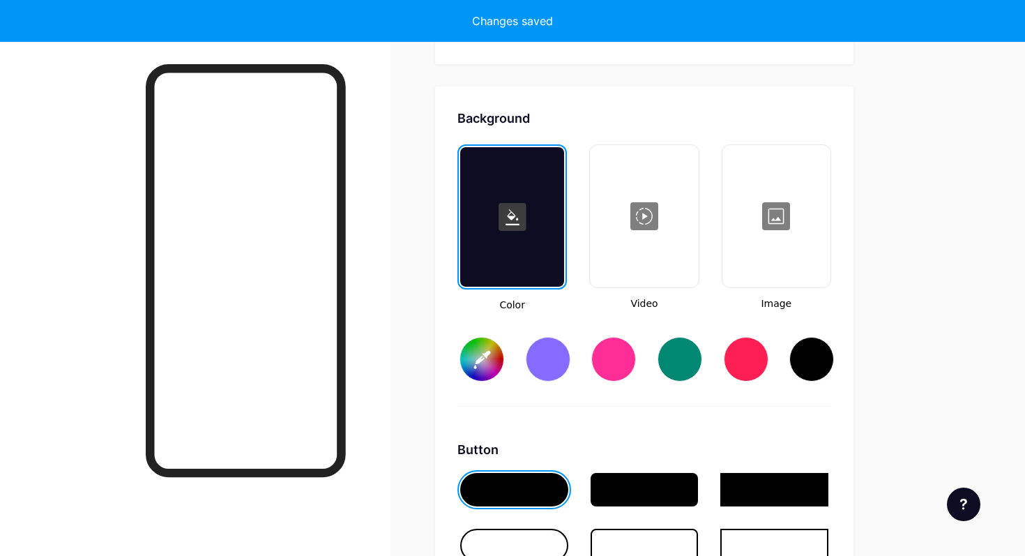
type input "#ffffff"
type input "#000000"
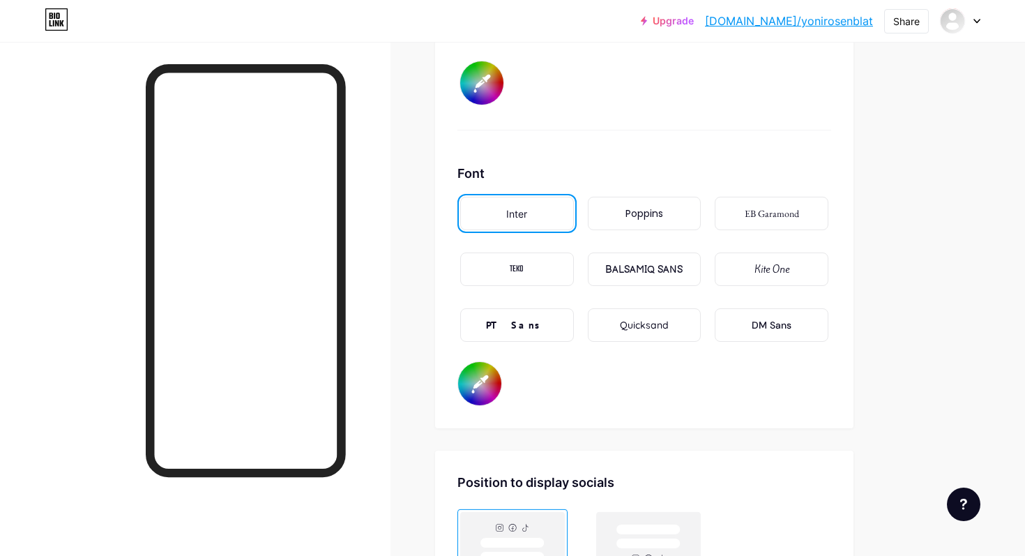
scroll to position [2395, 0]
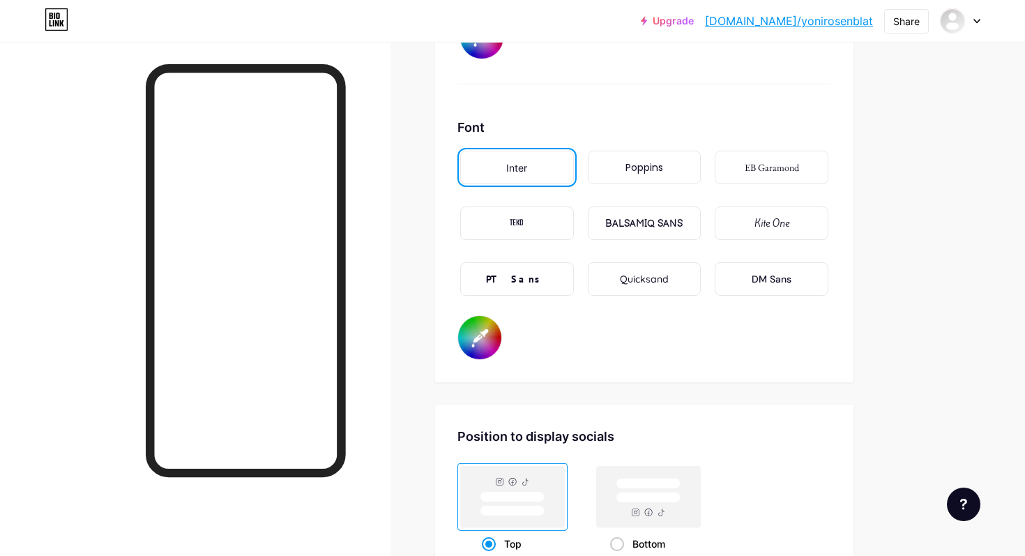
click at [552, 280] on div "PT Sans" at bounding box center [517, 278] width 114 height 33
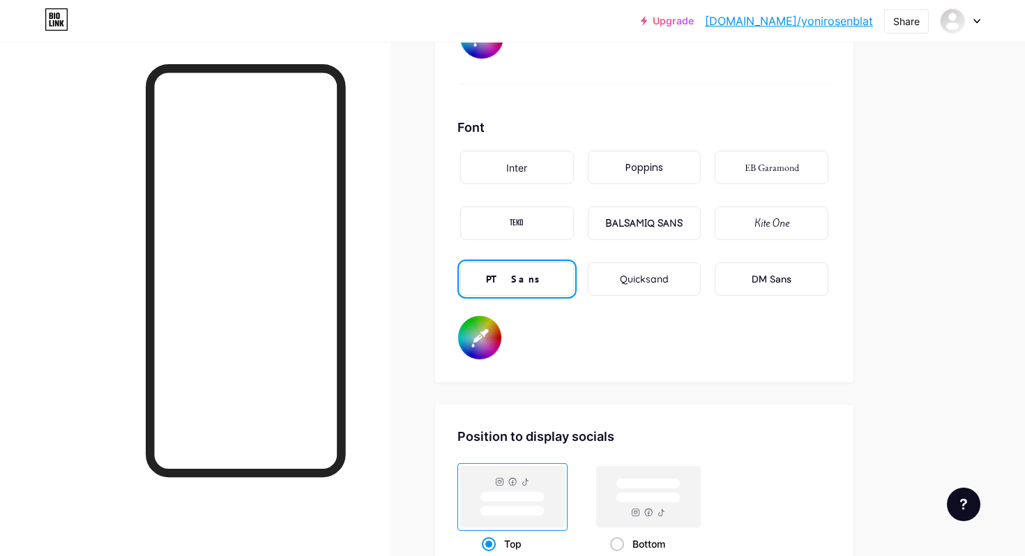
click at [632, 170] on div "Poppins" at bounding box center [645, 167] width 38 height 15
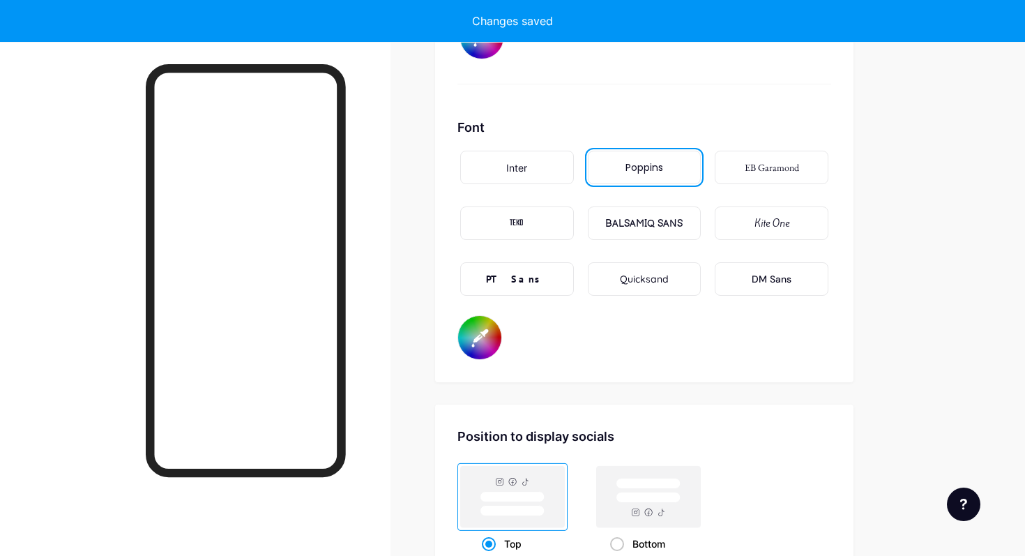
type input "#ffffff"
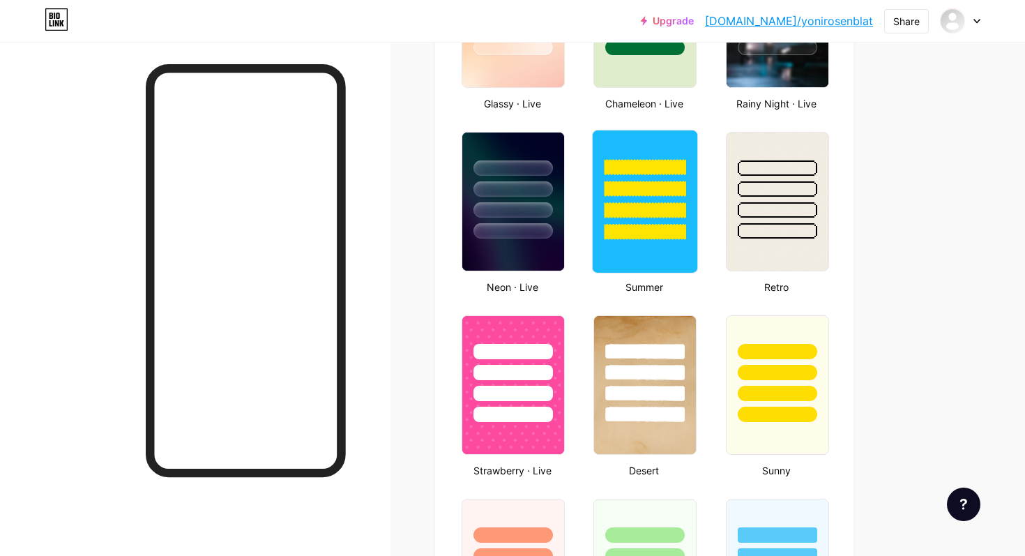
scroll to position [512, 0]
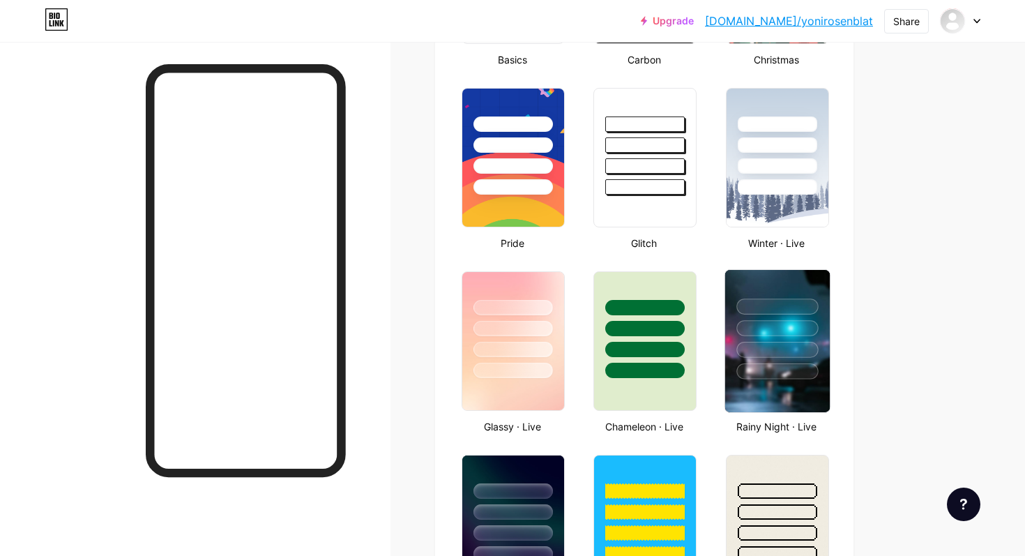
click at [787, 349] on div at bounding box center [777, 350] width 82 height 16
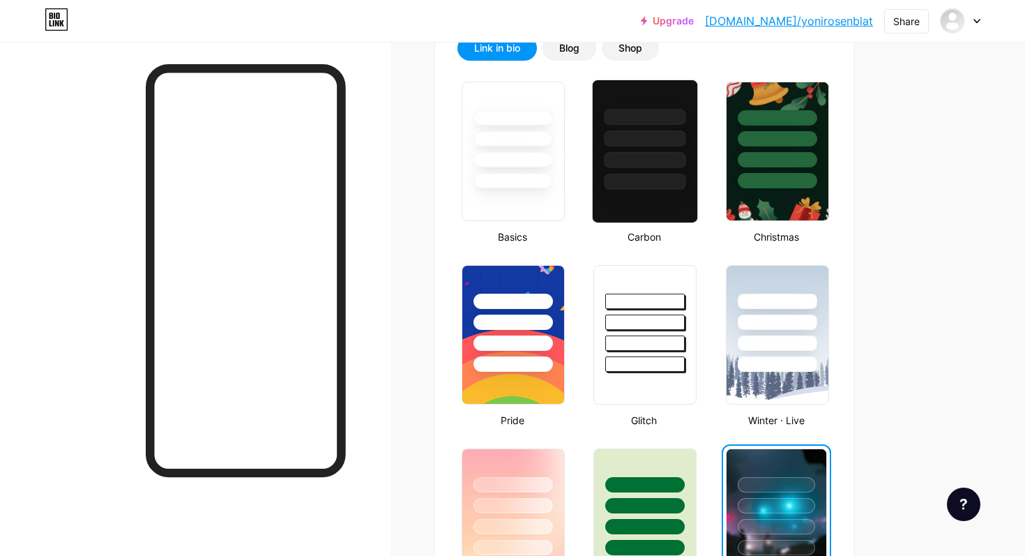
scroll to position [313, 0]
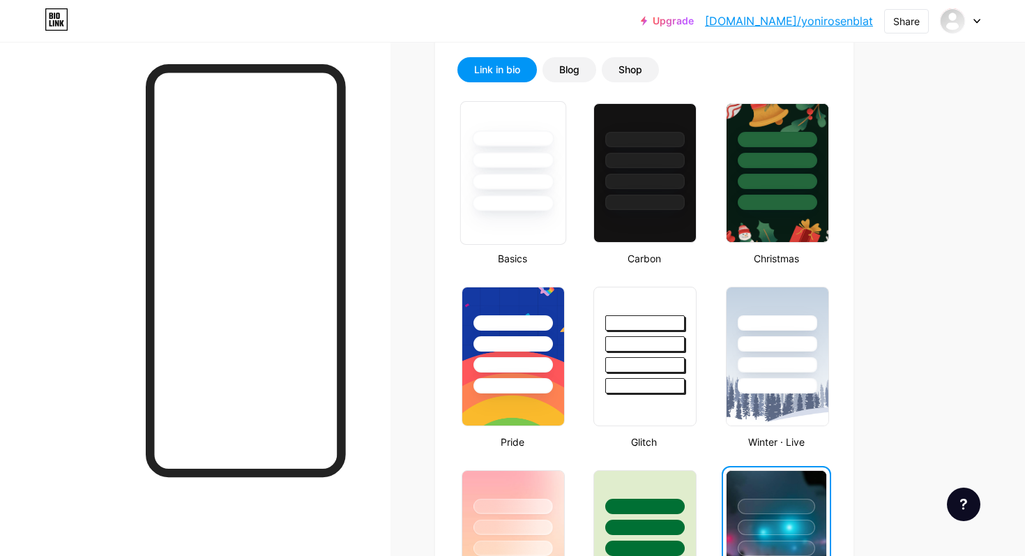
click at [534, 188] on div at bounding box center [513, 182] width 82 height 16
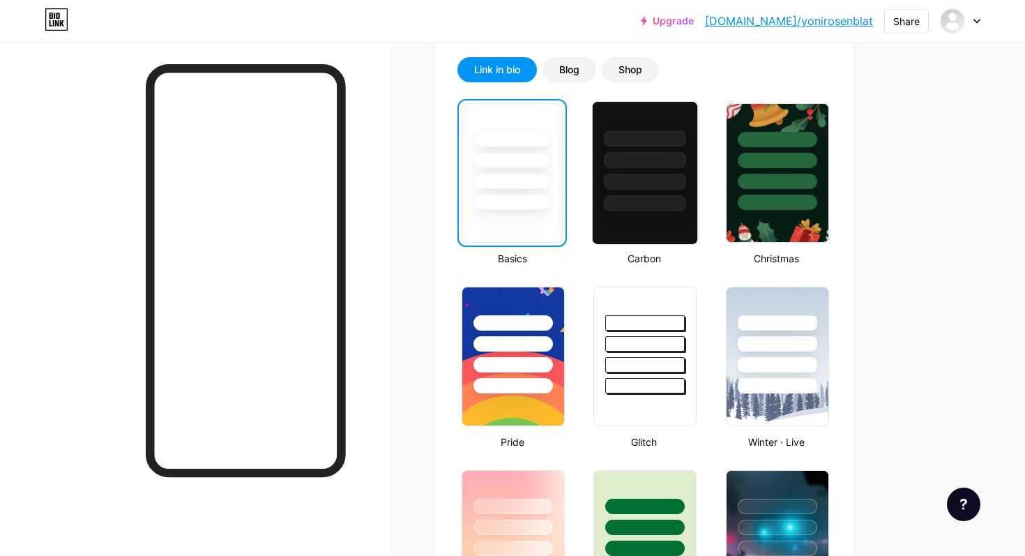
click at [644, 199] on div at bounding box center [646, 203] width 82 height 16
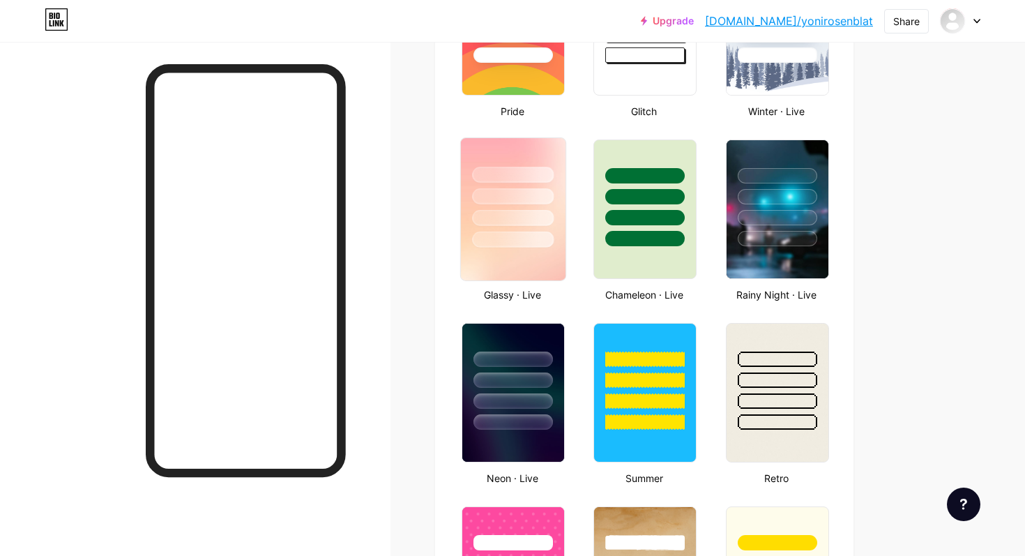
scroll to position [735, 0]
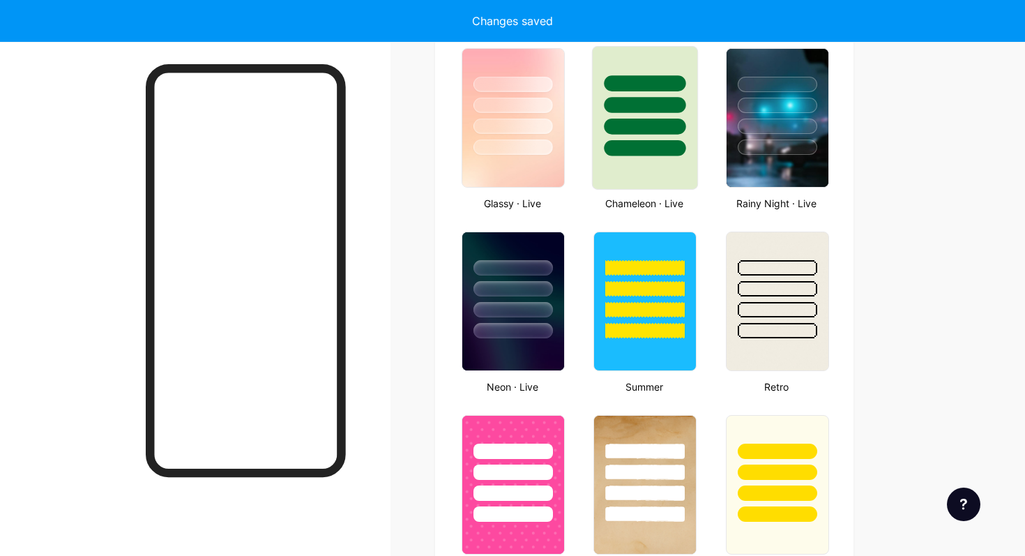
click at [633, 164] on div at bounding box center [645, 118] width 106 height 144
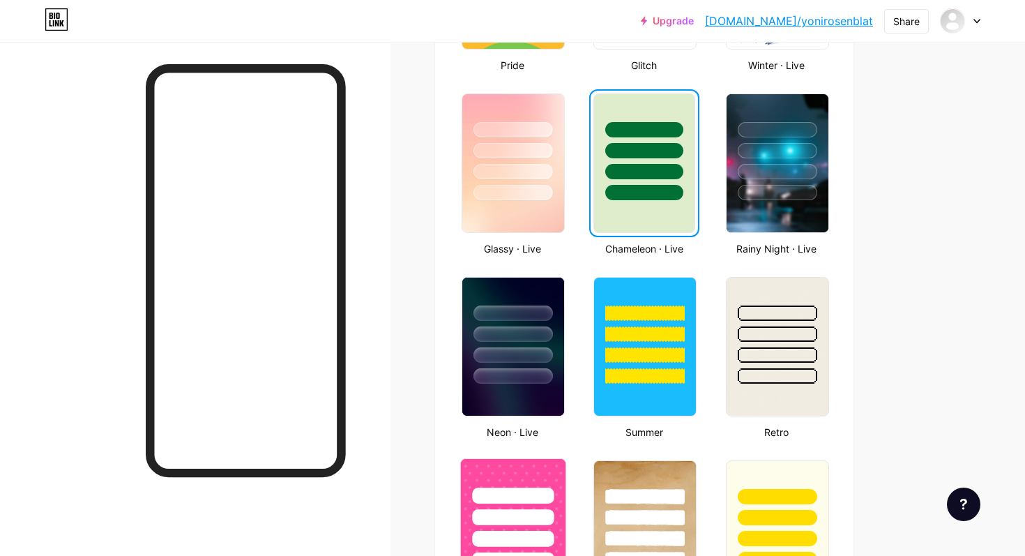
scroll to position [975, 0]
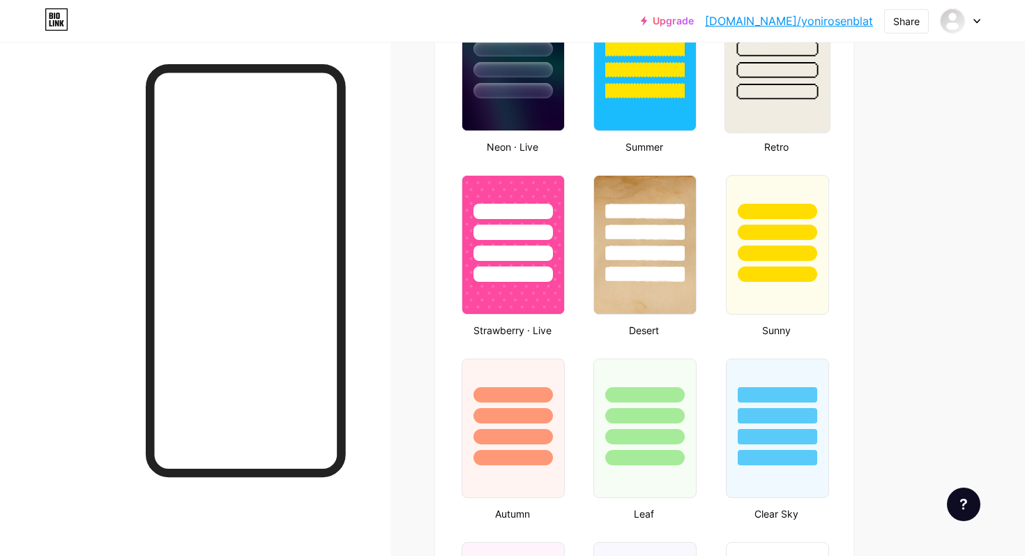
click at [774, 91] on div at bounding box center [777, 92] width 82 height 16
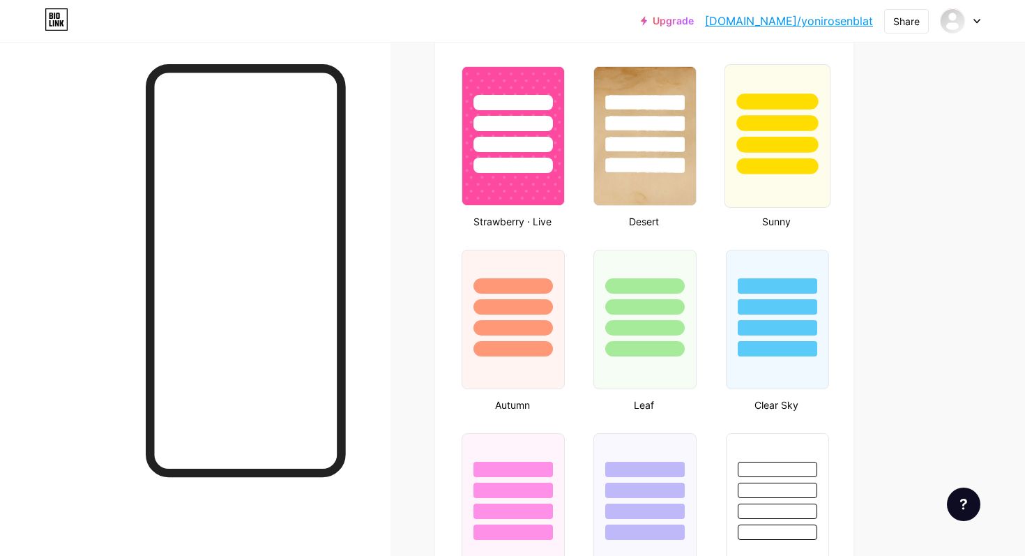
scroll to position [1099, 0]
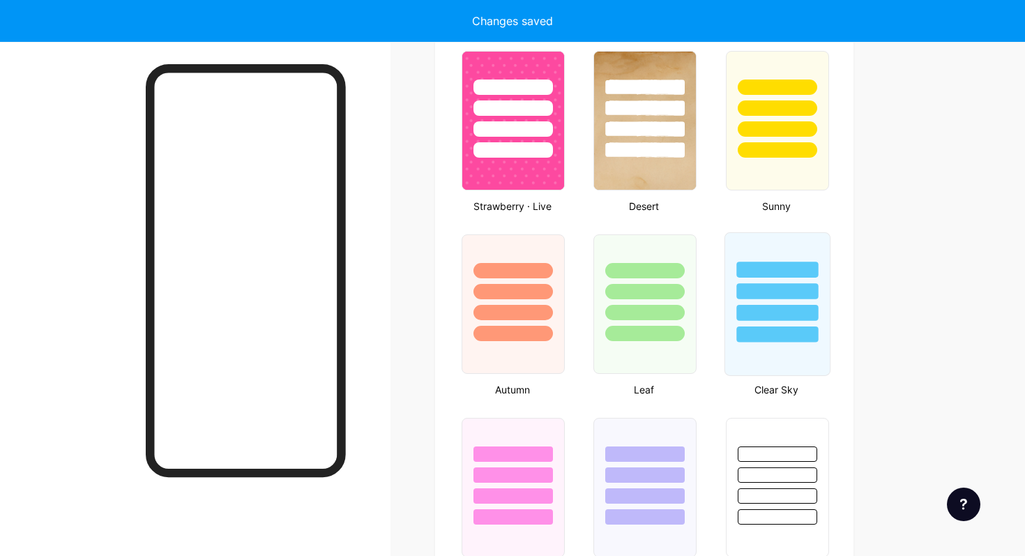
click at [786, 295] on div at bounding box center [777, 291] width 82 height 16
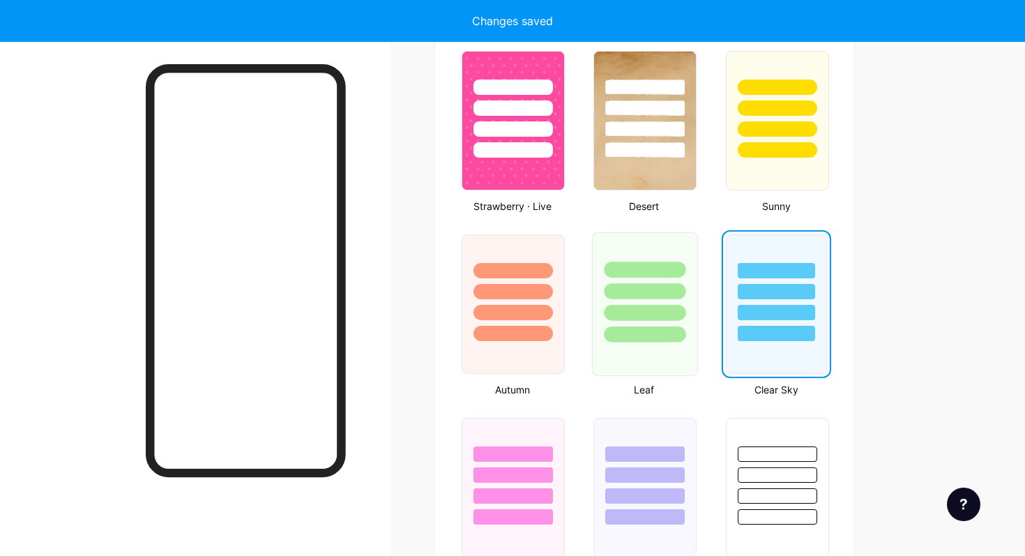
click at [676, 311] on div at bounding box center [646, 313] width 82 height 16
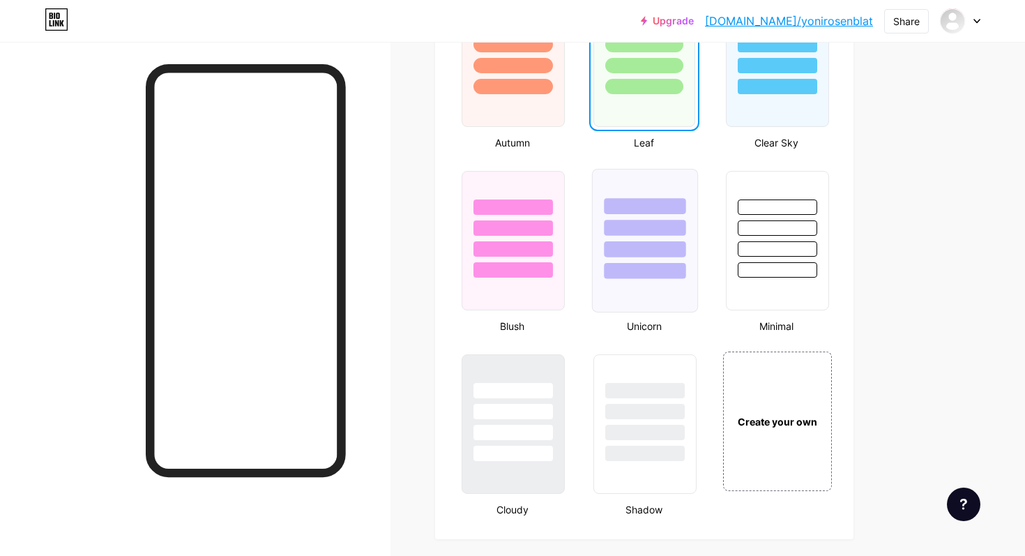
scroll to position [1347, 0]
click at [508, 408] on div at bounding box center [513, 410] width 82 height 16
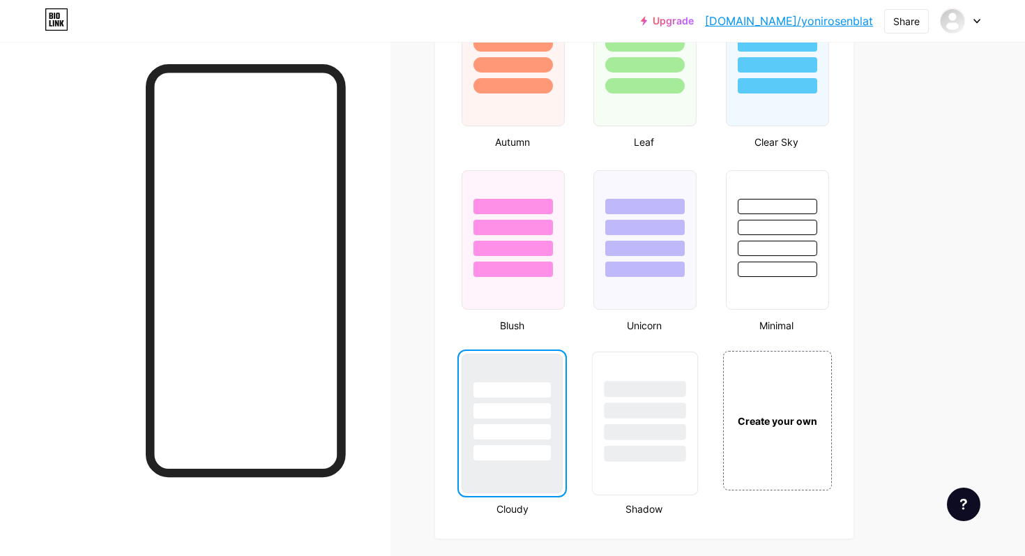
click at [633, 405] on div at bounding box center [646, 410] width 82 height 16
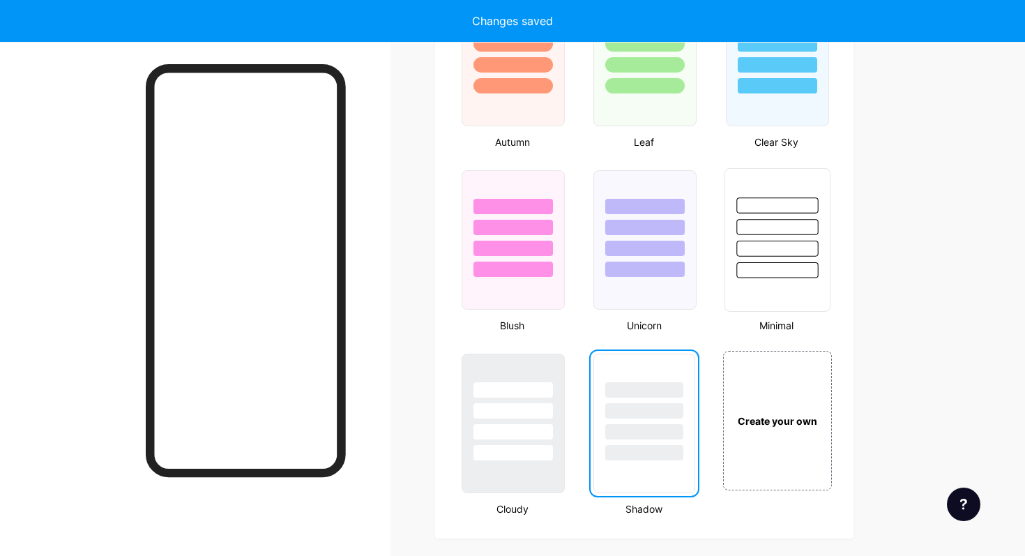
click at [797, 246] on div at bounding box center [777, 249] width 82 height 16
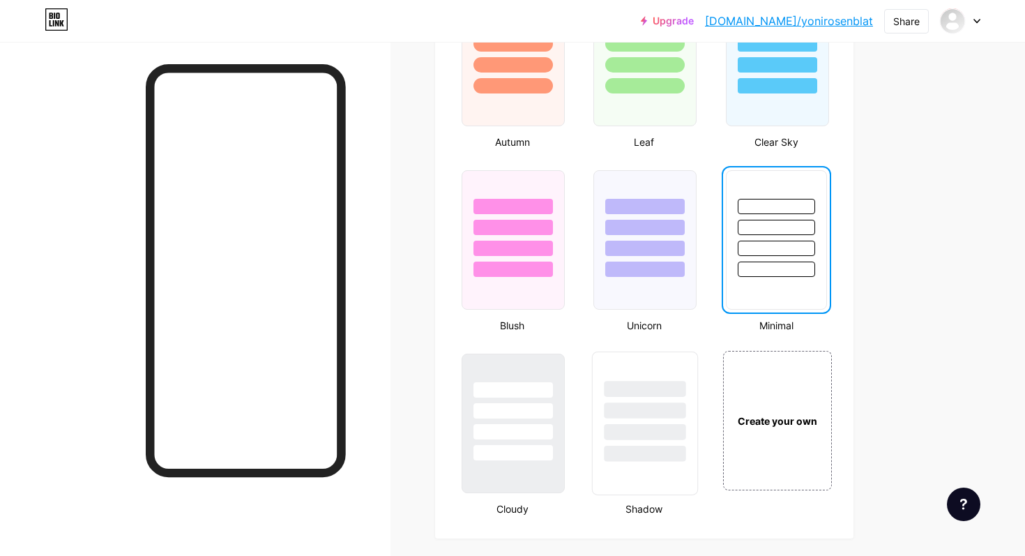
click at [670, 401] on div at bounding box center [645, 406] width 105 height 109
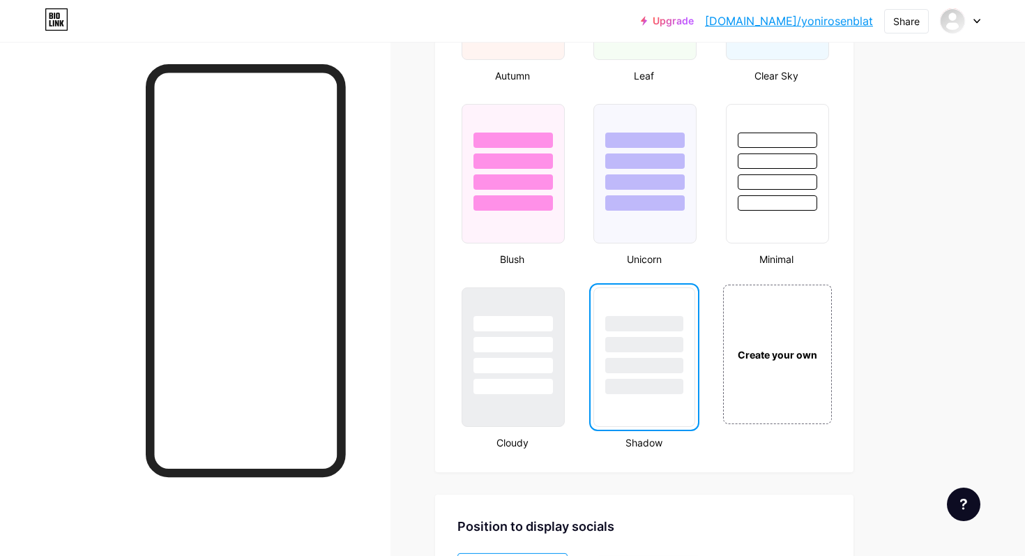
scroll to position [1431, 0]
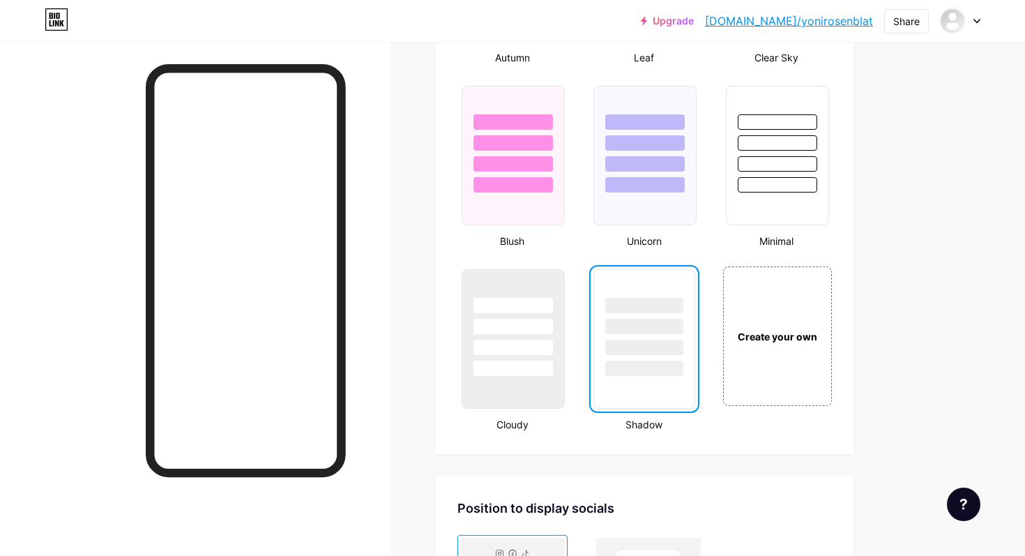
click at [789, 198] on div at bounding box center [777, 156] width 106 height 144
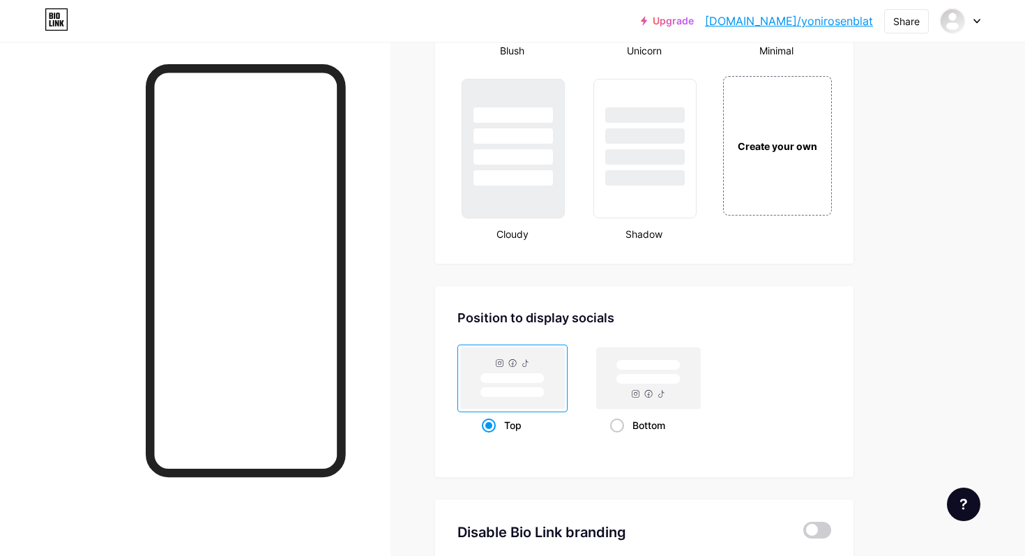
scroll to position [1592, 0]
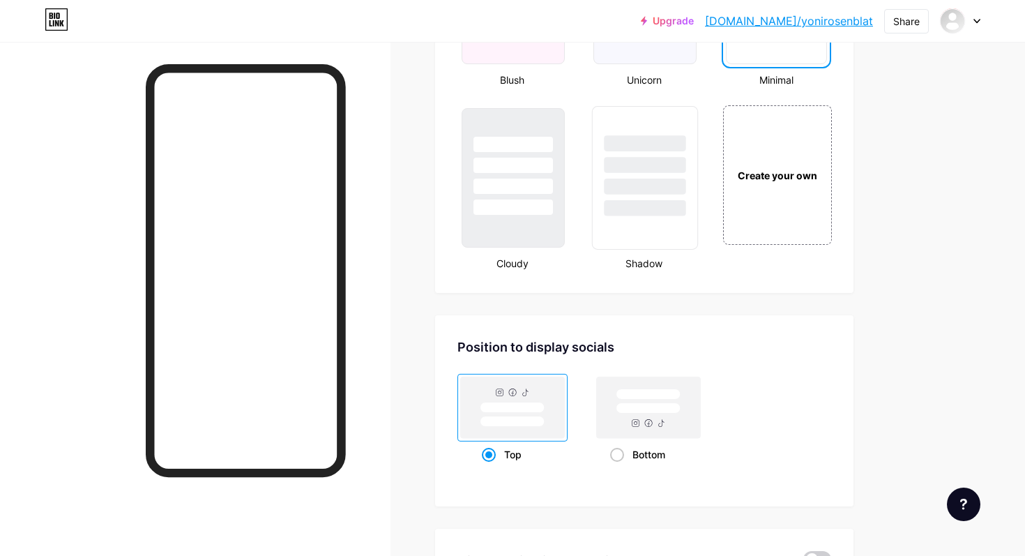
click at [660, 200] on div at bounding box center [646, 208] width 82 height 16
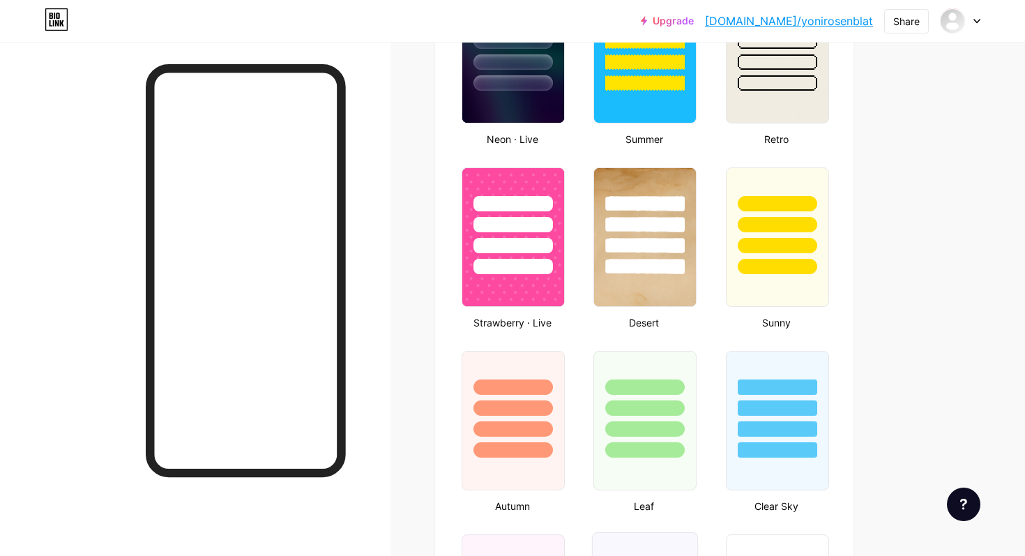
scroll to position [982, 0]
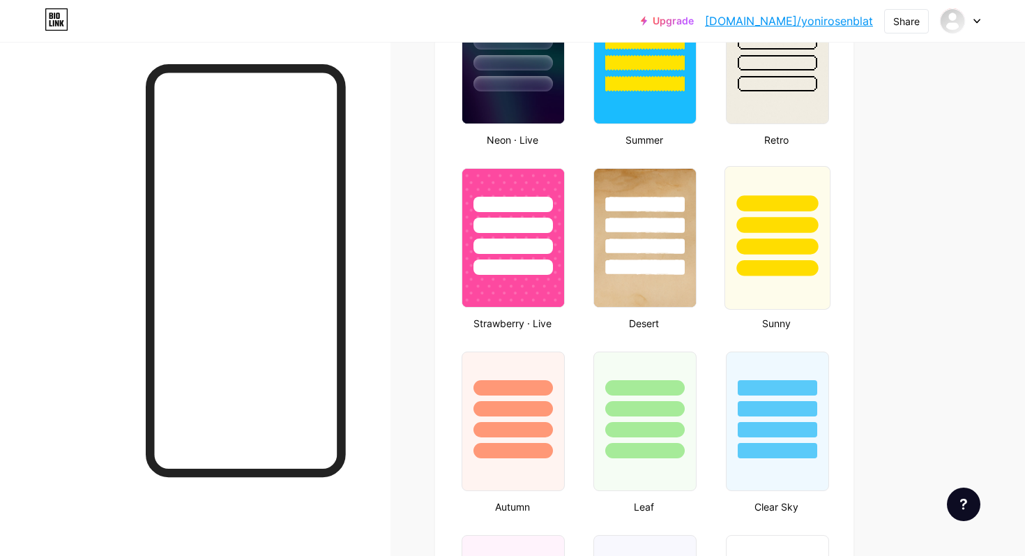
click at [756, 223] on div at bounding box center [777, 225] width 82 height 16
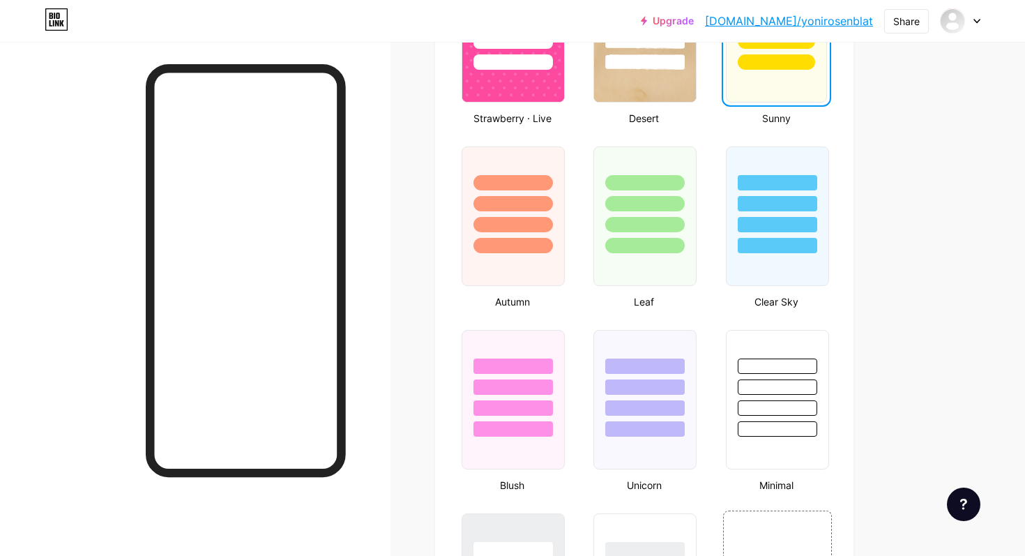
scroll to position [1313, 0]
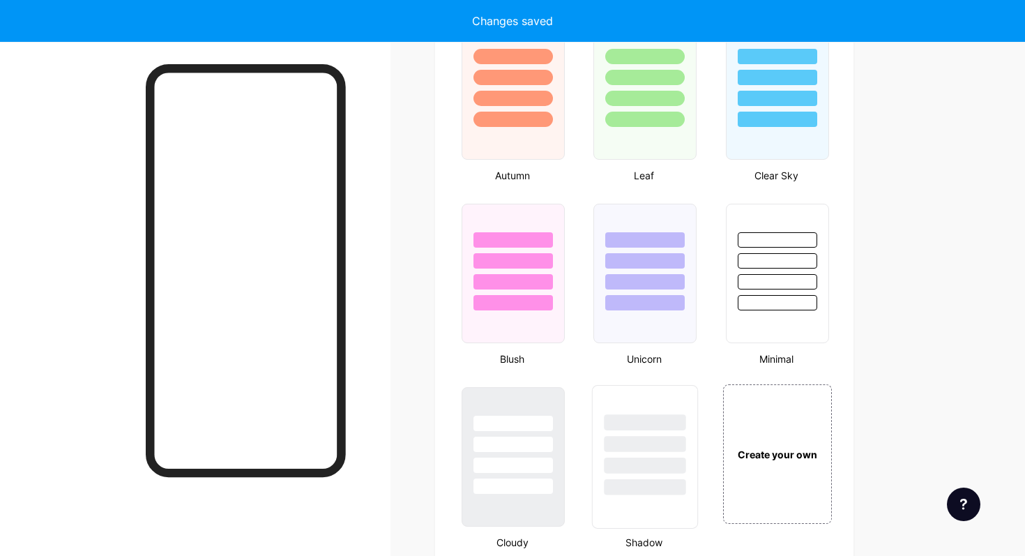
click at [647, 433] on div at bounding box center [645, 440] width 105 height 109
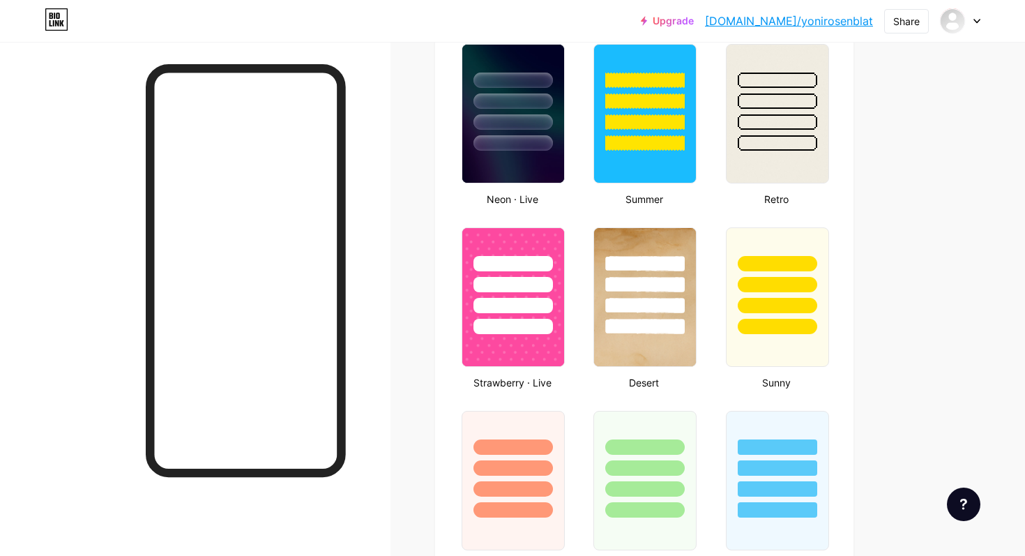
scroll to position [909, 0]
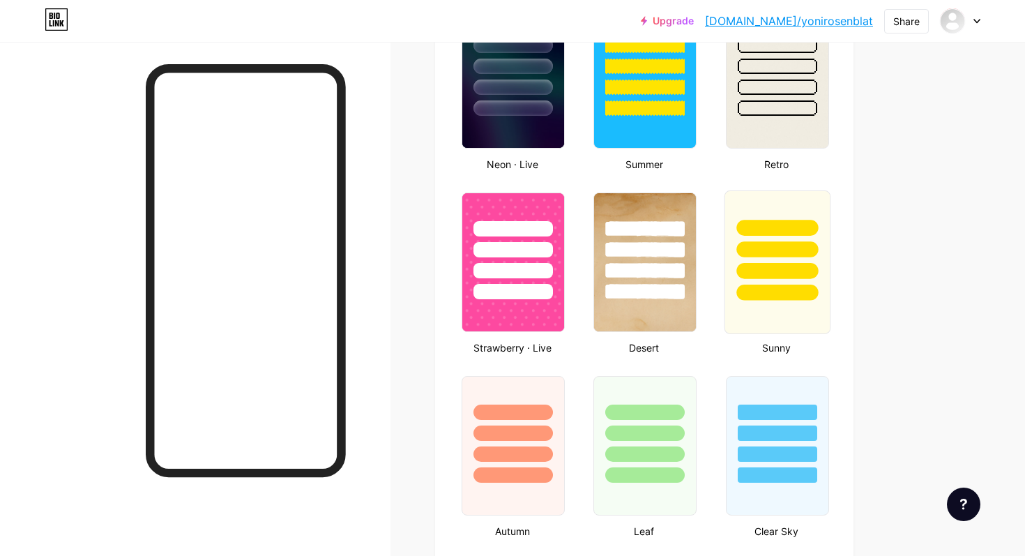
click at [766, 316] on div at bounding box center [777, 262] width 106 height 144
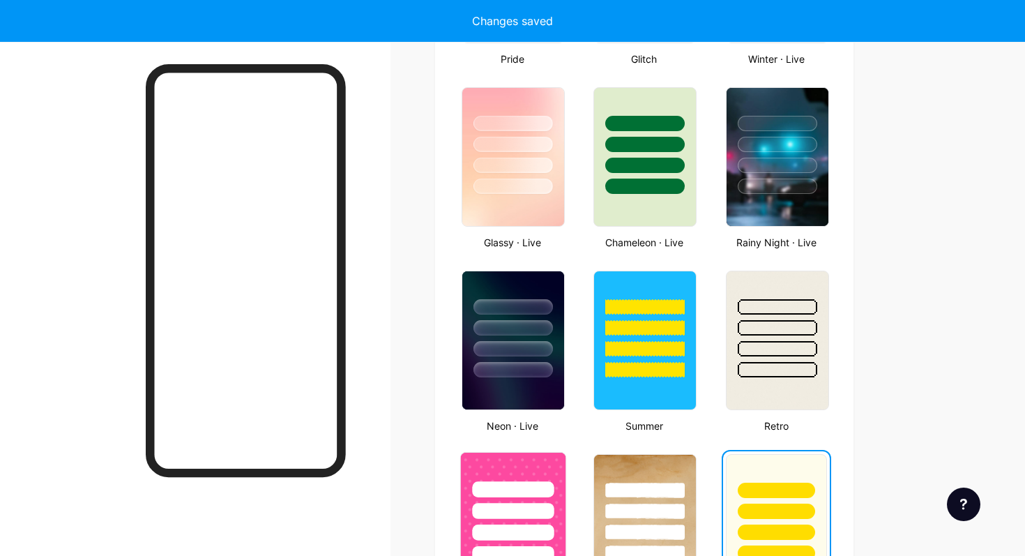
scroll to position [695, 0]
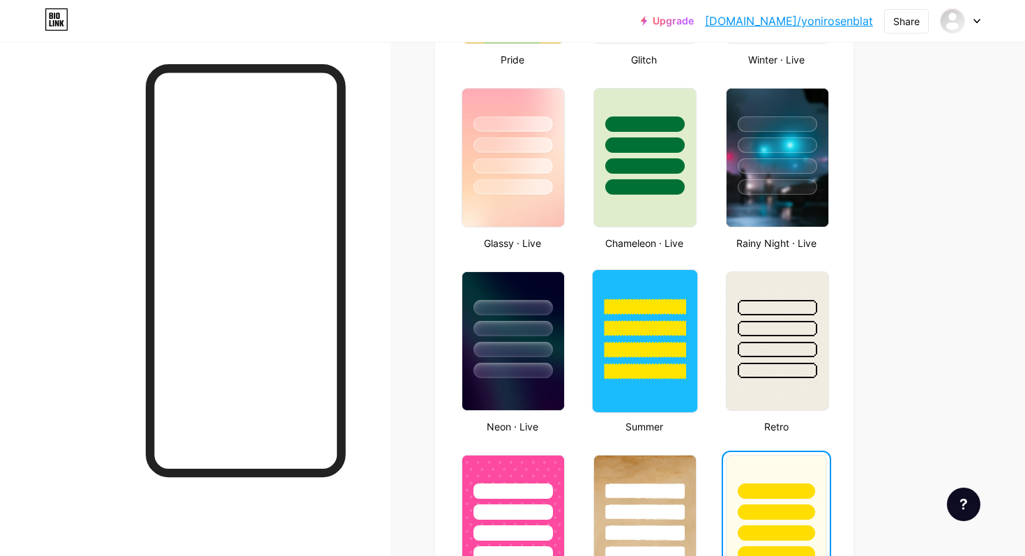
click at [614, 378] on div at bounding box center [646, 371] width 82 height 16
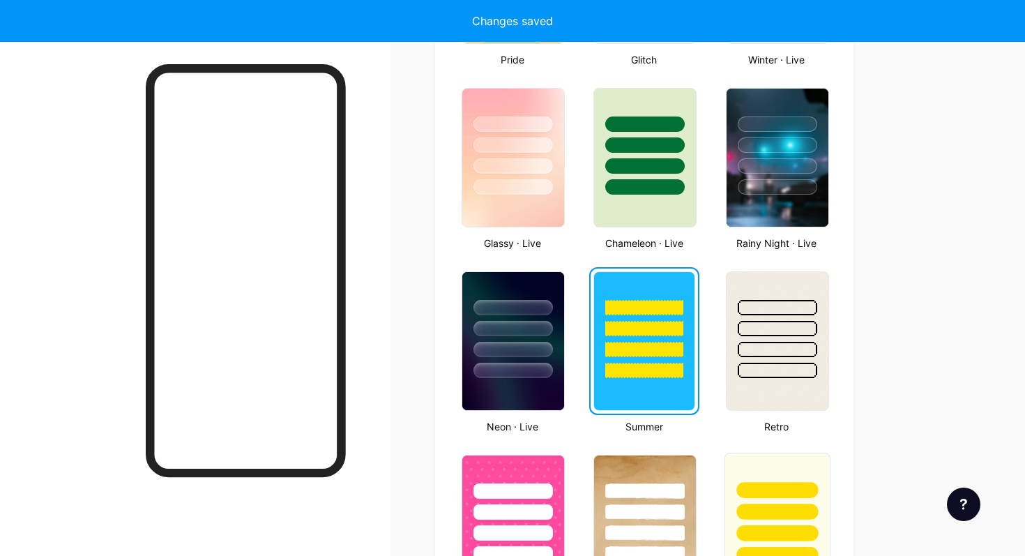
click at [776, 506] on div at bounding box center [777, 511] width 82 height 16
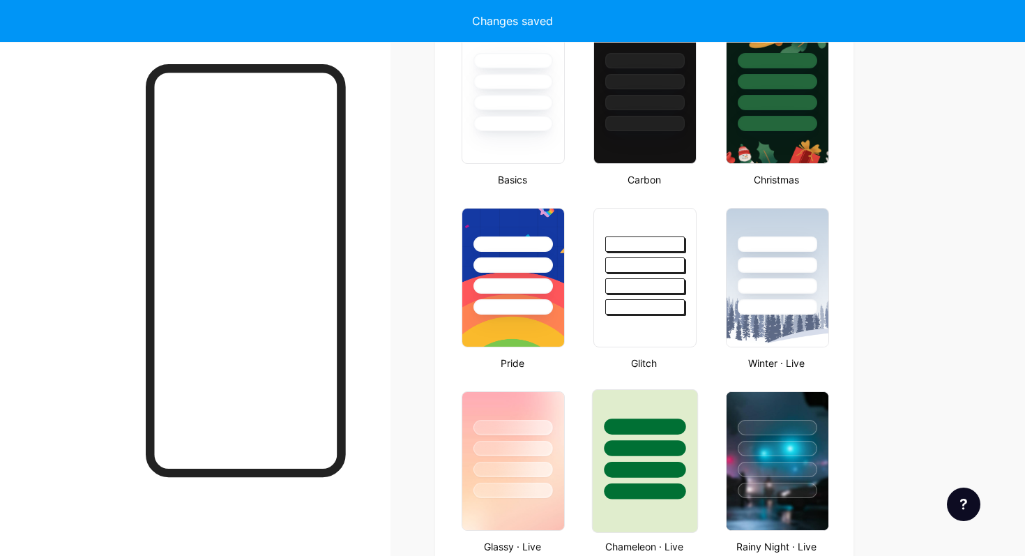
click at [665, 304] on div at bounding box center [644, 306] width 79 height 15
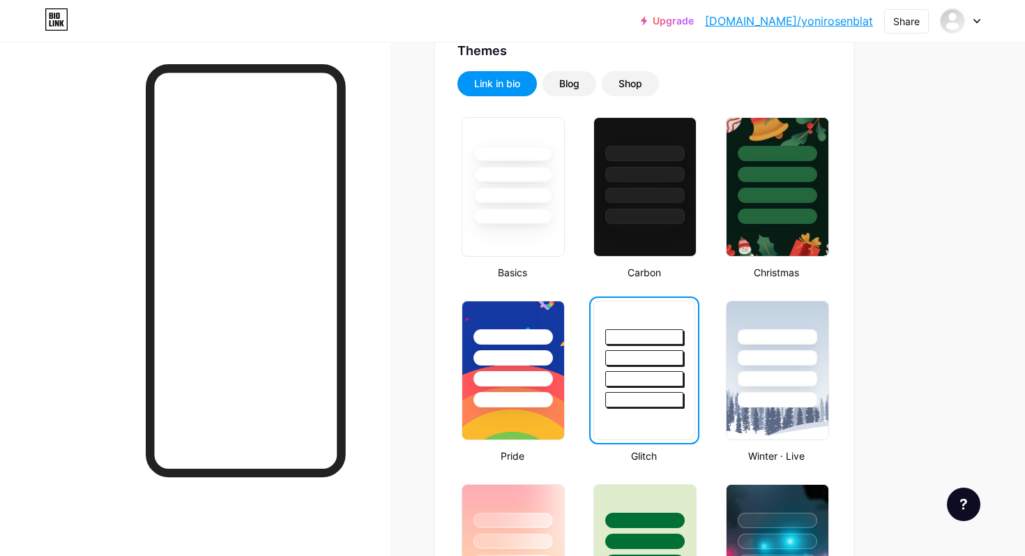
scroll to position [280, 0]
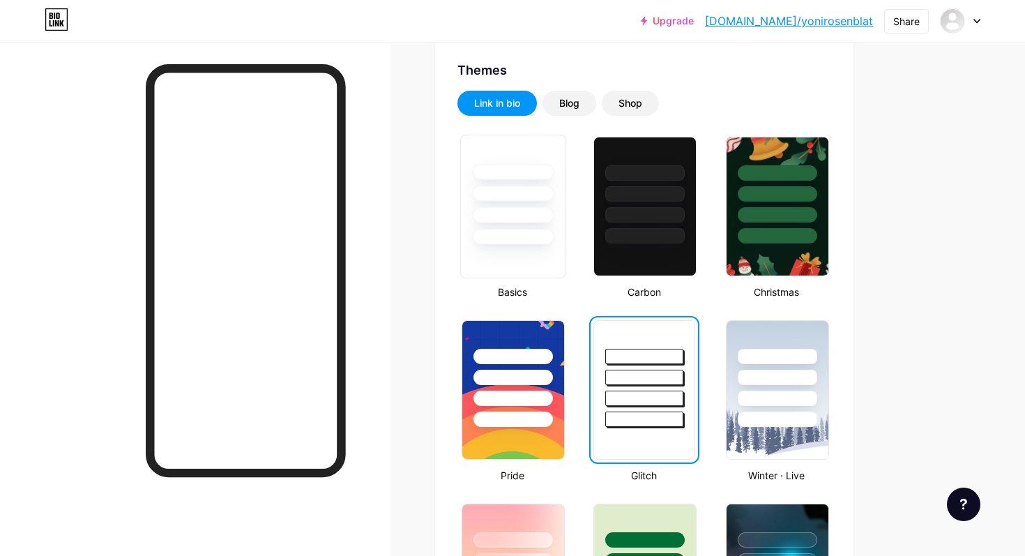
click at [510, 229] on div at bounding box center [513, 237] width 82 height 16
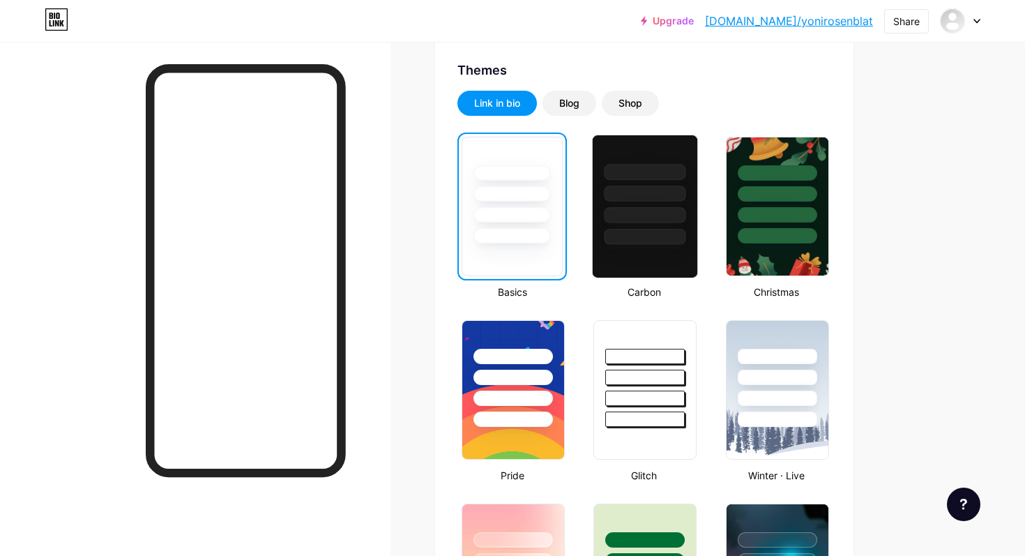
click at [667, 231] on div at bounding box center [646, 237] width 82 height 16
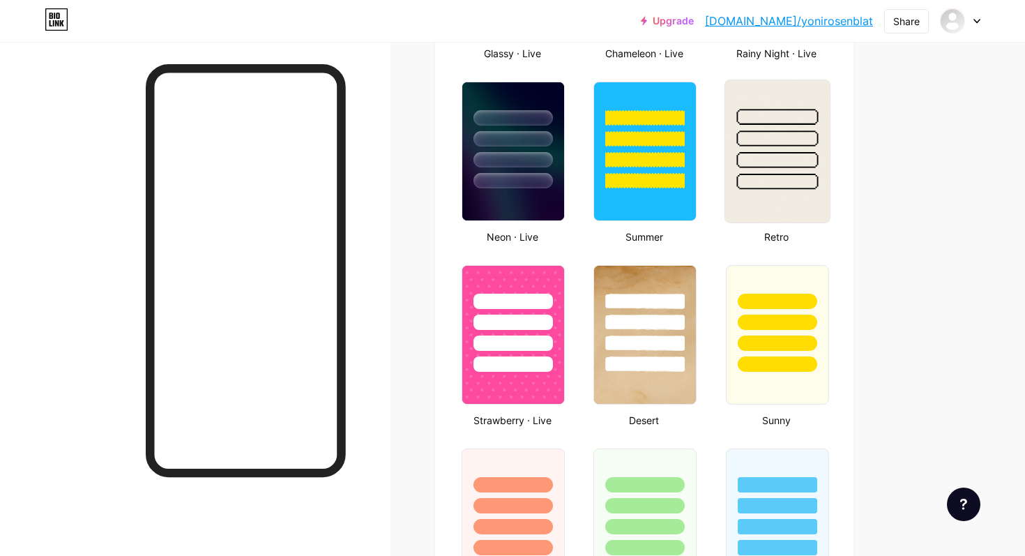
scroll to position [886, 0]
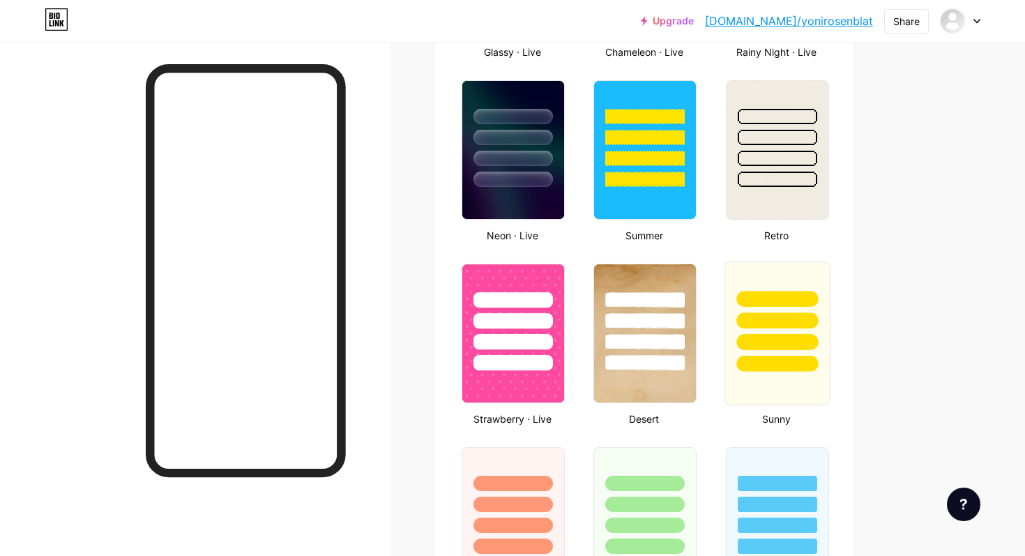
click at [786, 372] on div at bounding box center [777, 334] width 106 height 144
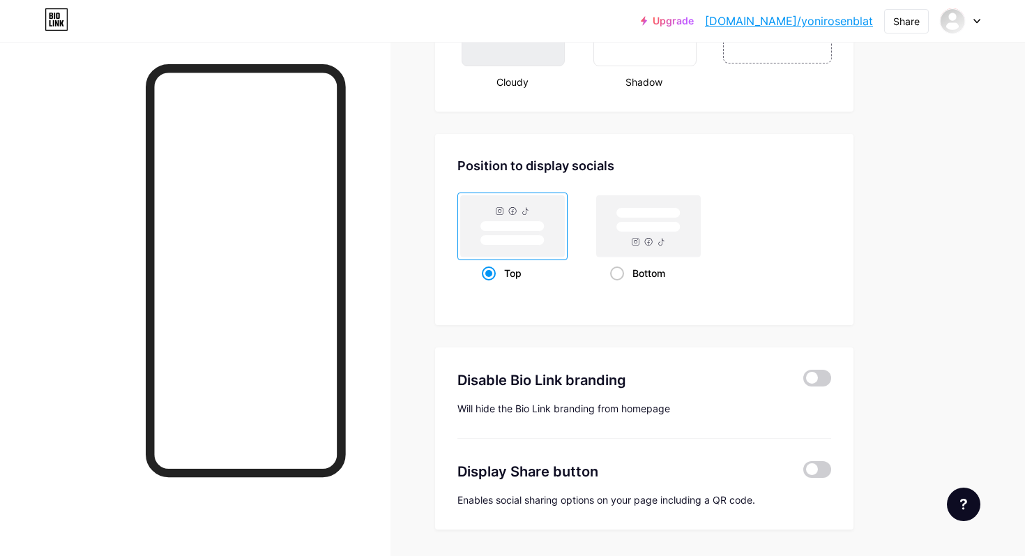
scroll to position [1817, 0]
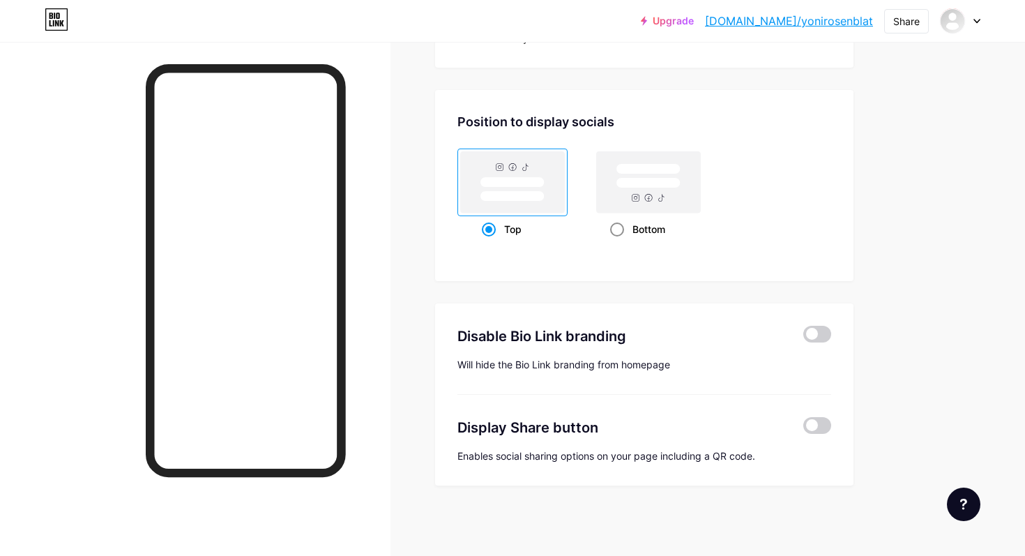
click at [658, 212] on rect at bounding box center [649, 181] width 104 height 61
click at [619, 242] on input "Bottom" at bounding box center [614, 246] width 9 height 9
radio input "true"
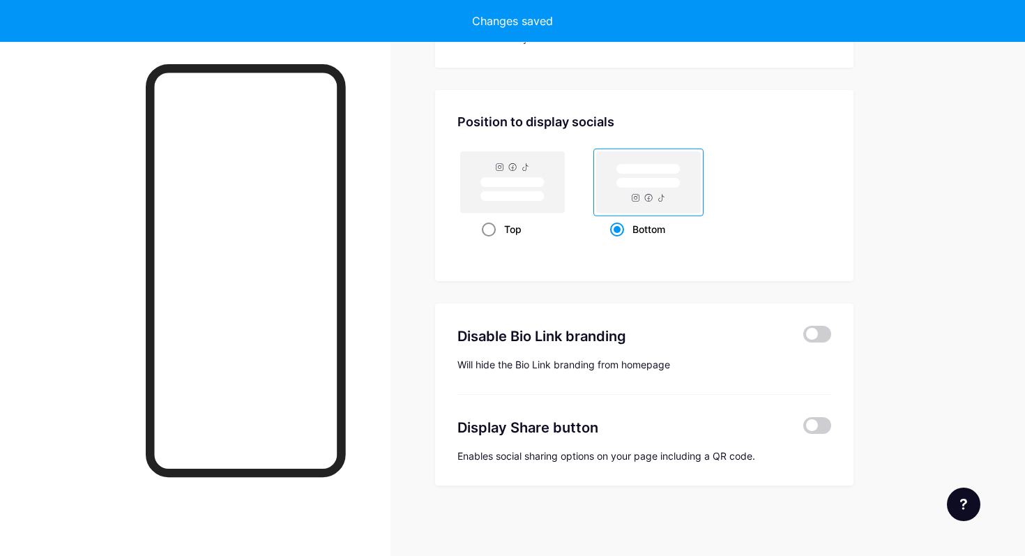
click at [559, 202] on rect at bounding box center [513, 181] width 104 height 61
click at [491, 242] on input "Top" at bounding box center [486, 246] width 9 height 9
radio input "true"
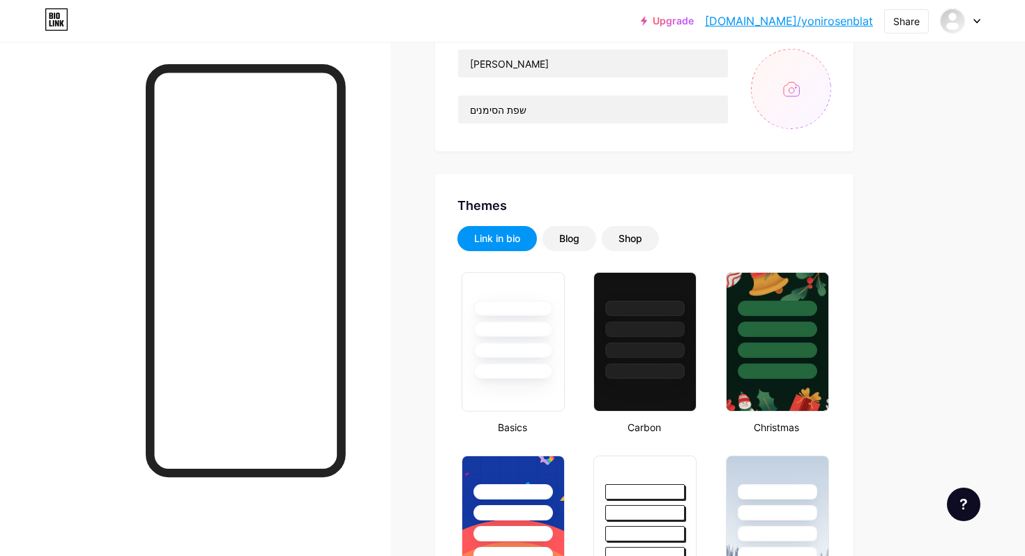
scroll to position [0, 0]
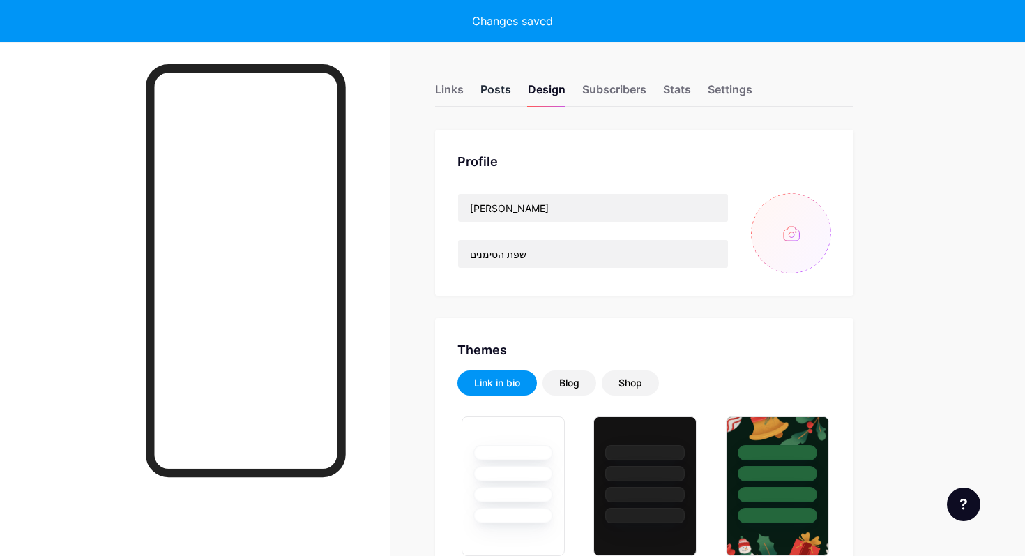
click at [490, 93] on div "Posts" at bounding box center [495, 93] width 31 height 25
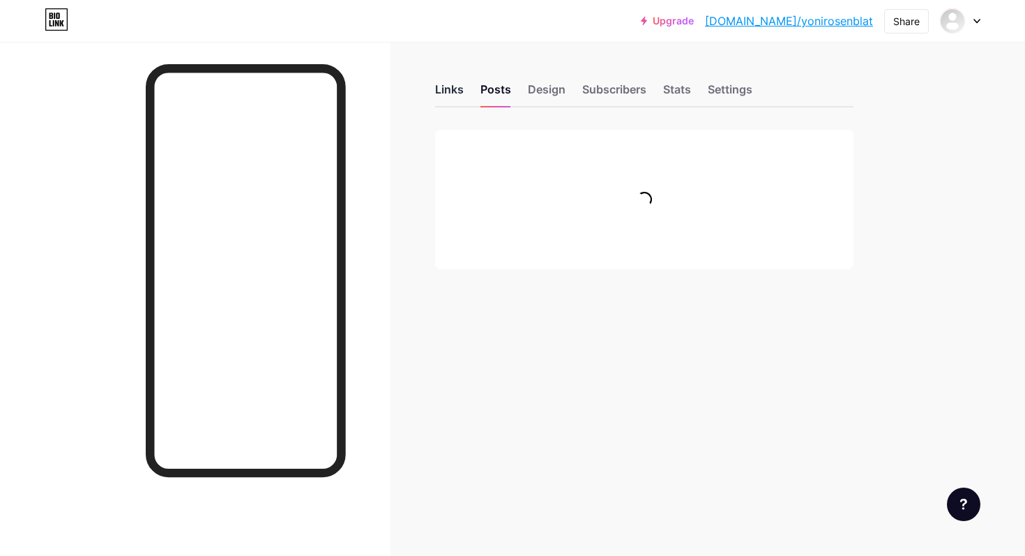
click at [450, 90] on div "Links" at bounding box center [449, 93] width 29 height 25
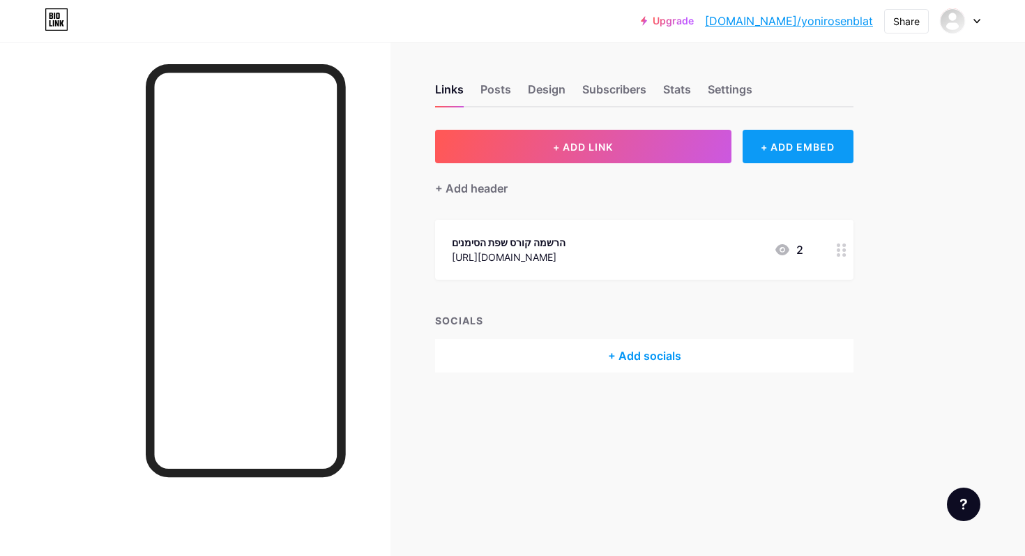
click at [810, 156] on div "+ ADD EMBED" at bounding box center [798, 146] width 111 height 33
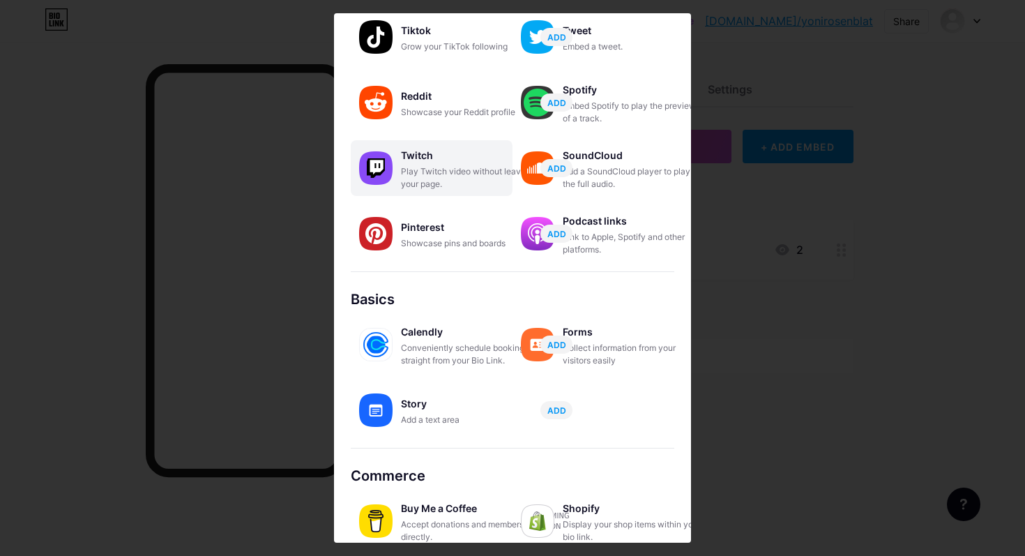
scroll to position [181, 0]
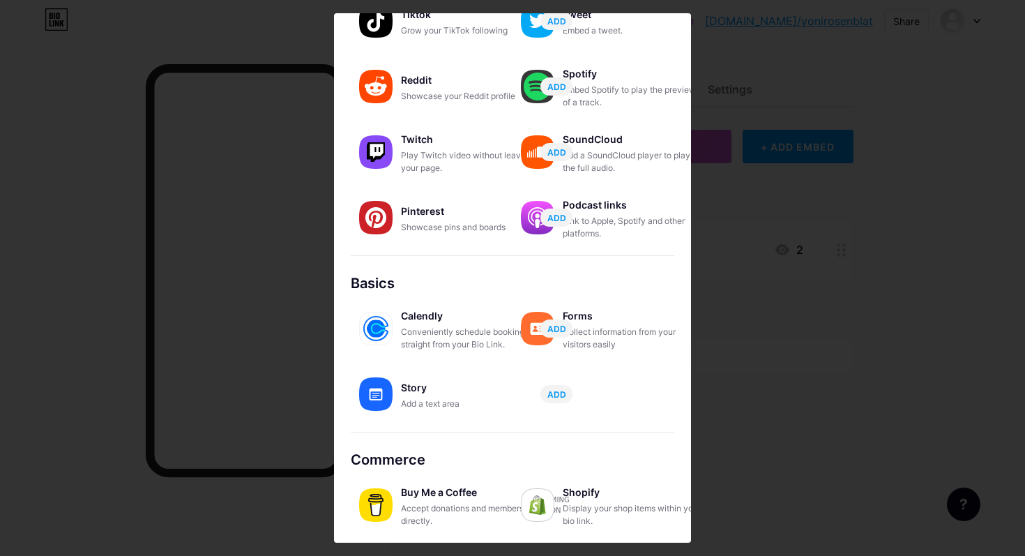
click at [374, 507] on img at bounding box center [375, 504] width 33 height 33
click at [560, 387] on button "ADD" at bounding box center [556, 394] width 32 height 18
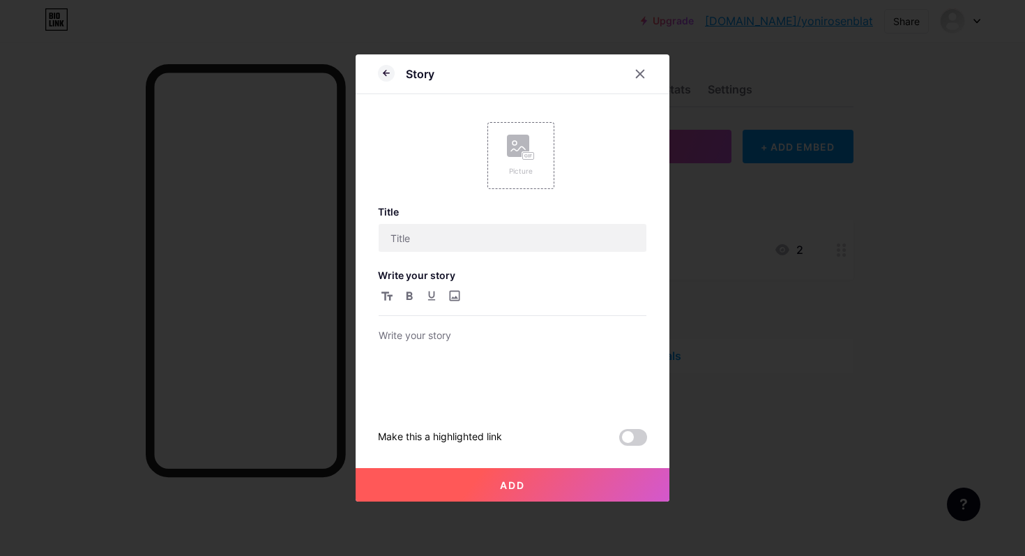
scroll to position [0, 0]
click at [392, 66] on div at bounding box center [392, 73] width 28 height 15
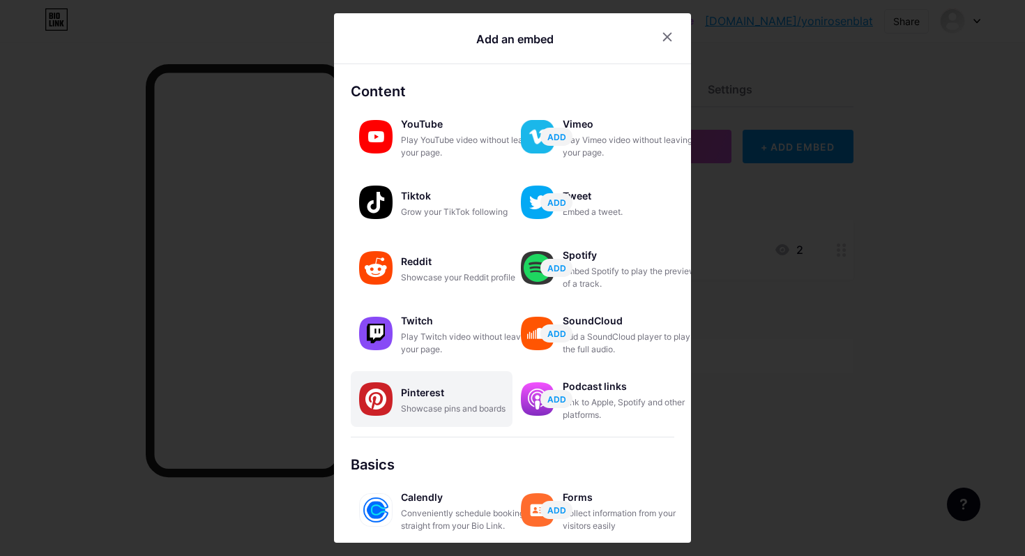
scroll to position [181, 0]
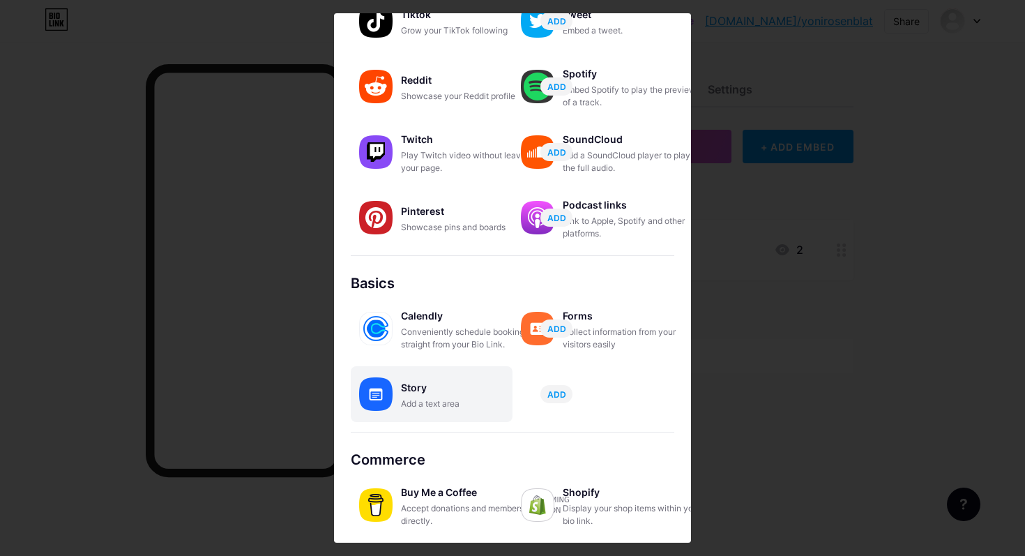
click at [433, 396] on div "Story" at bounding box center [470, 388] width 139 height 20
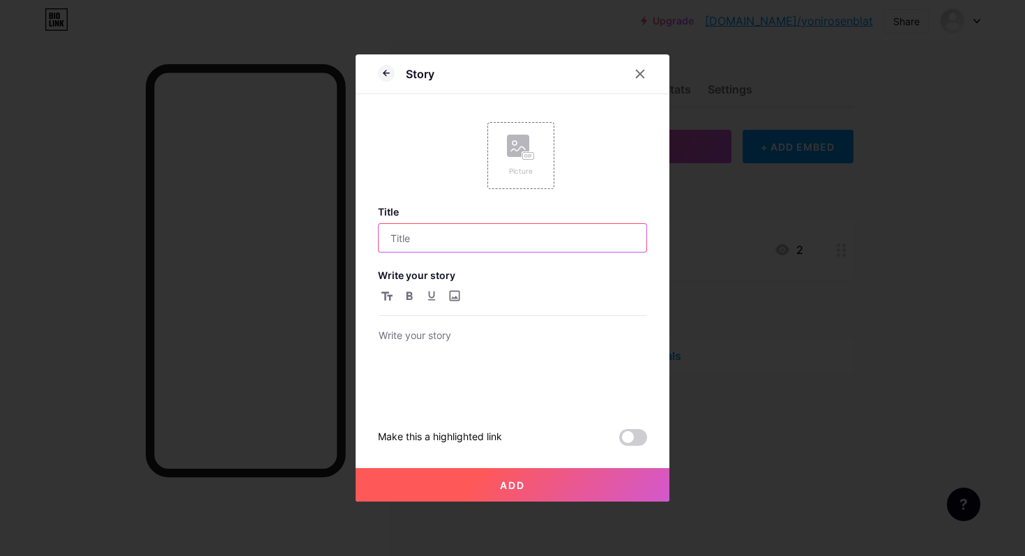
click at [441, 239] on input "text" at bounding box center [513, 238] width 268 height 28
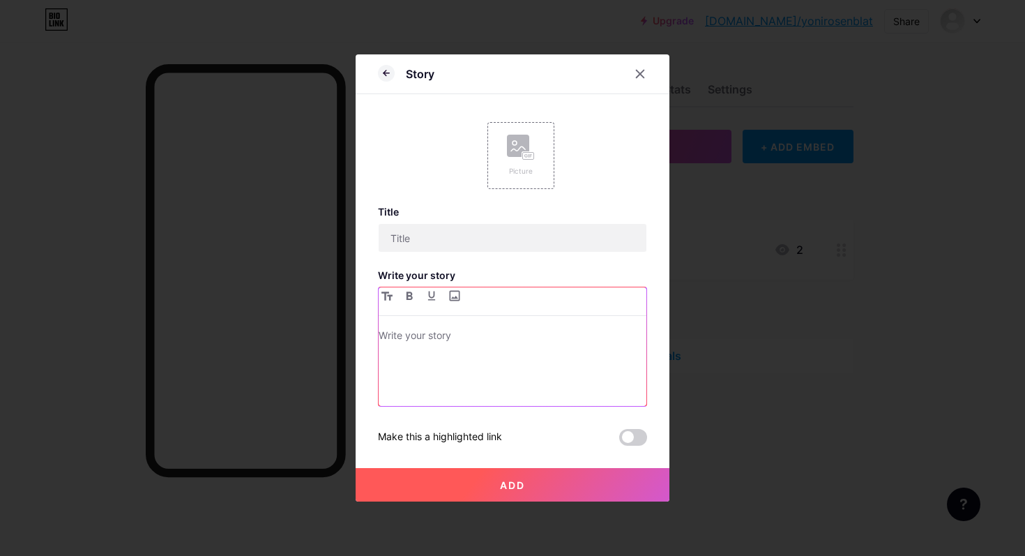
click at [441, 339] on p at bounding box center [513, 337] width 268 height 20
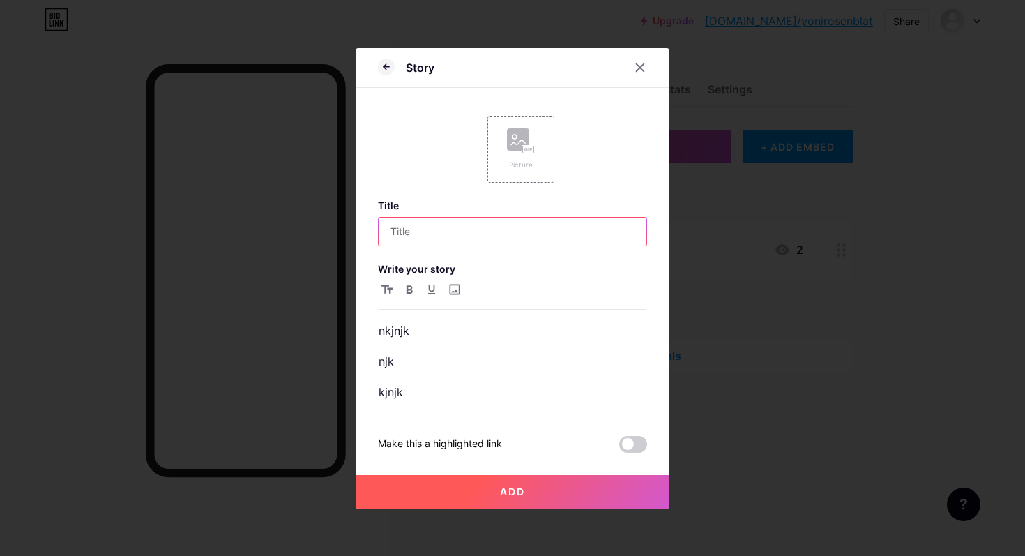
click at [456, 220] on input "text" at bounding box center [513, 232] width 268 height 28
type input "knklnkl"
click at [497, 490] on button "Add" at bounding box center [513, 491] width 314 height 33
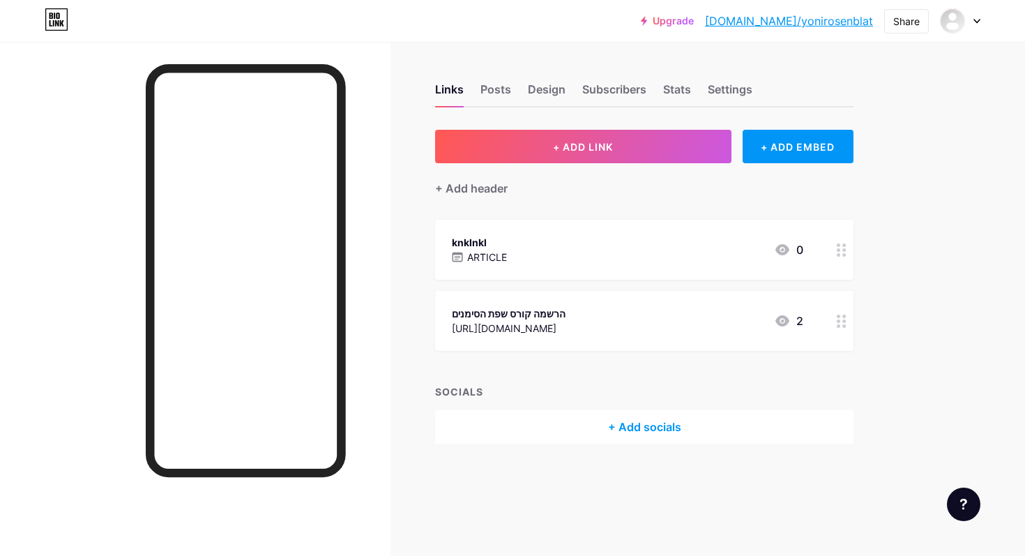
click at [718, 251] on div "knklnkl ARTICLE 0" at bounding box center [627, 250] width 351 height 32
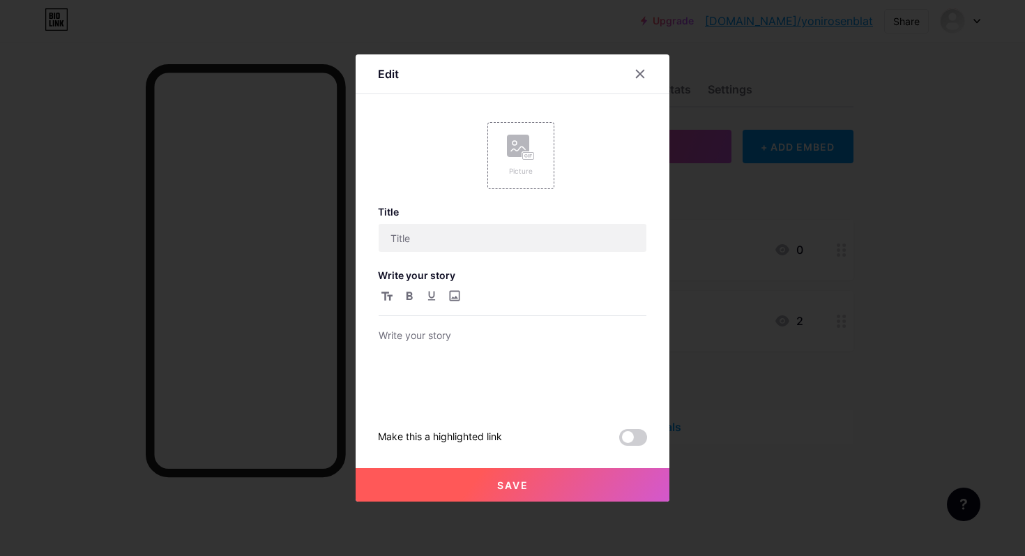
type input "knklnkl"
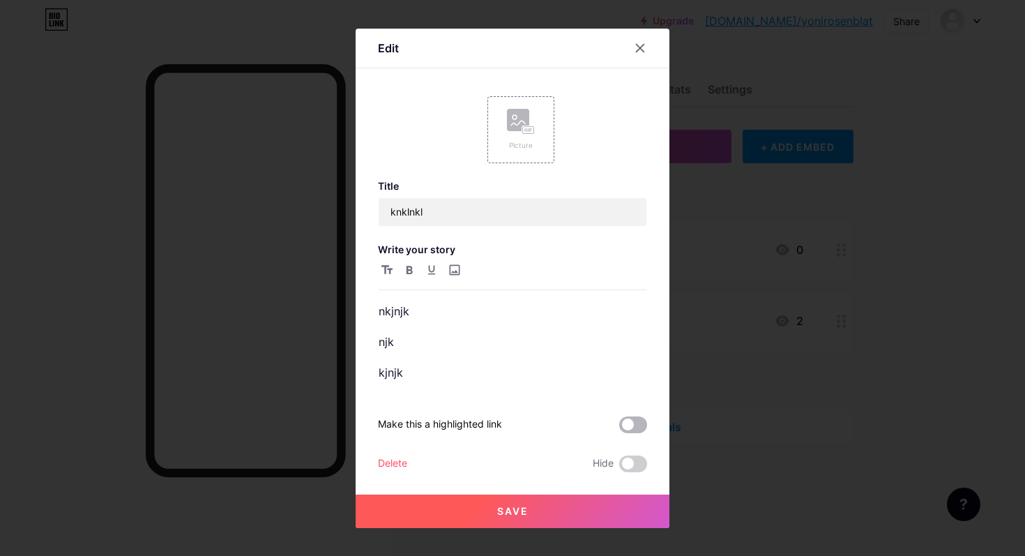
click at [638, 425] on span at bounding box center [633, 424] width 28 height 17
click at [619, 428] on input "checkbox" at bounding box center [619, 428] width 0 height 0
click at [600, 508] on button "Save" at bounding box center [513, 510] width 314 height 33
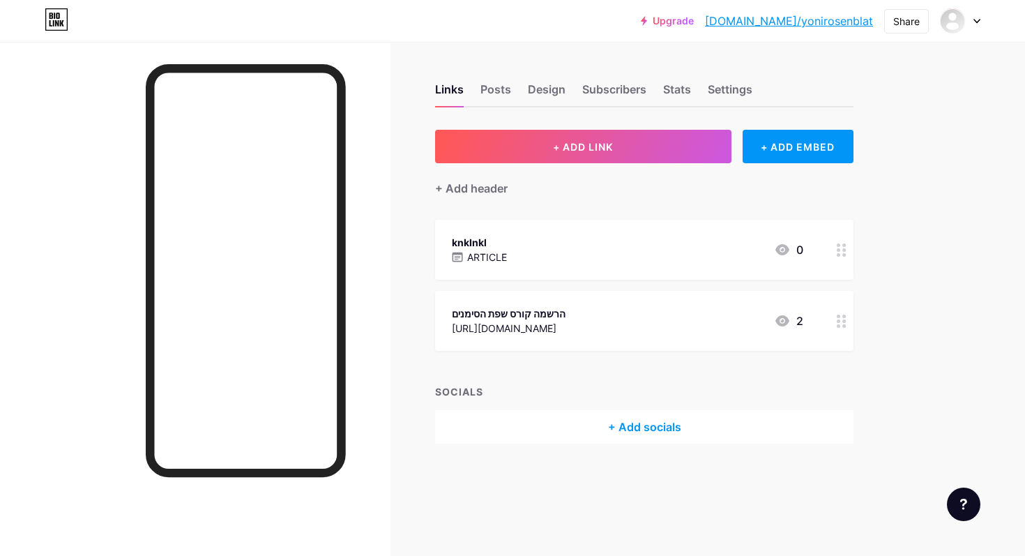
click at [525, 235] on div "knklnkl ARTICLE 0" at bounding box center [627, 250] width 351 height 32
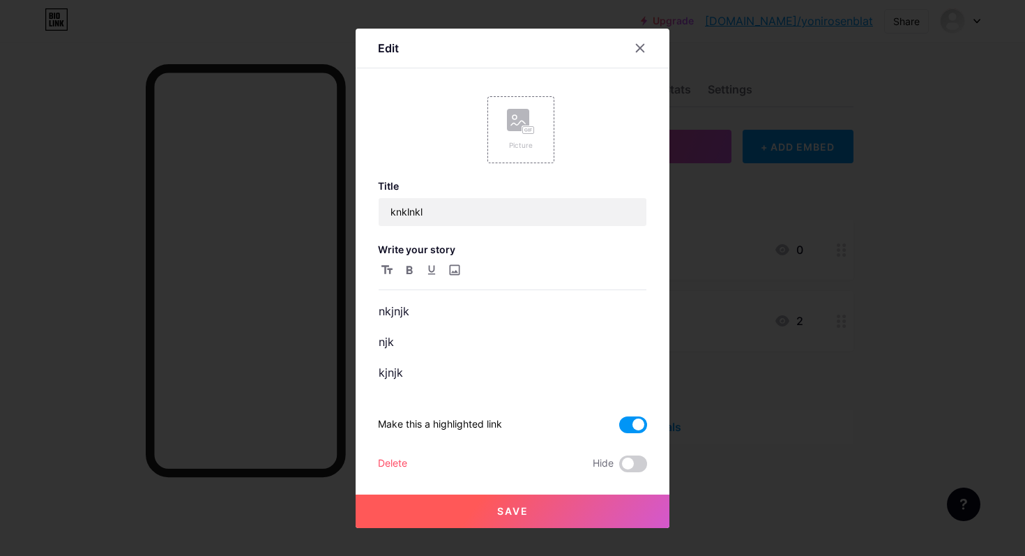
click at [637, 423] on span at bounding box center [633, 424] width 28 height 17
click at [619, 428] on input "checkbox" at bounding box center [619, 428] width 0 height 0
click at [440, 371] on p "kjnjk" at bounding box center [513, 373] width 268 height 20
click at [461, 218] on input "knklnkl" at bounding box center [513, 212] width 268 height 28
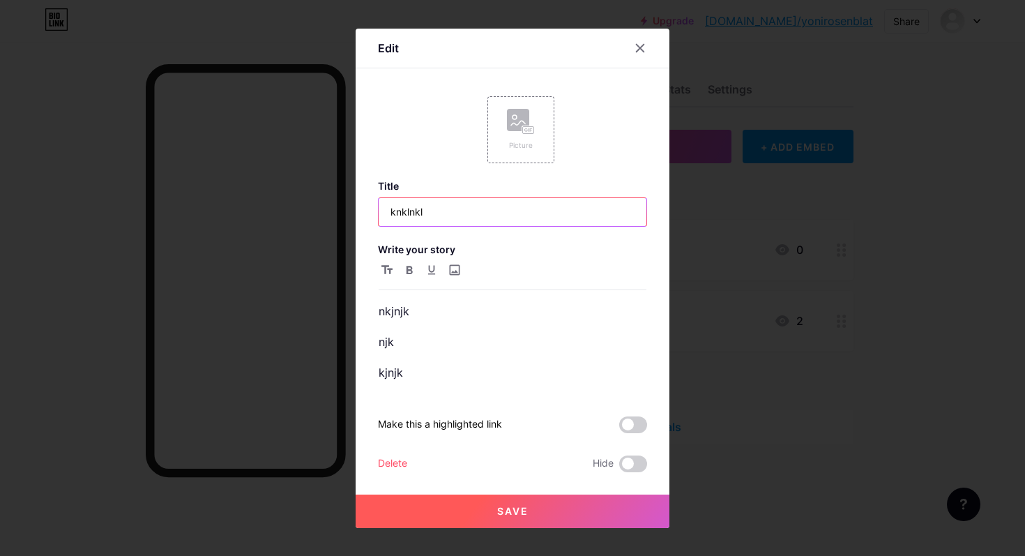
click at [461, 218] on input "knklnkl" at bounding box center [513, 212] width 268 height 28
type input "k"
click at [642, 52] on icon at bounding box center [640, 48] width 11 height 11
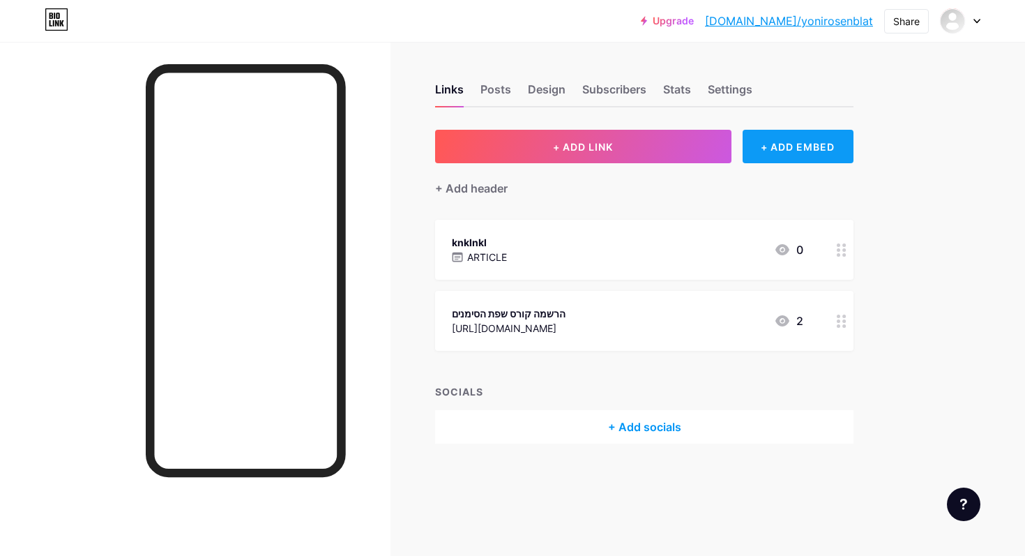
click at [821, 142] on div "+ ADD EMBED" at bounding box center [798, 146] width 111 height 33
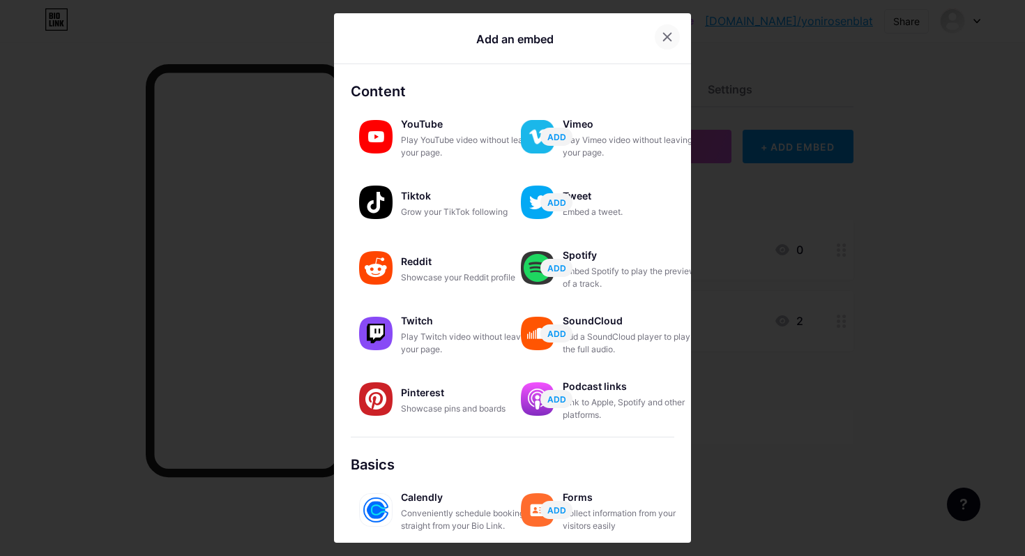
click at [667, 39] on icon at bounding box center [667, 36] width 11 height 11
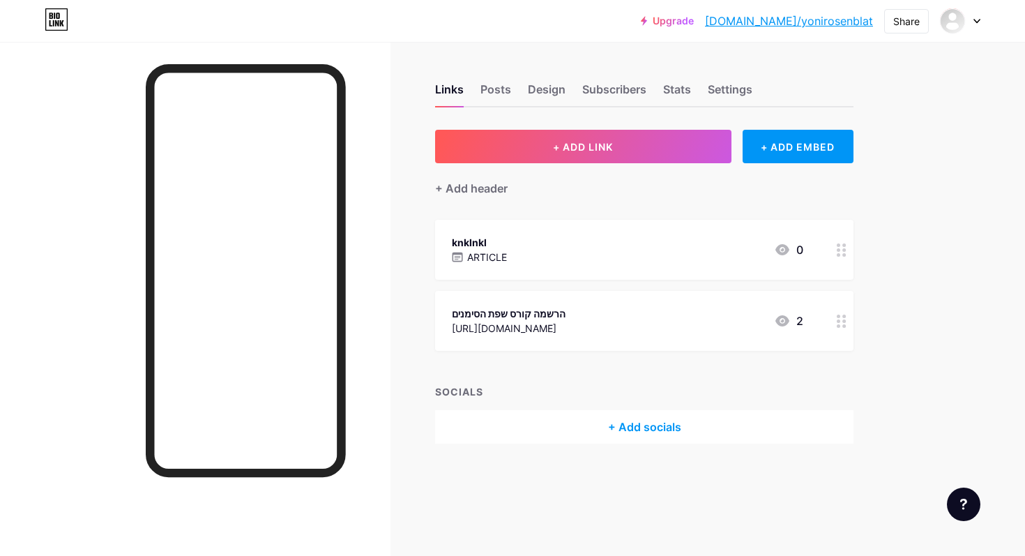
click at [520, 261] on div "knklnkl ARTICLE 0" at bounding box center [627, 250] width 351 height 32
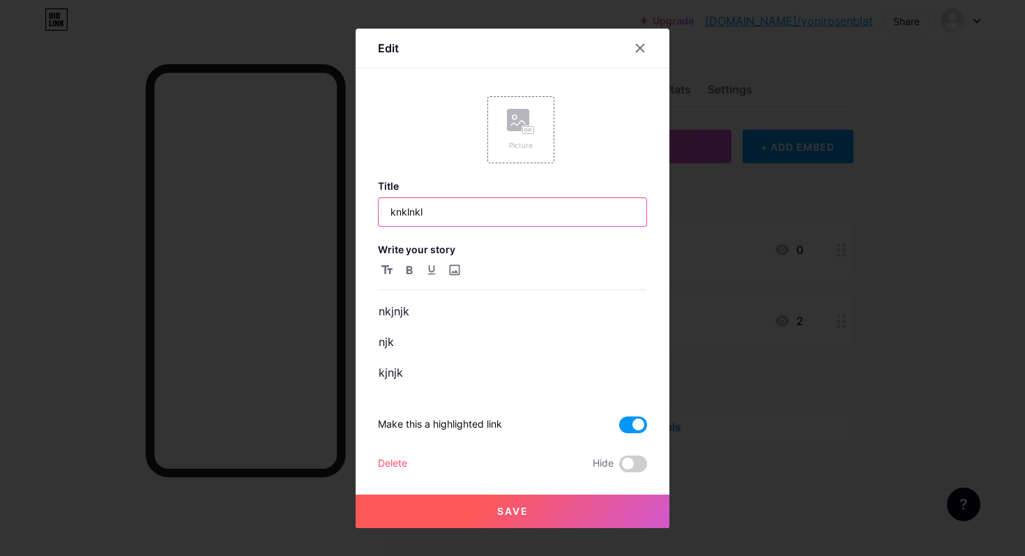
click at [430, 225] on input "knklnkl" at bounding box center [513, 212] width 268 height 28
click at [440, 217] on input "knklnkl" at bounding box center [513, 212] width 268 height 28
type input "פרטים קורס"
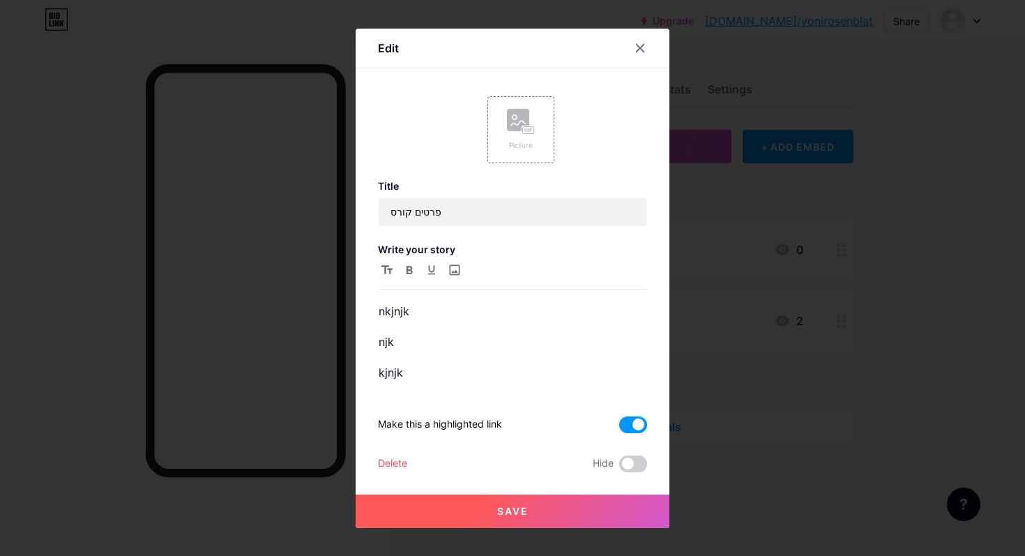
click at [501, 510] on span "Save" at bounding box center [512, 511] width 31 height 12
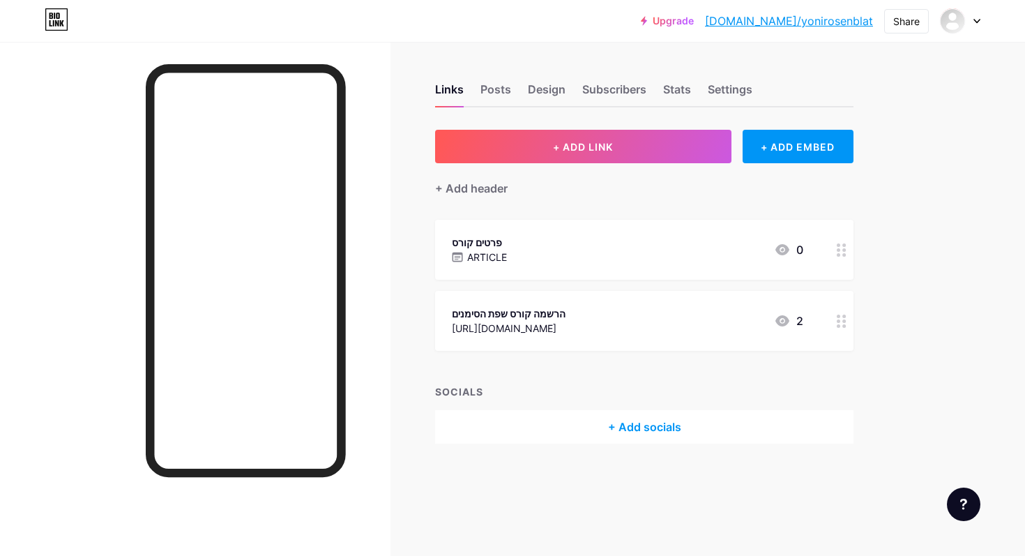
click at [523, 260] on div "פרטים קורס ARTICLE 0" at bounding box center [627, 250] width 351 height 32
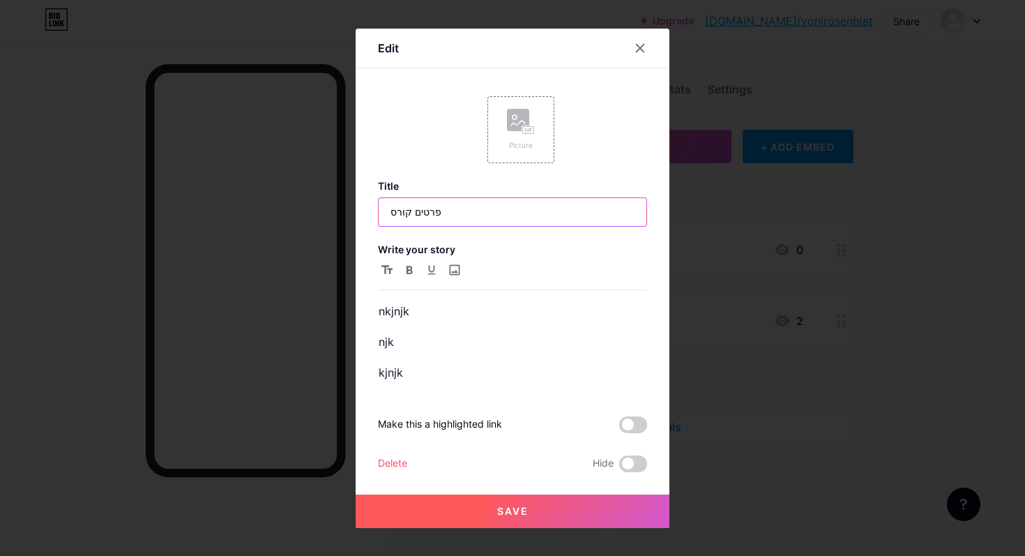
click at [407, 211] on input "פרטים קורס" at bounding box center [513, 212] width 268 height 28
click at [492, 211] on input "פרטים קורס" at bounding box center [513, 212] width 268 height 28
click at [480, 205] on input "פרטים קורס-" at bounding box center [513, 212] width 268 height 28
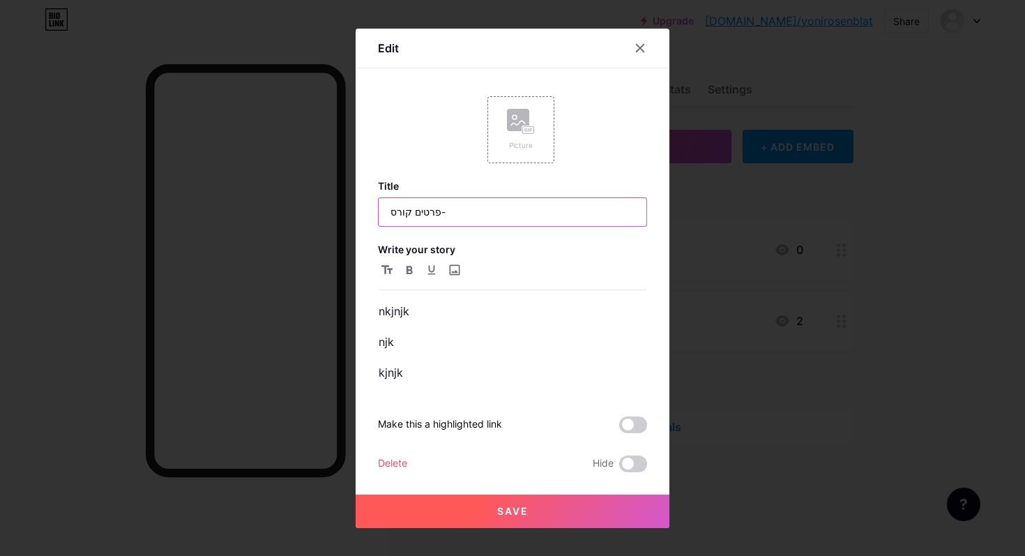
paste input "VC-25B"
click at [492, 213] on input "VC-25B" at bounding box center [513, 212] width 268 height 28
click at [444, 213] on input "VC-25B" at bounding box center [513, 212] width 268 height 28
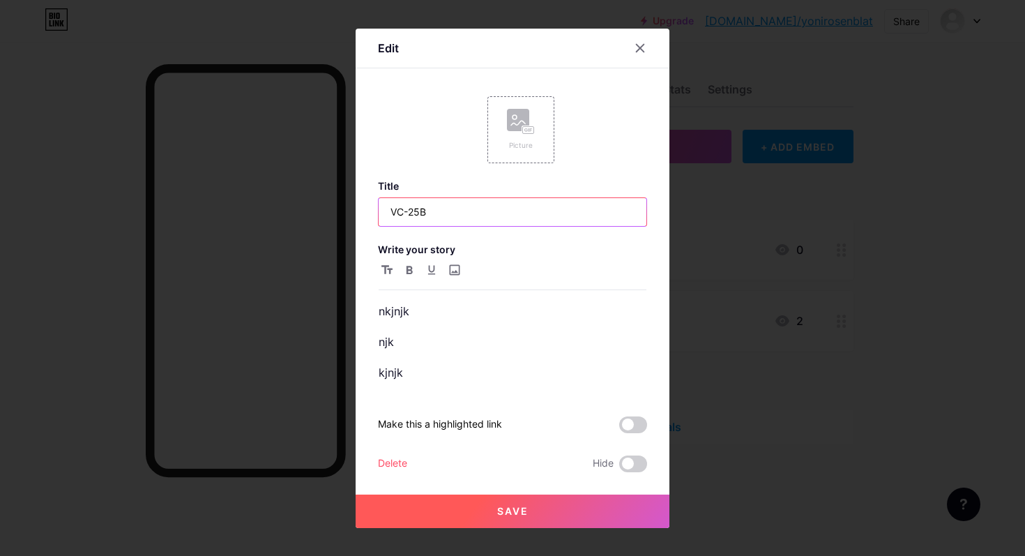
click at [444, 213] on input "VC-25B" at bounding box center [513, 212] width 268 height 28
paste input "קורס שפת הסימנים למתחילים בקורס נכיר את האיות בשפת הסימנים ונתרגל עם שמות, נלמד…"
type input "קורס שפת הסימנים למתחילים בקורס נכיר את האיות בשפת הסימנים ונתרגל עם שמות, נלמד…"
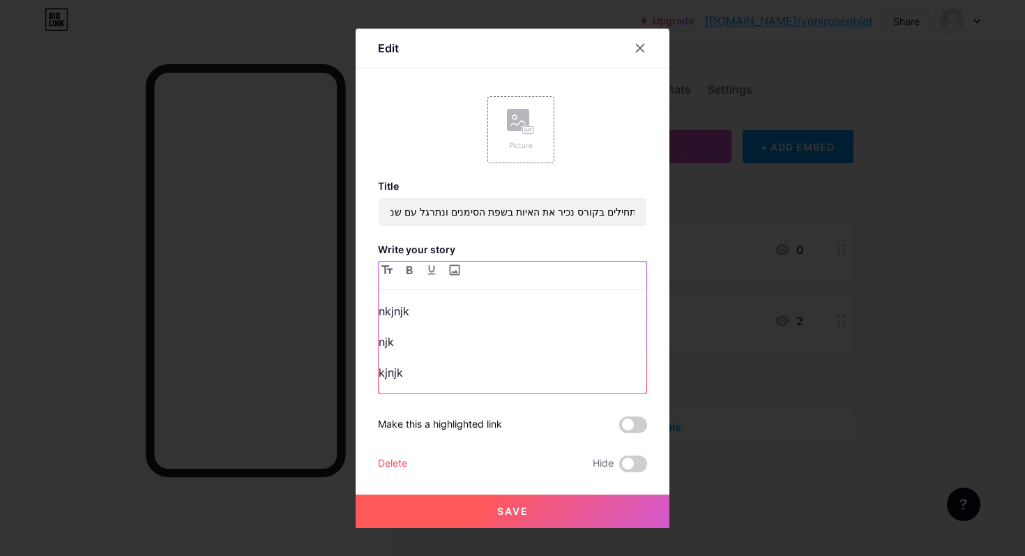
scroll to position [0, 0]
drag, startPoint x: 487, startPoint y: 305, endPoint x: 486, endPoint y: 453, distance: 147.1
click at [486, 453] on div "Title קורס שפת הסימנים למתחילים בקורס נכיר את האיות בשפת הסימנים ונתרגל עם שמות…" at bounding box center [512, 326] width 269 height 292
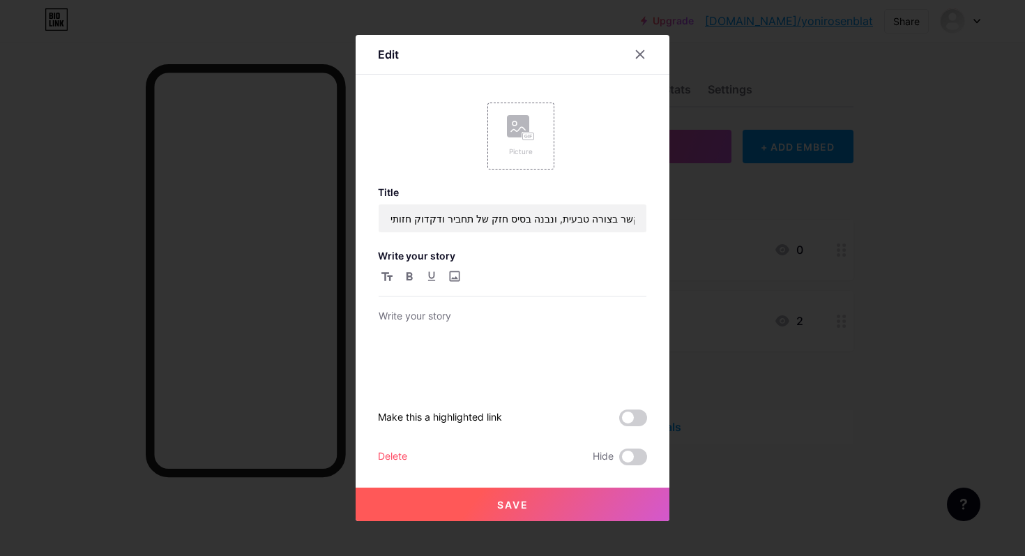
click at [460, 526] on div at bounding box center [512, 278] width 1025 height 556
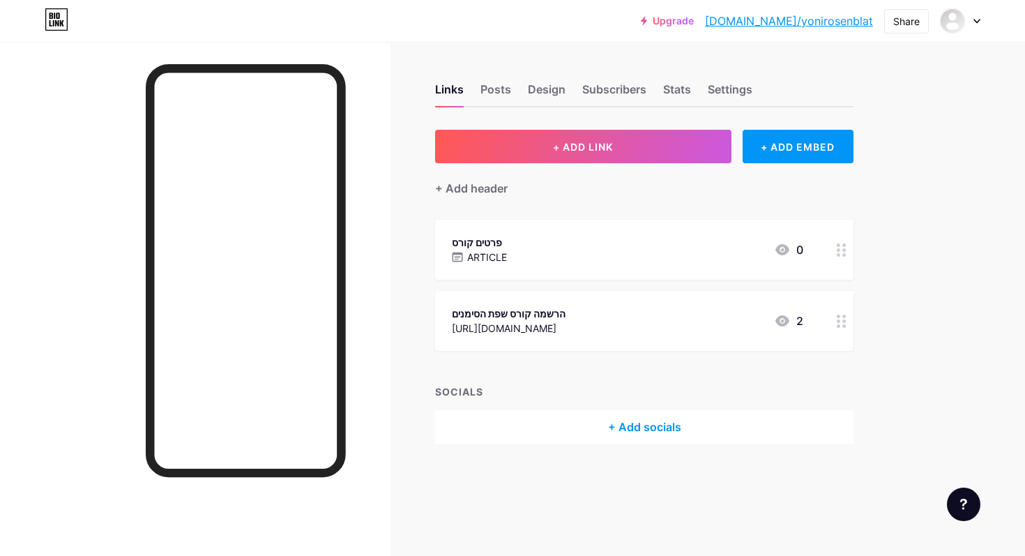
click at [580, 265] on div "פרטים קורס ARTICLE 0" at bounding box center [644, 250] width 418 height 60
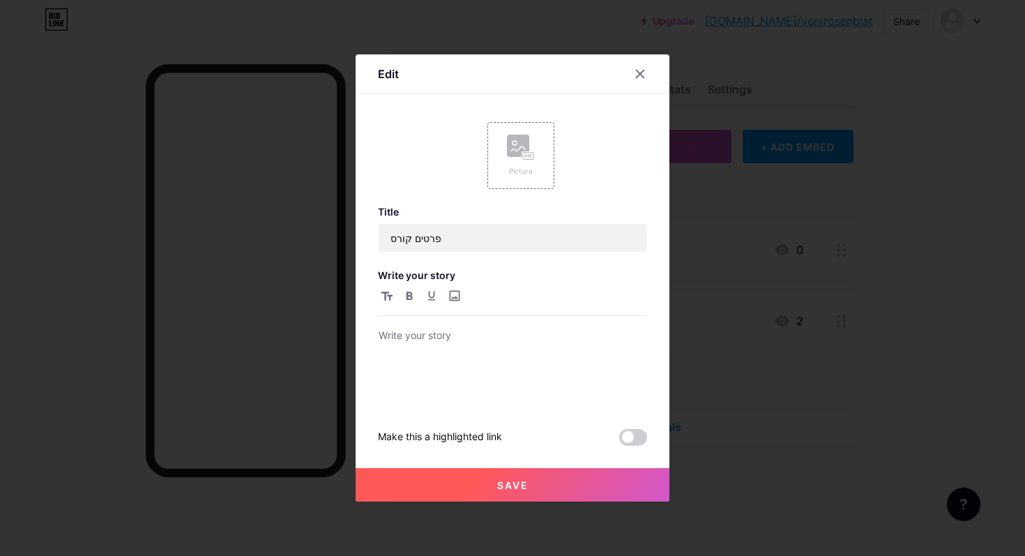
click at [513, 252] on div "Title פרטים קורס Write your story Make this a highlighted link" at bounding box center [512, 326] width 269 height 240
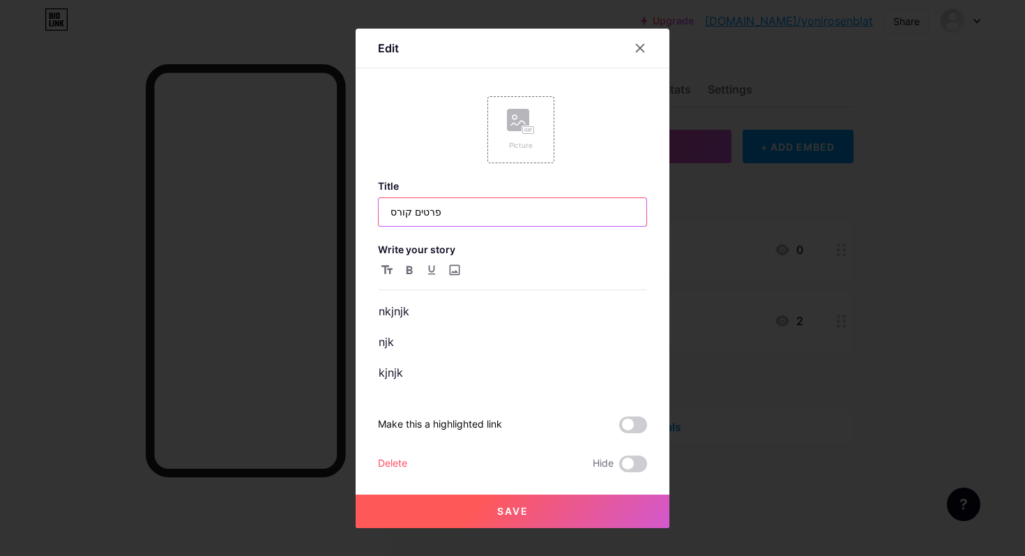
click at [522, 210] on input "פרטים קורס" at bounding box center [513, 212] width 268 height 28
paste input "ורס שפת הסימנים למתחילים בקורס נכיר את האיות בשפת הסימנים ונתרגל עם שמות, נלמד …"
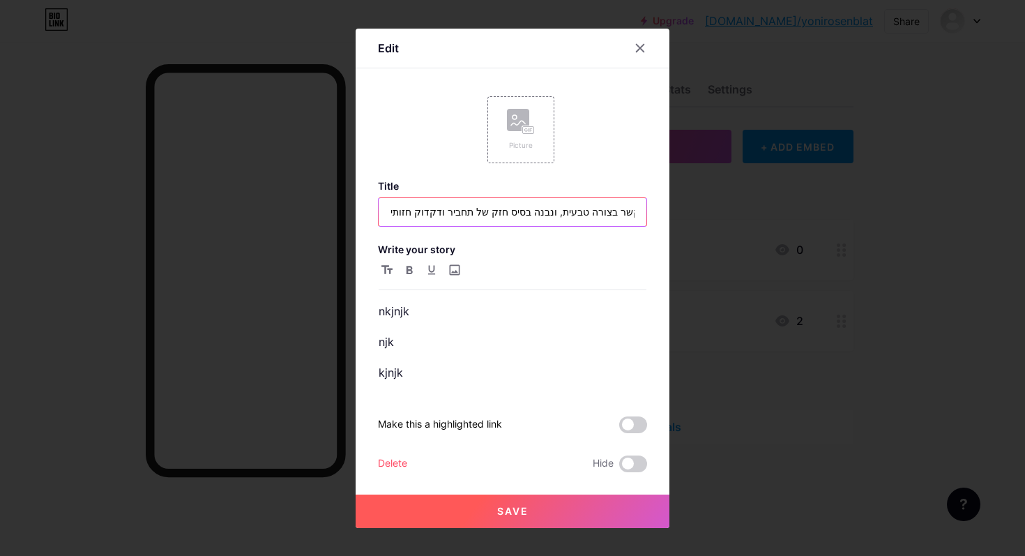
scroll to position [0, 920]
type input "קורס שפת הסימנים למתחילים בקורס נכיר את האיות בשפת הסימנים ונתרגל עם שמות, נלמד…"
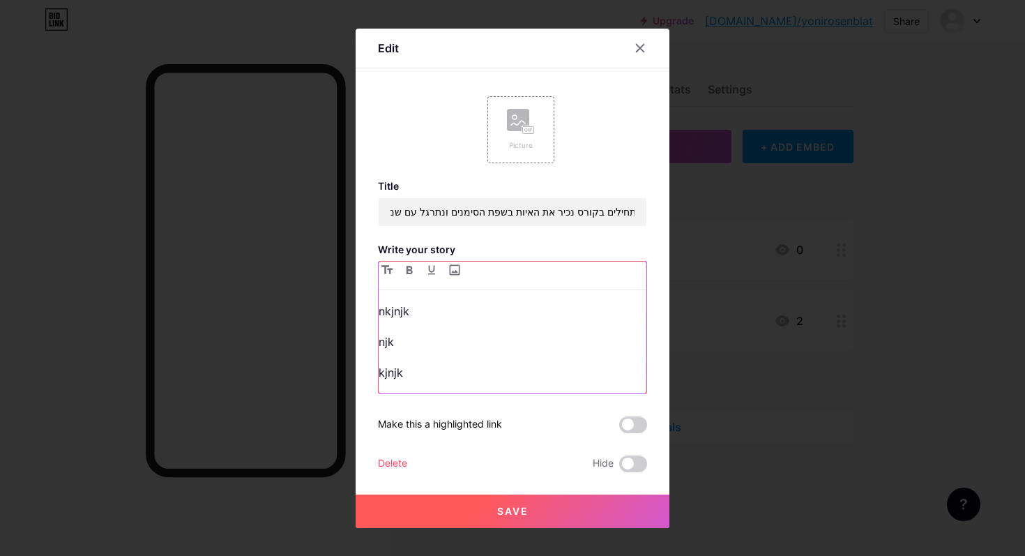
scroll to position [0, 0]
drag, startPoint x: 516, startPoint y: 308, endPoint x: 516, endPoint y: 371, distance: 62.8
click at [516, 371] on div "nkjnjk njk kjnjk" at bounding box center [513, 347] width 268 height 92
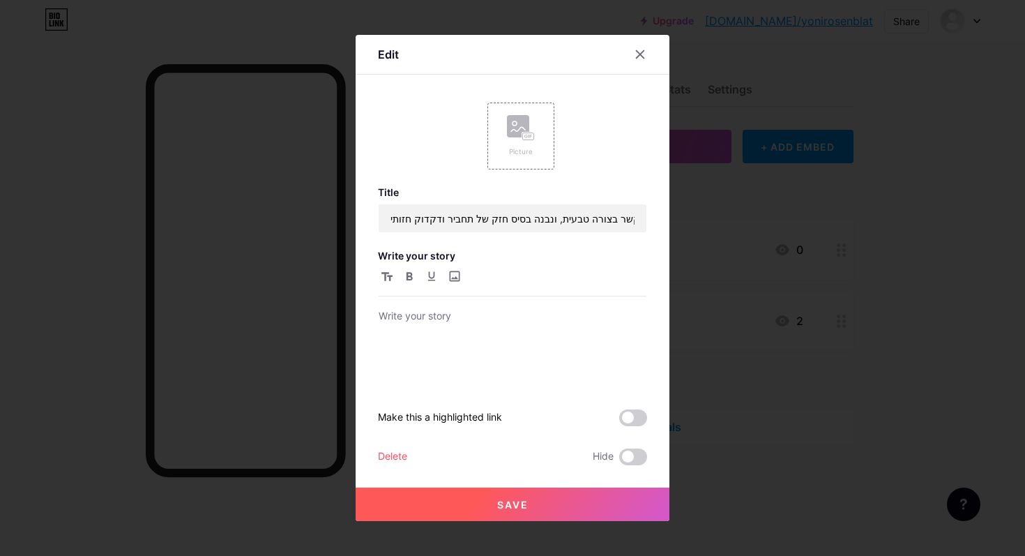
click at [561, 497] on button "Save" at bounding box center [513, 503] width 314 height 33
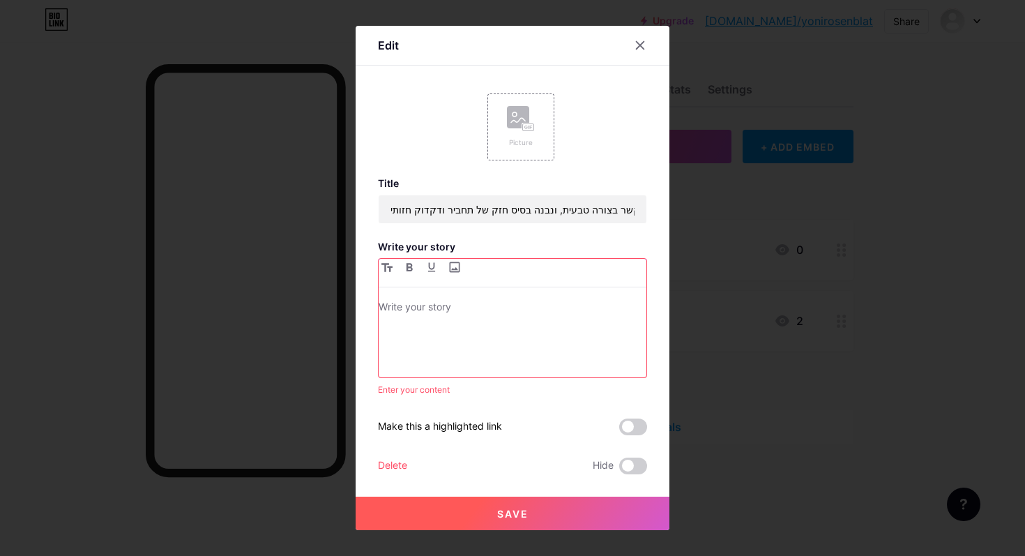
click at [475, 316] on p at bounding box center [513, 308] width 268 height 20
click at [496, 515] on button "Save" at bounding box center [513, 513] width 314 height 33
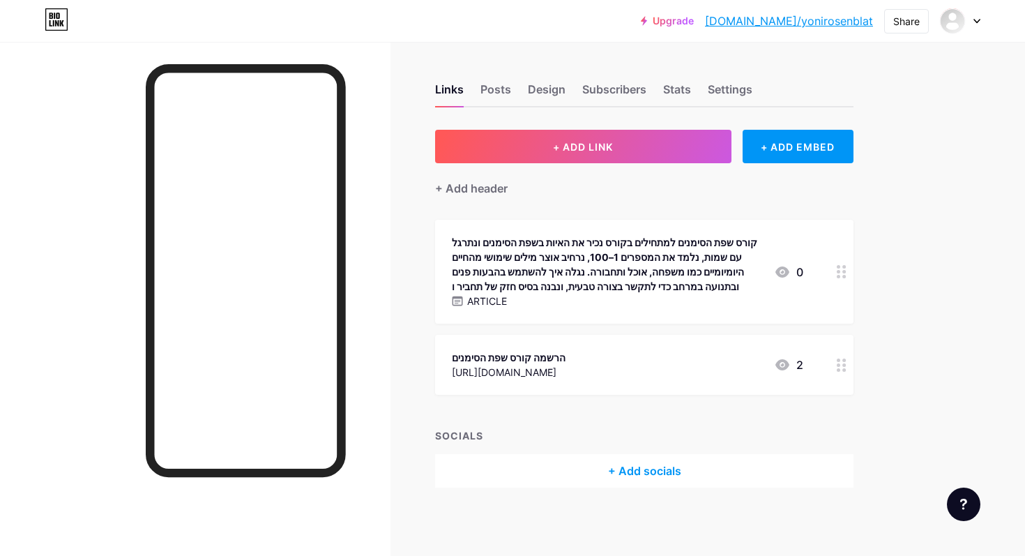
click at [538, 244] on div "קורס שפת הסימנים למתחילים בקורס נכיר את האיות בשפת הסימנים ונתרגל עם שמות, נלמד…" at bounding box center [607, 264] width 311 height 59
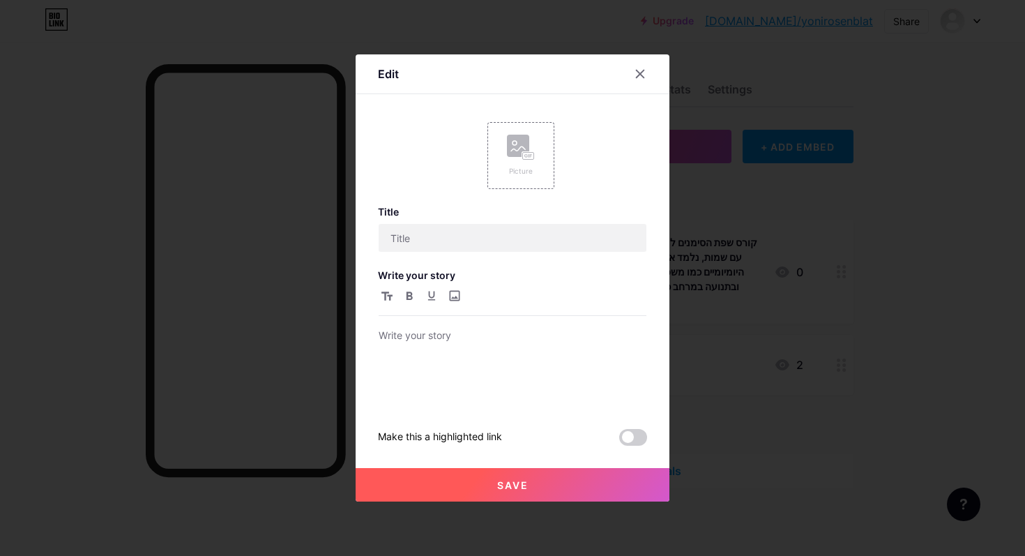
type input "קורס שפת הסימנים למתחילים בקורס נכיר את האיות בשפת הסימנים ונתרגל עם שמות, נלמד…"
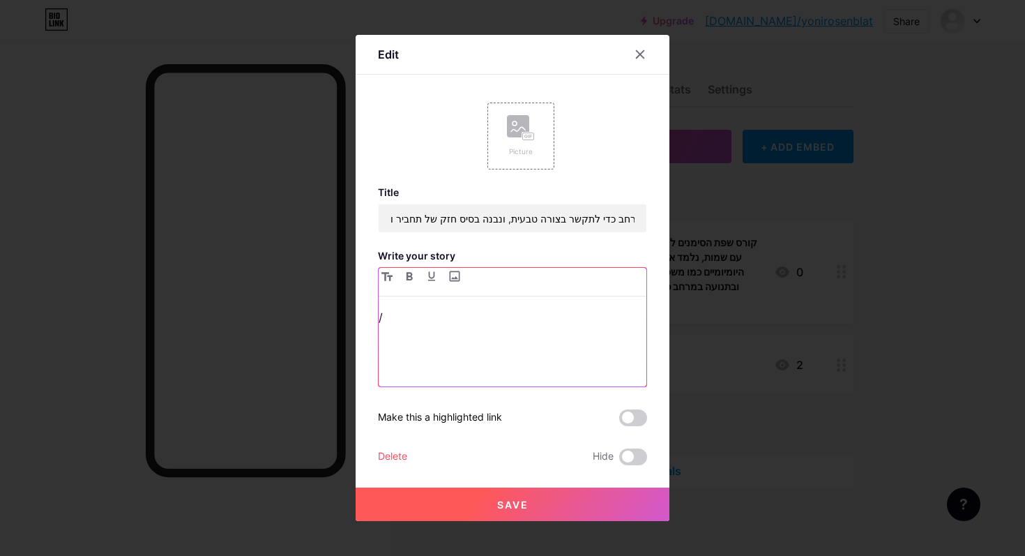
click at [467, 310] on p "/" at bounding box center [513, 318] width 268 height 20
click at [467, 309] on p "/" at bounding box center [513, 318] width 268 height 20
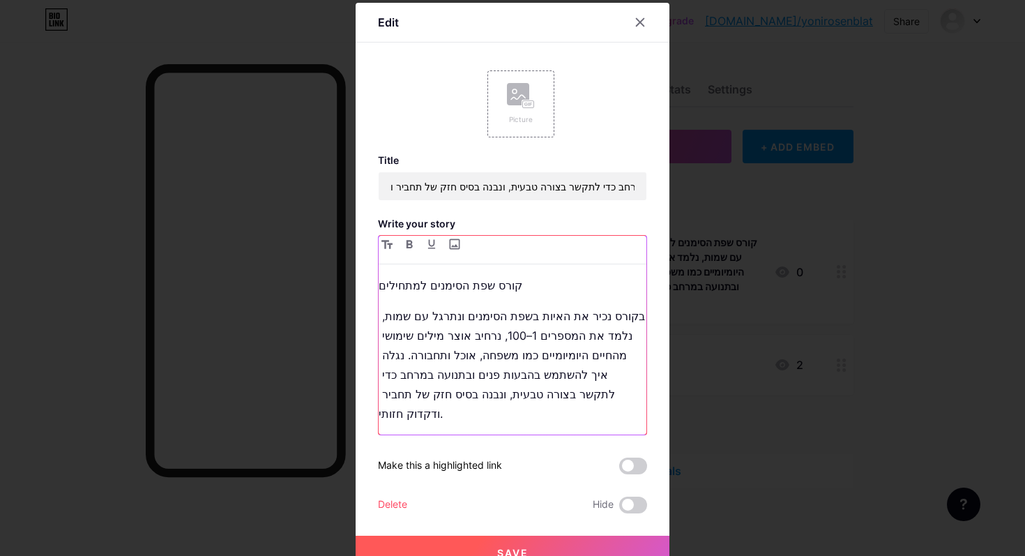
click at [504, 288] on p "קורס שפת הסימנים למתחילים" at bounding box center [513, 285] width 268 height 20
click at [629, 320] on p "בקורס נכיר את האיות בשפת הסימנים ונתרגל עם שמות, נלמד את המספרים 1–100, נרחיב א…" at bounding box center [513, 364] width 268 height 117
click at [645, 287] on p at bounding box center [513, 285] width 268 height 20
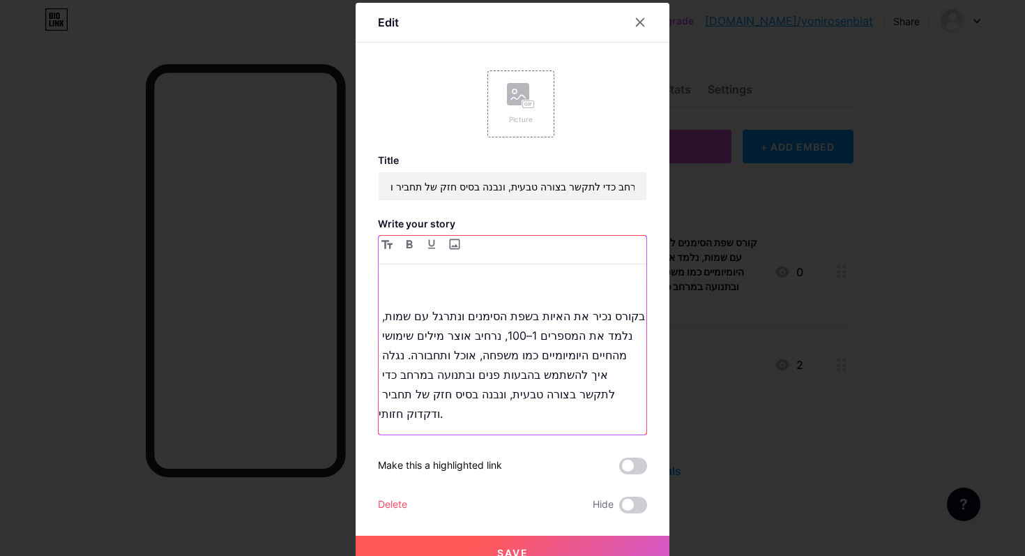
click at [629, 325] on p "בקורס נכיר את האיות בשפת הסימנים ונתרגל עם שמות, נלמד את המספרים 1–100, נרחיב א…" at bounding box center [513, 364] width 268 height 117
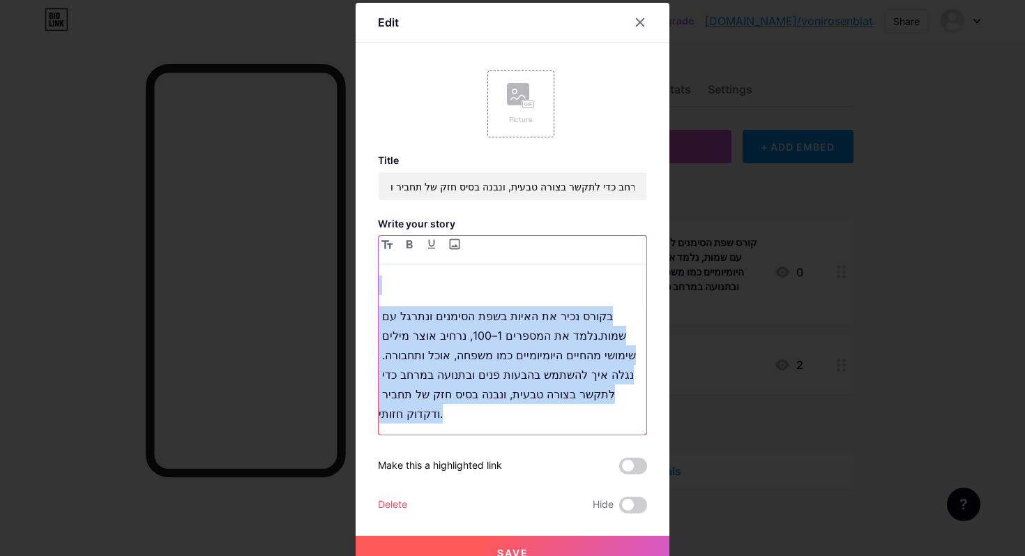
drag, startPoint x: 621, startPoint y: 290, endPoint x: 614, endPoint y: 453, distance: 162.6
click at [614, 453] on div "Title קורס שפת הסימנים למתחילים בקורס נכיר את האיות בשפת הסימנים ונתרגל עם שמות…" at bounding box center [512, 333] width 269 height 359
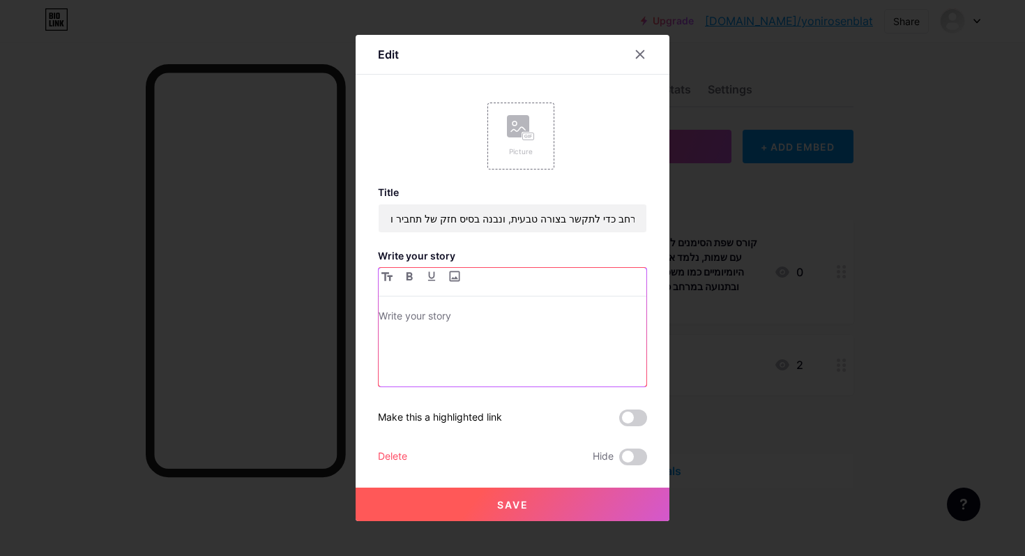
click at [530, 326] on p at bounding box center [513, 318] width 268 height 20
click at [530, 302] on div at bounding box center [513, 327] width 268 height 119
click at [528, 317] on p at bounding box center [513, 318] width 268 height 20
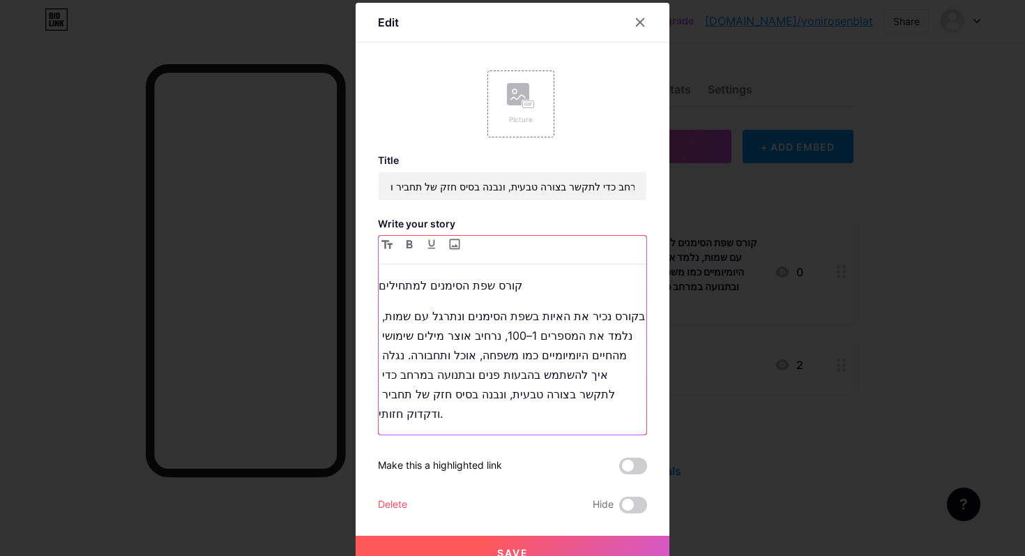
click at [528, 287] on p "קורס שפת הסימנים למתחילים" at bounding box center [513, 285] width 268 height 20
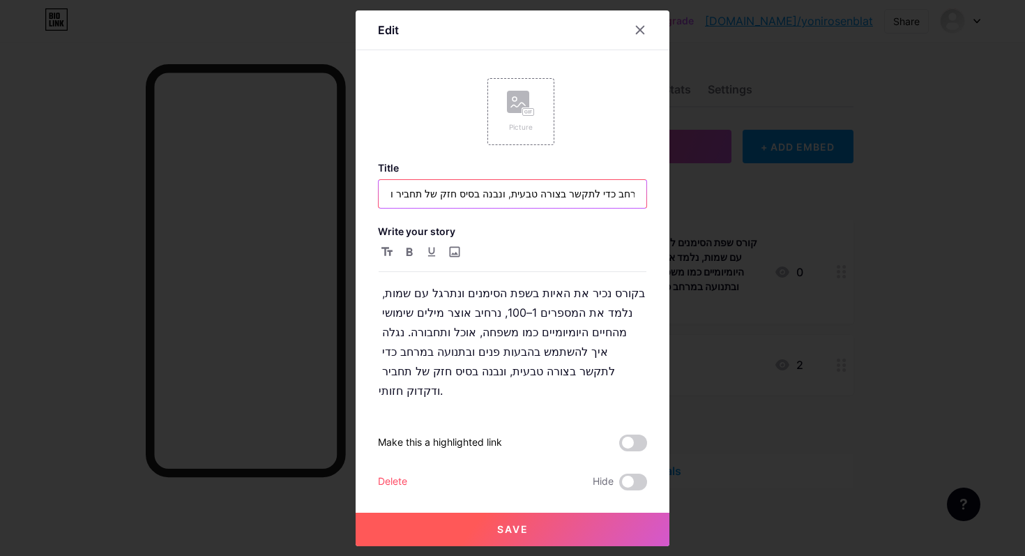
click at [468, 204] on input "קורס שפת הסימנים למתחילים בקורס נכיר את האיות בשפת הסימנים ונתרגל עם שמות, נלמד…" at bounding box center [513, 194] width 268 height 28
type input "ק"
type input "פרטי קורס שפת הסימנים"
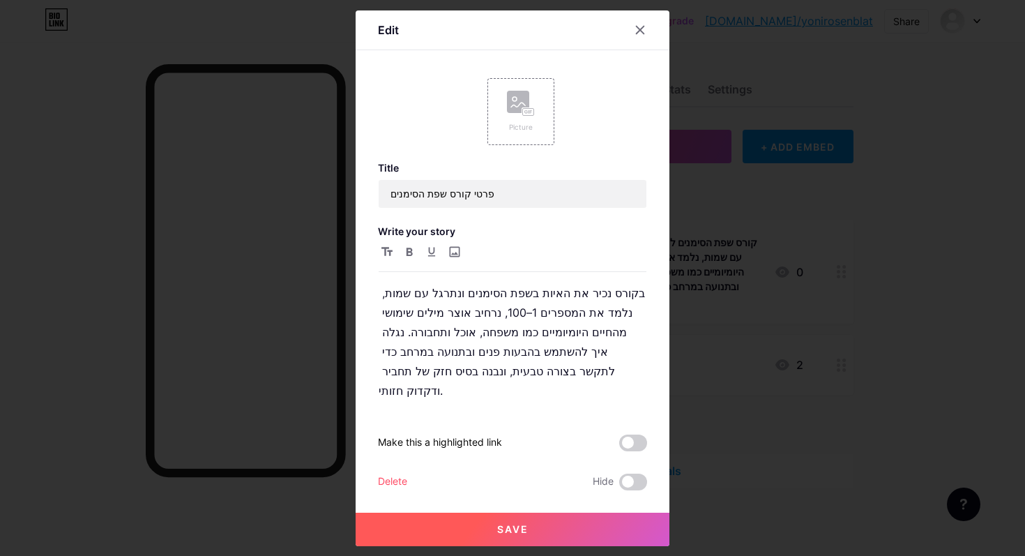
click at [530, 519] on button "Save" at bounding box center [513, 529] width 314 height 33
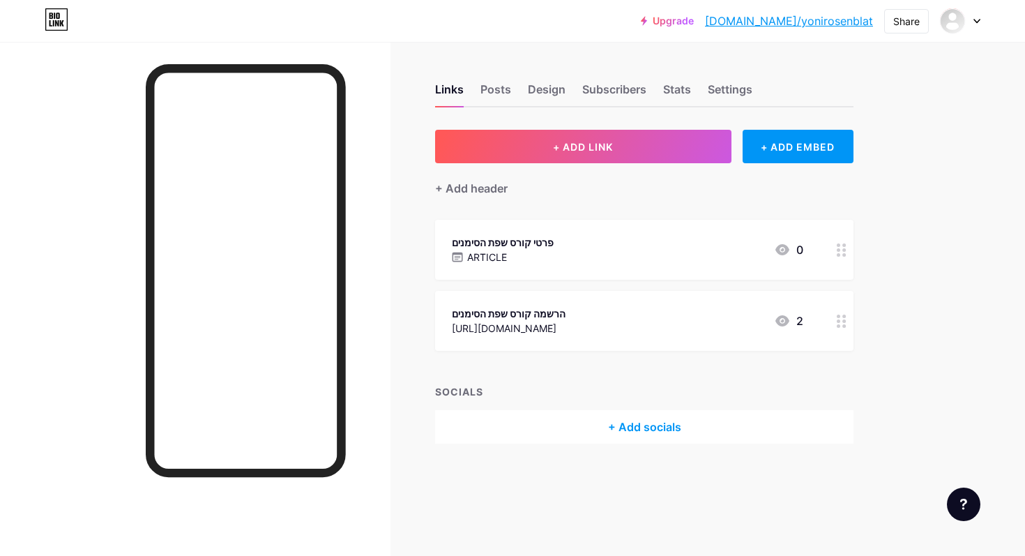
click at [522, 260] on div "ARTICLE" at bounding box center [503, 257] width 102 height 15
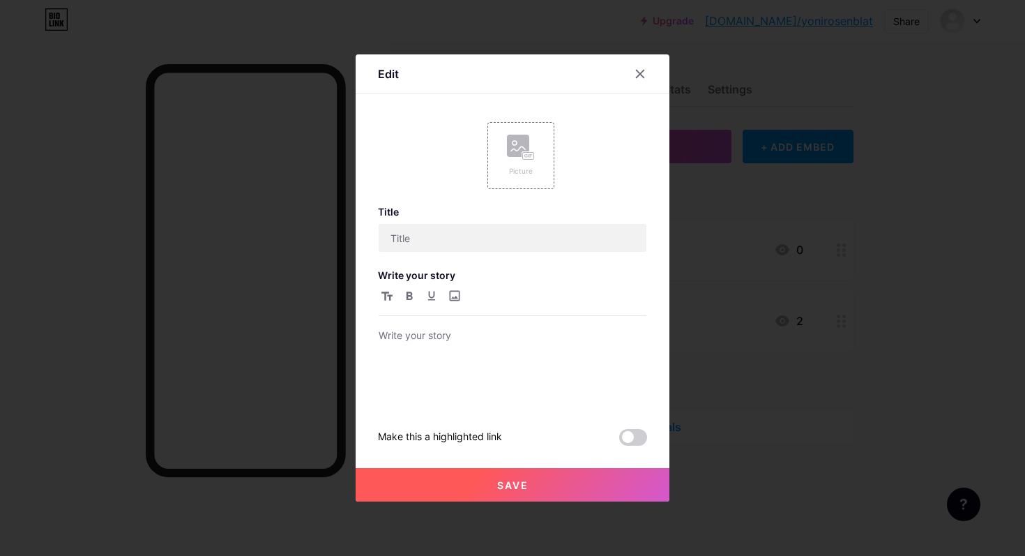
type input "פרטי קורס שפת הסימנים"
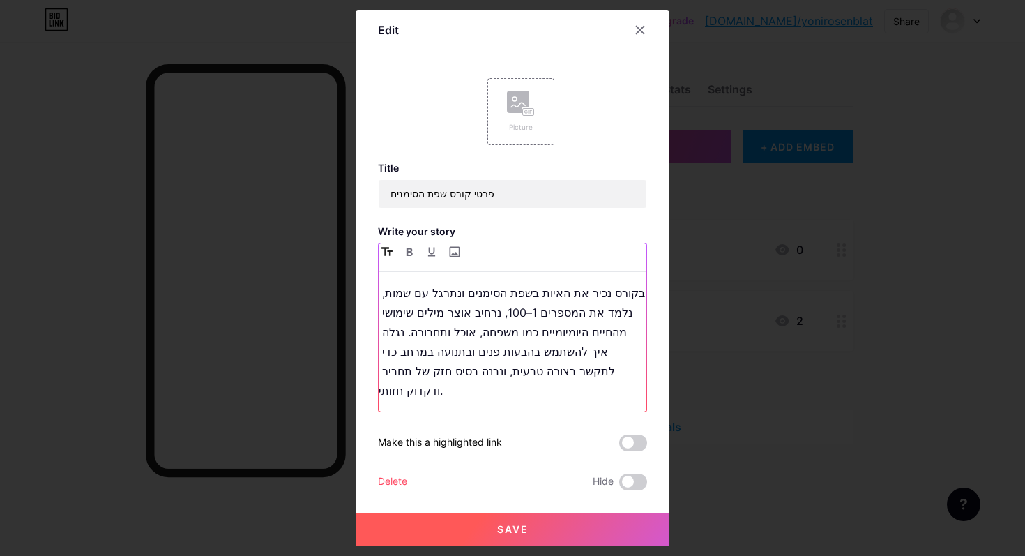
click at [388, 260] on button "button" at bounding box center [387, 251] width 17 height 17
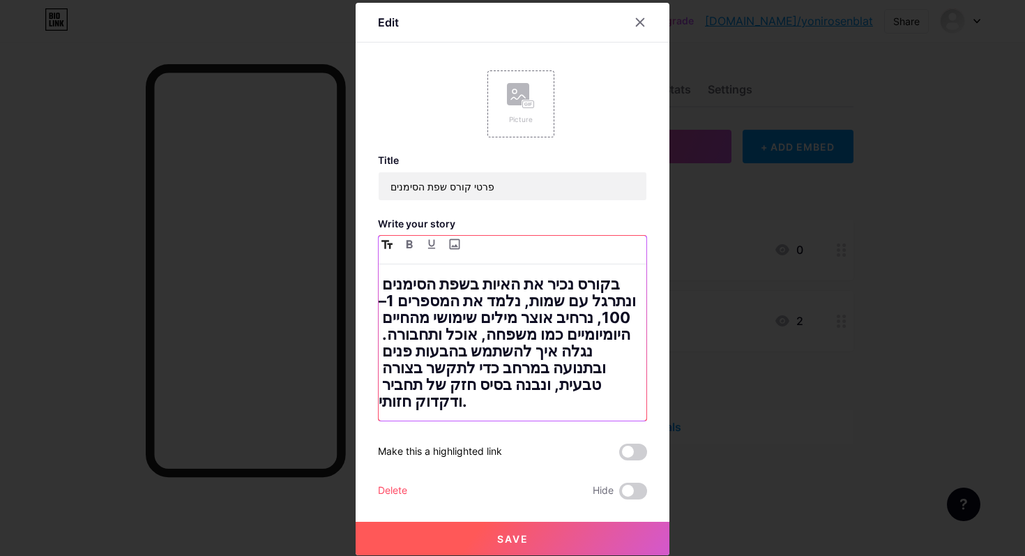
click at [388, 249] on icon "button" at bounding box center [386, 244] width 11 height 9
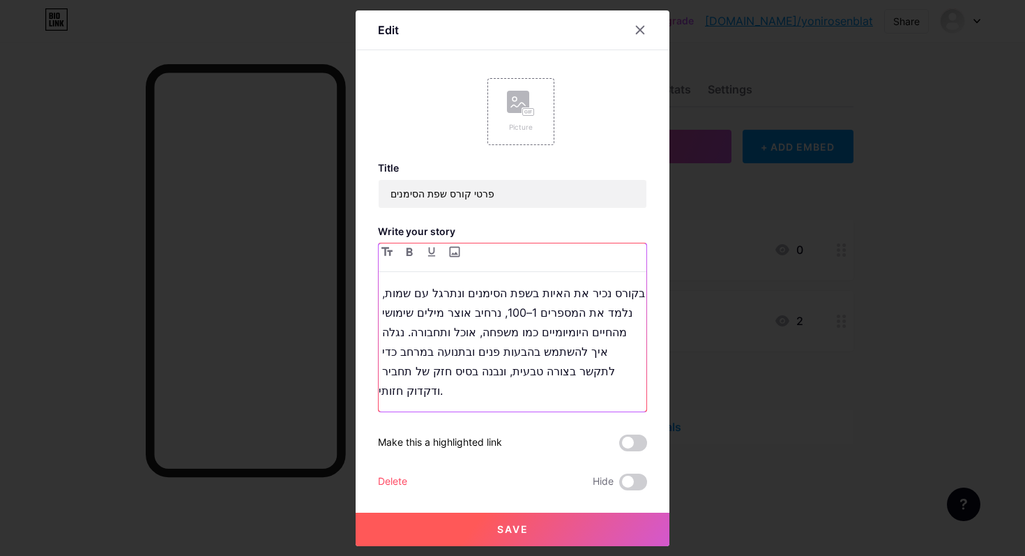
click at [567, 319] on p "בקורס נכיר את האיות בשפת הסימנים ונתרגל עם שמות, נלמד את המספרים 1–100, נרחיב א…" at bounding box center [513, 341] width 268 height 117
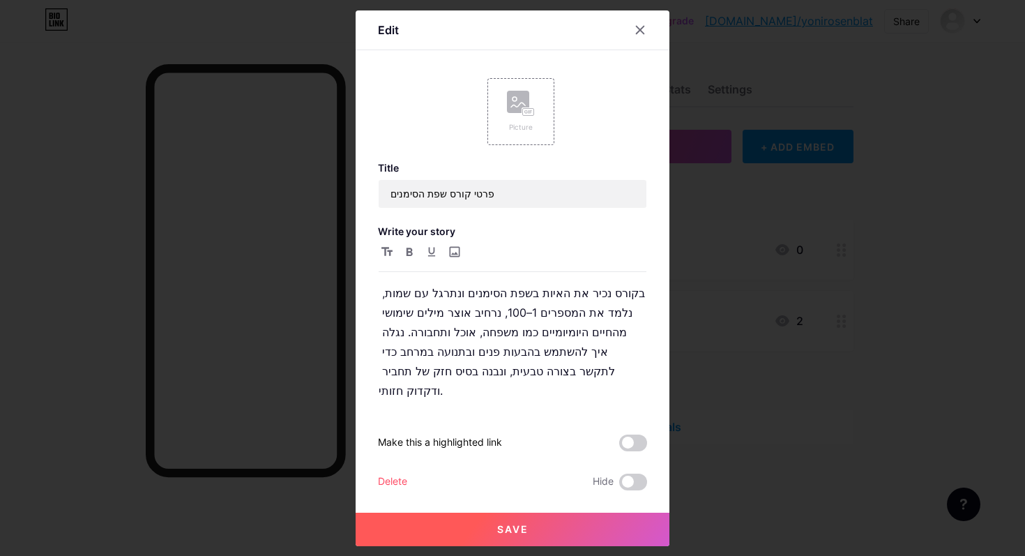
click at [719, 394] on div at bounding box center [512, 278] width 1025 height 556
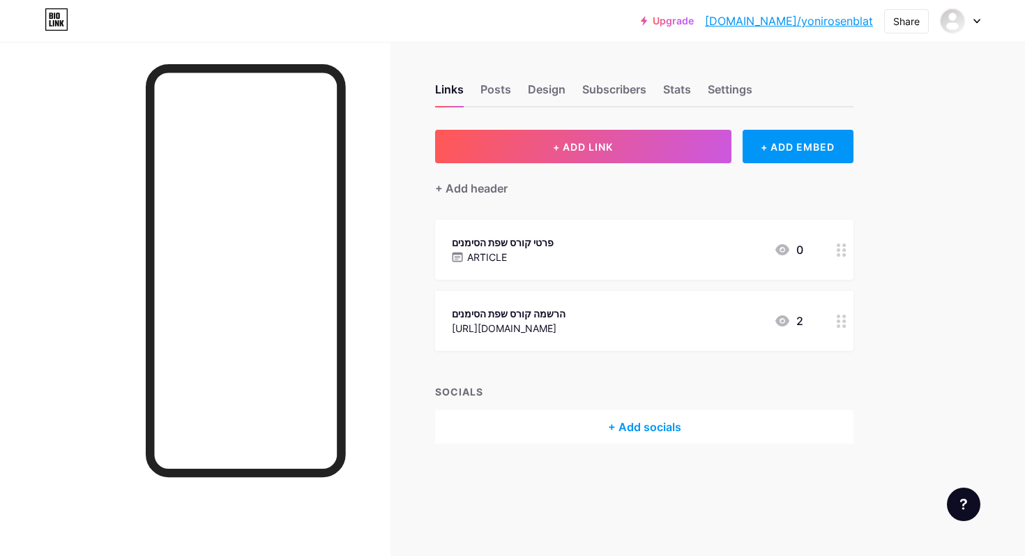
click at [625, 120] on div "Links Posts Design Subscribers Stats Settings + ADD LINK + ADD EMBED + Add head…" at bounding box center [456, 277] width 912 height 471
click at [786, 136] on div "+ ADD EMBED" at bounding box center [798, 146] width 111 height 33
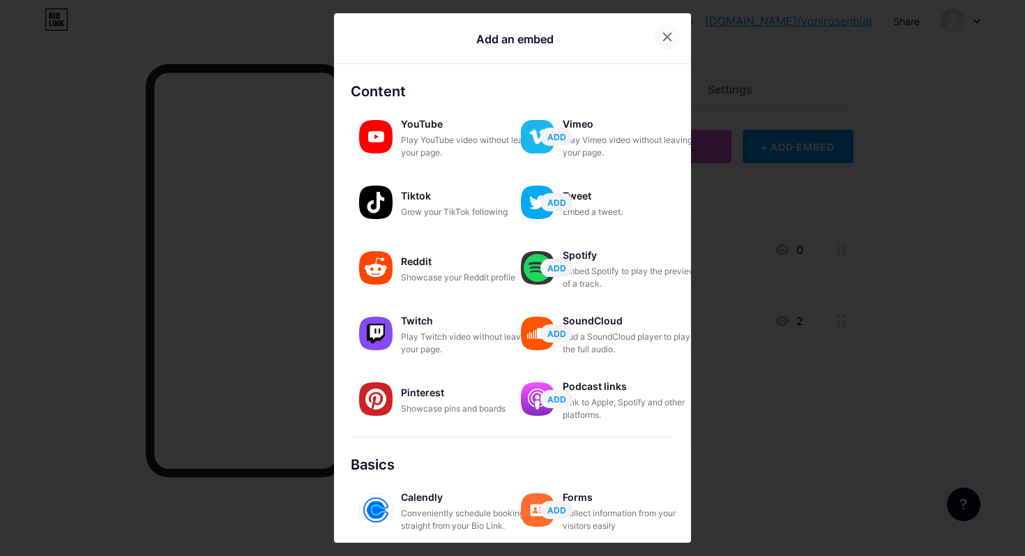
click at [662, 33] on icon at bounding box center [667, 36] width 11 height 11
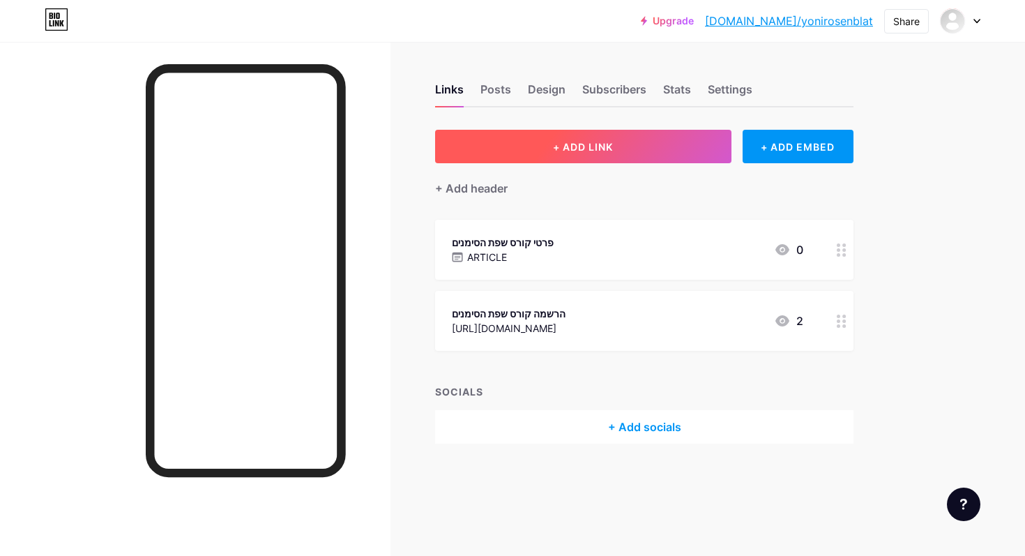
click at [644, 146] on button "+ ADD LINK" at bounding box center [583, 146] width 296 height 33
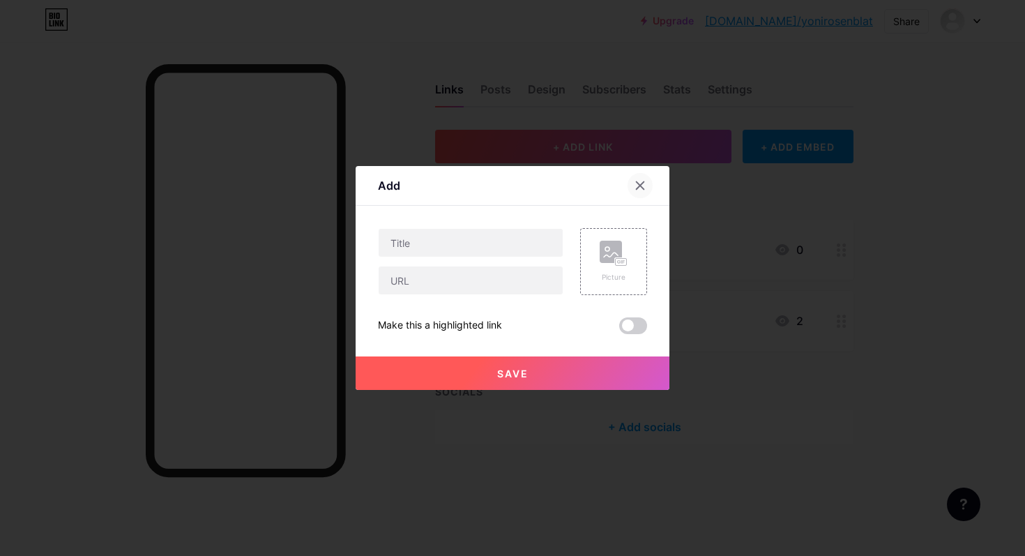
click at [643, 183] on icon at bounding box center [640, 185] width 11 height 11
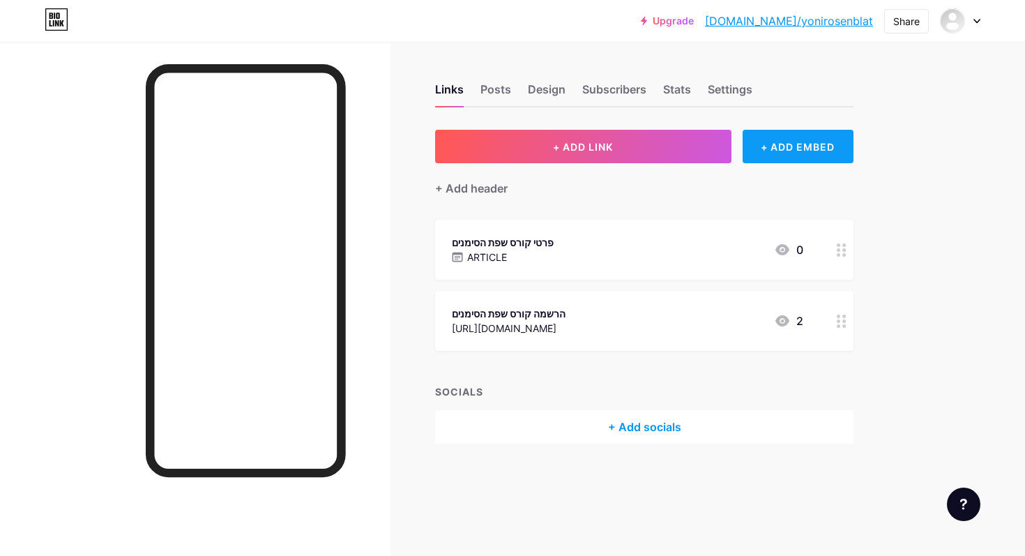
click at [760, 150] on div "+ ADD EMBED" at bounding box center [798, 146] width 111 height 33
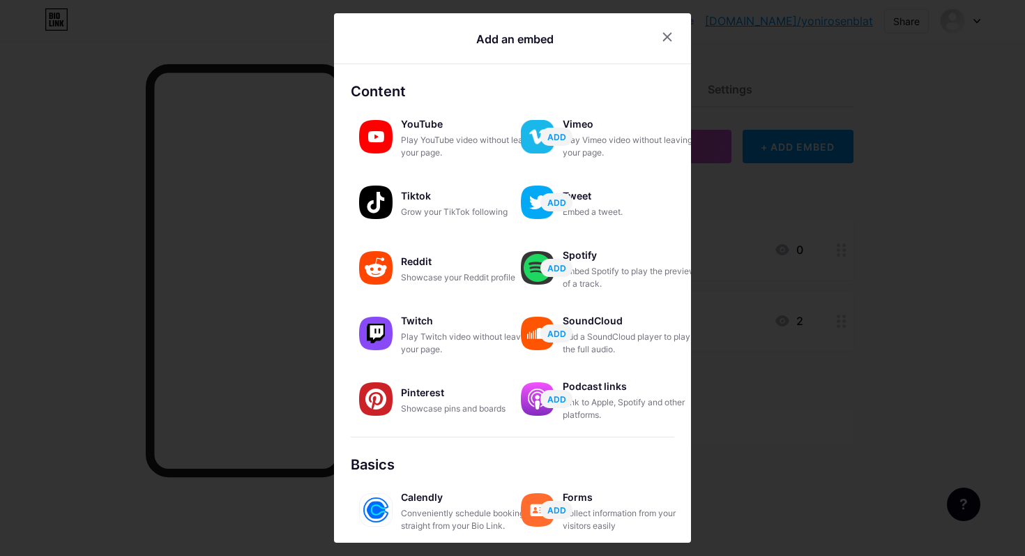
click at [727, 288] on div at bounding box center [512, 278] width 1025 height 556
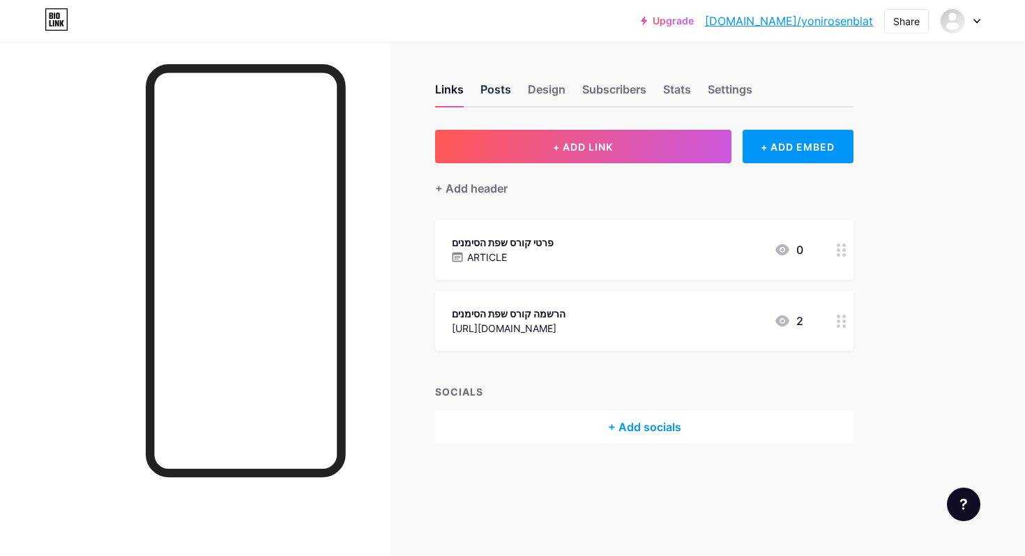
click at [490, 86] on div "Posts" at bounding box center [495, 93] width 31 height 25
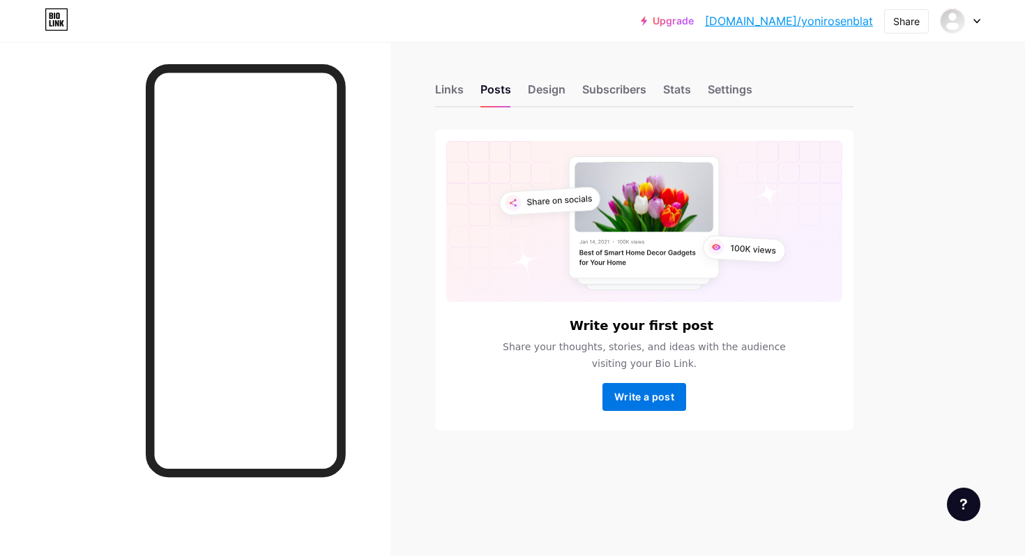
click at [662, 400] on span "Write a post" at bounding box center [644, 397] width 60 height 12
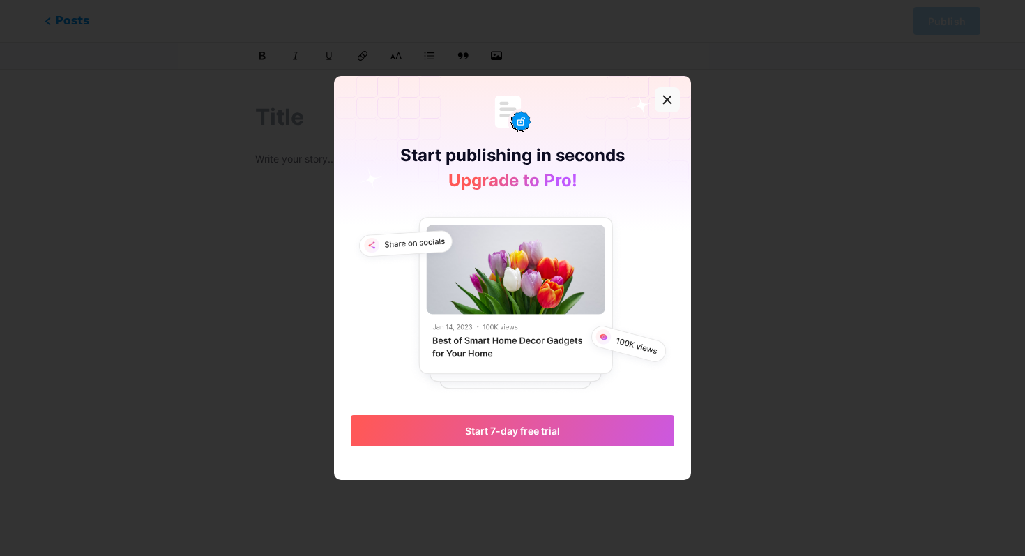
click at [667, 99] on icon at bounding box center [668, 100] width 8 height 8
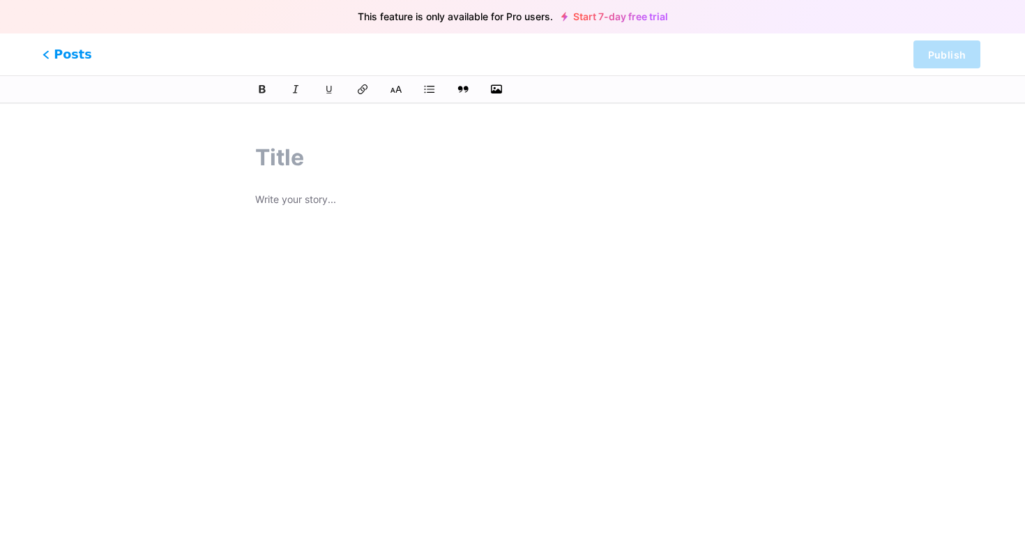
click at [69, 61] on span "Posts" at bounding box center [68, 54] width 50 height 18
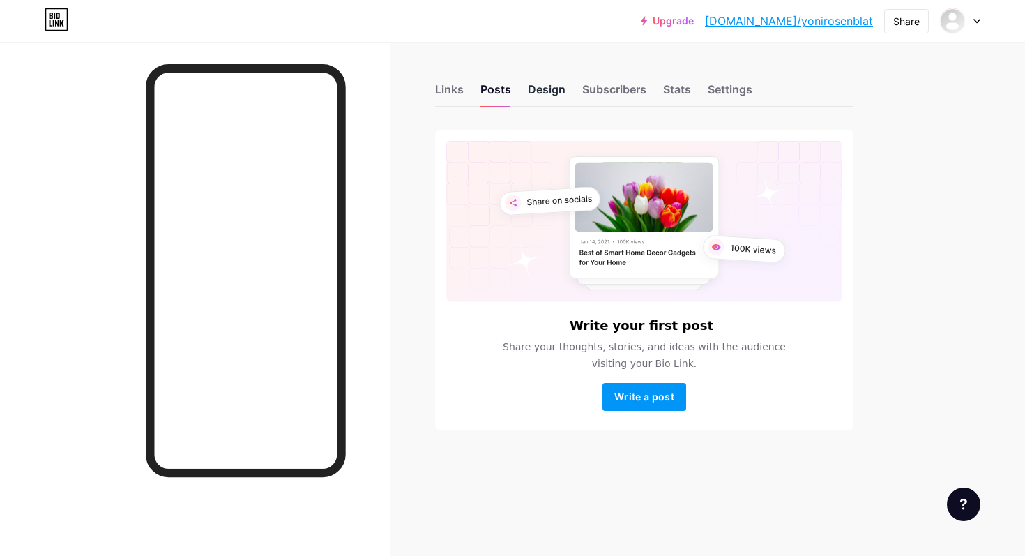
click at [550, 84] on div "Design" at bounding box center [547, 93] width 38 height 25
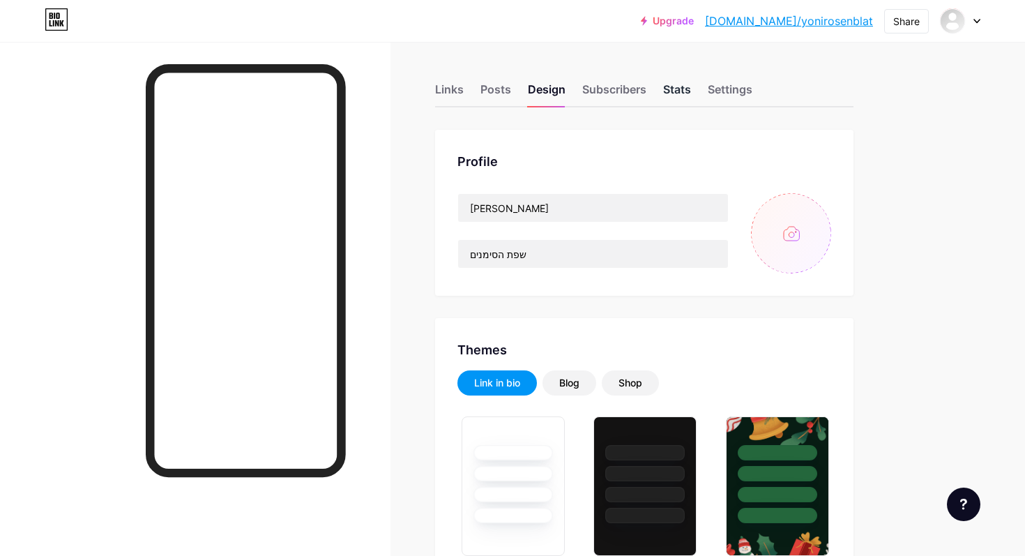
click at [672, 86] on div "Stats" at bounding box center [677, 93] width 28 height 25
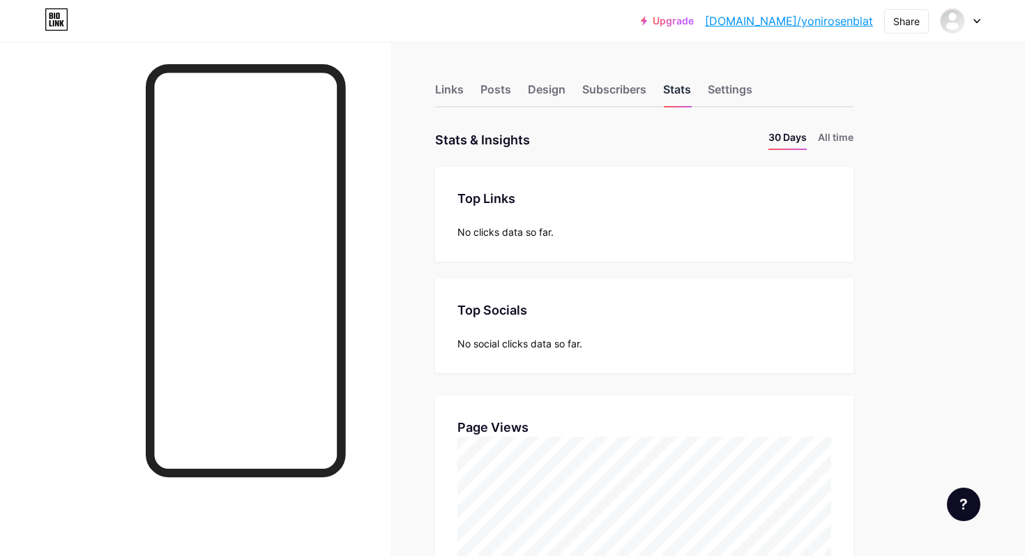
scroll to position [556, 1025]
click at [551, 91] on div "Design" at bounding box center [547, 93] width 38 height 25
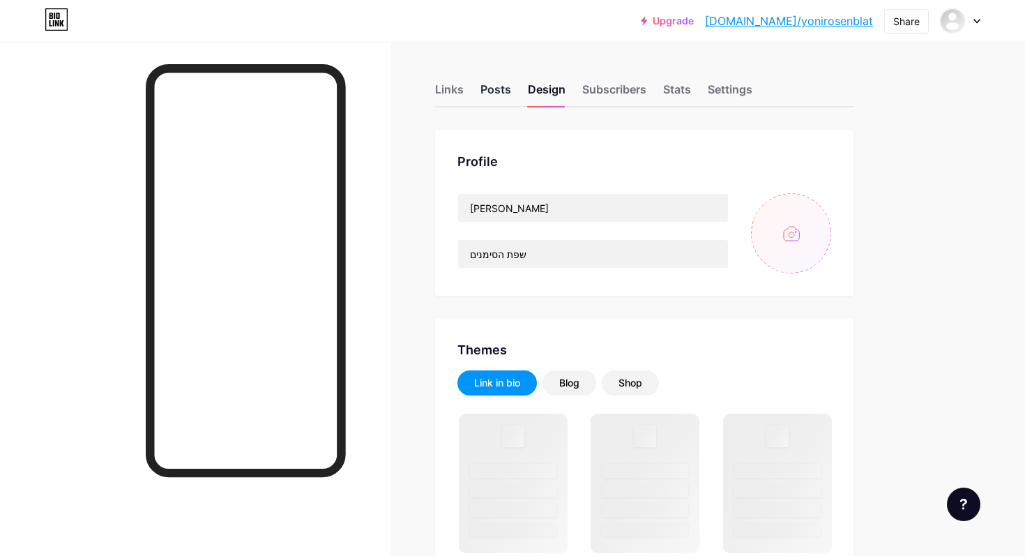
click at [497, 89] on div "Posts" at bounding box center [495, 93] width 31 height 25
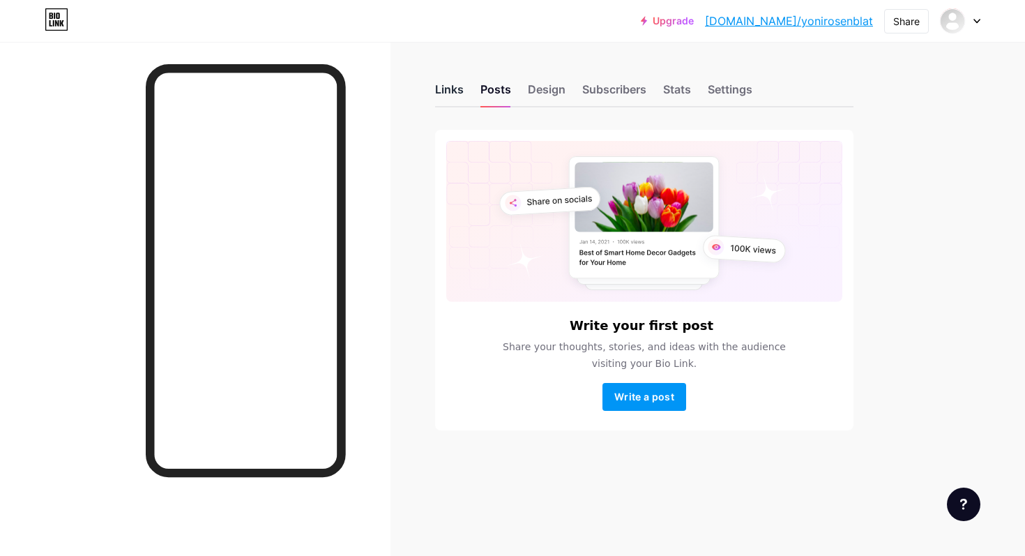
click at [453, 94] on div "Links" at bounding box center [449, 93] width 29 height 25
